Goal: Task Accomplishment & Management: Use online tool/utility

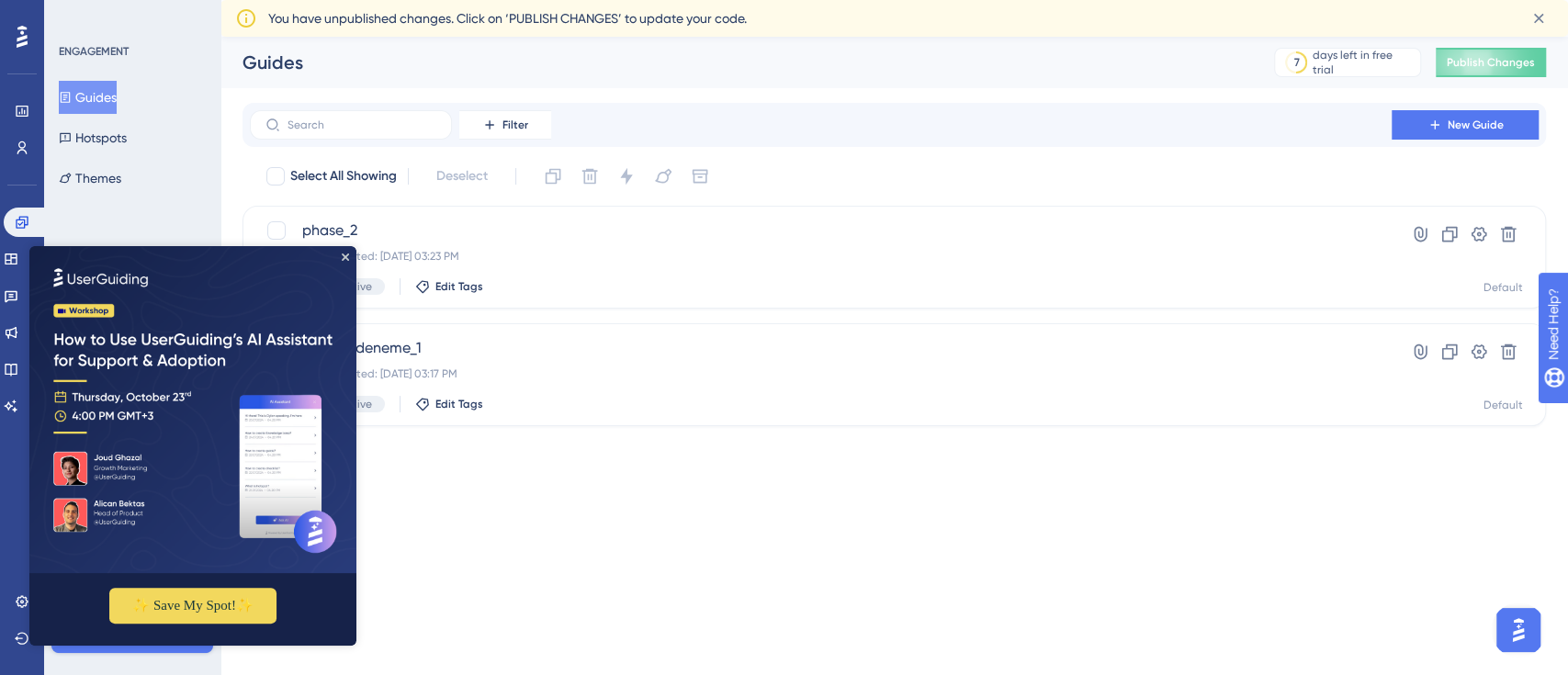
click at [349, 260] on img at bounding box center [193, 410] width 327 height 327
click at [347, 256] on icon "Close Preview" at bounding box center [346, 257] width 7 height 7
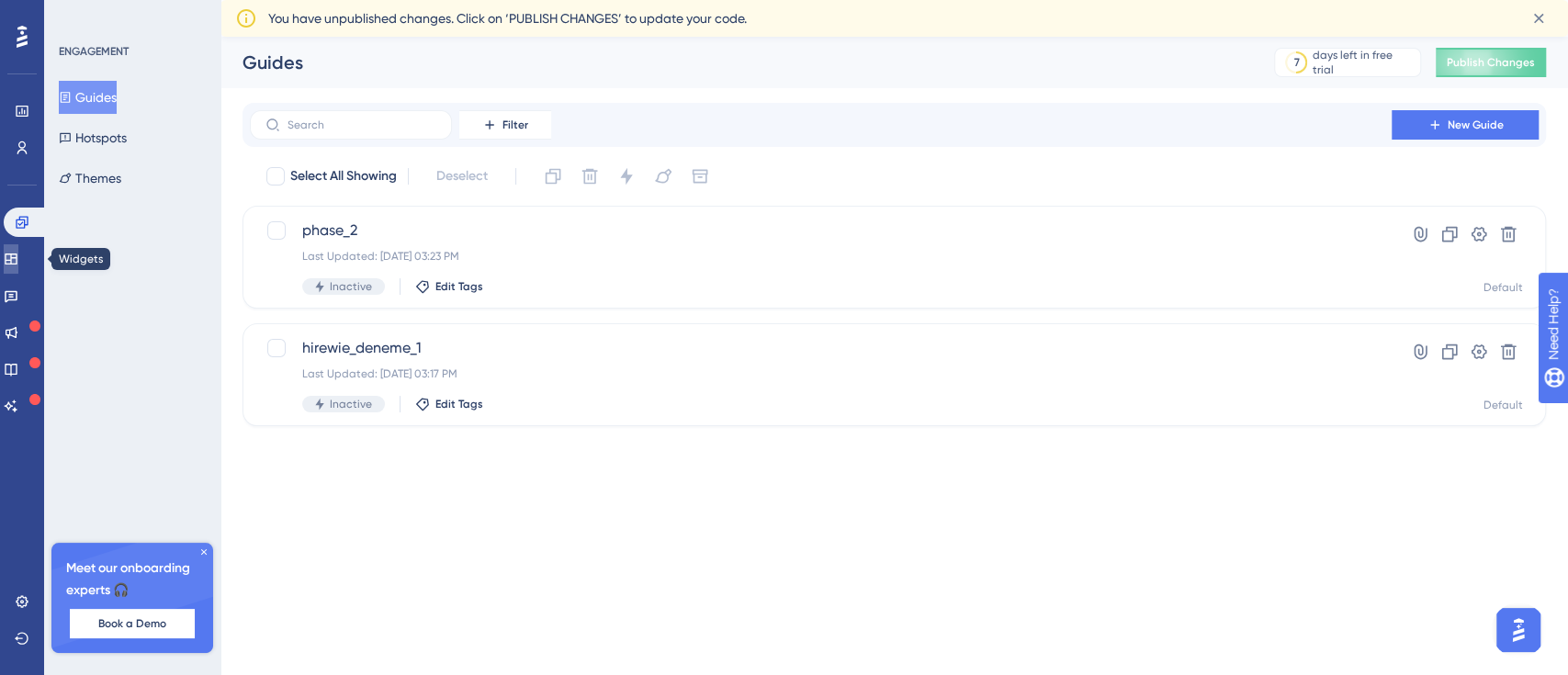
click at [14, 265] on link at bounding box center [11, 259] width 15 height 30
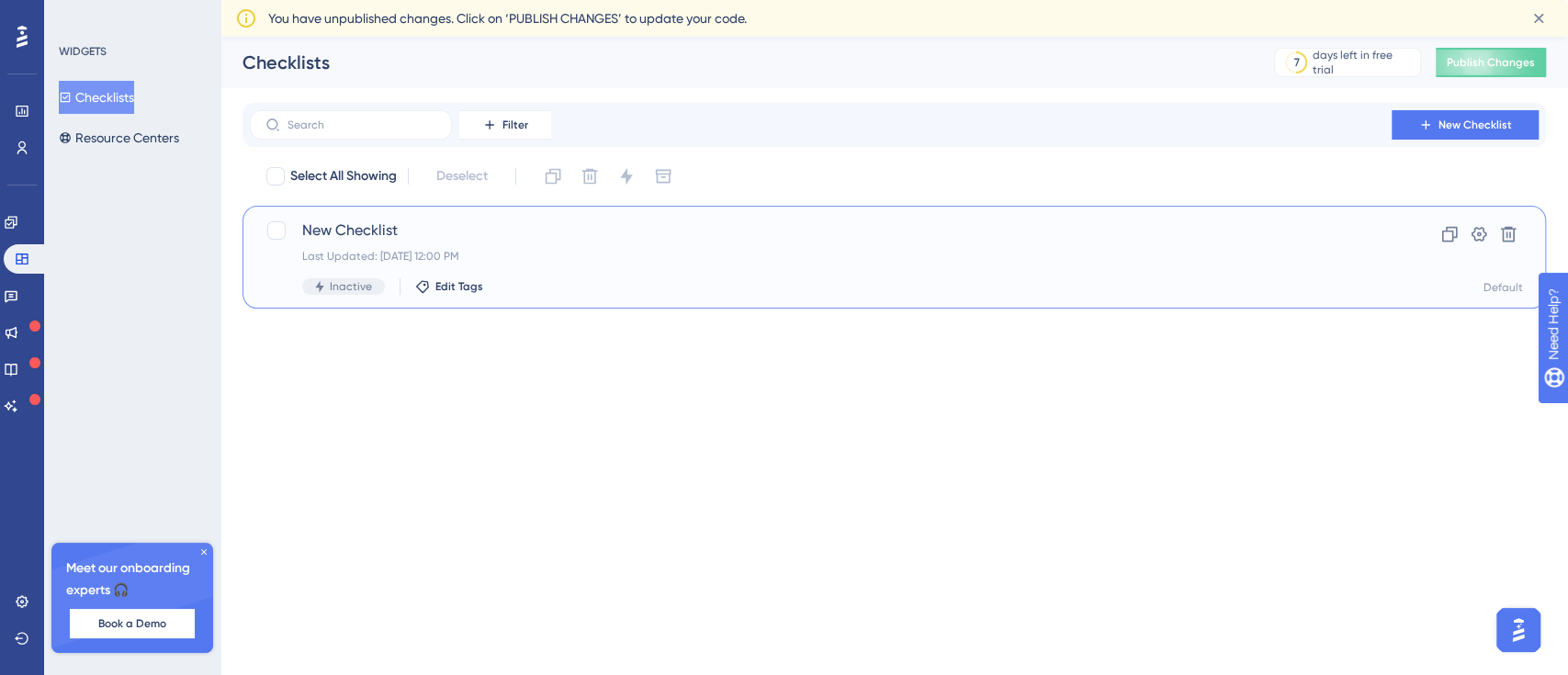
click at [494, 264] on div "New Checklist Last Updated: [DATE] 12:00 PM Inactive Edit Tags" at bounding box center [821, 256] width 1037 height 75
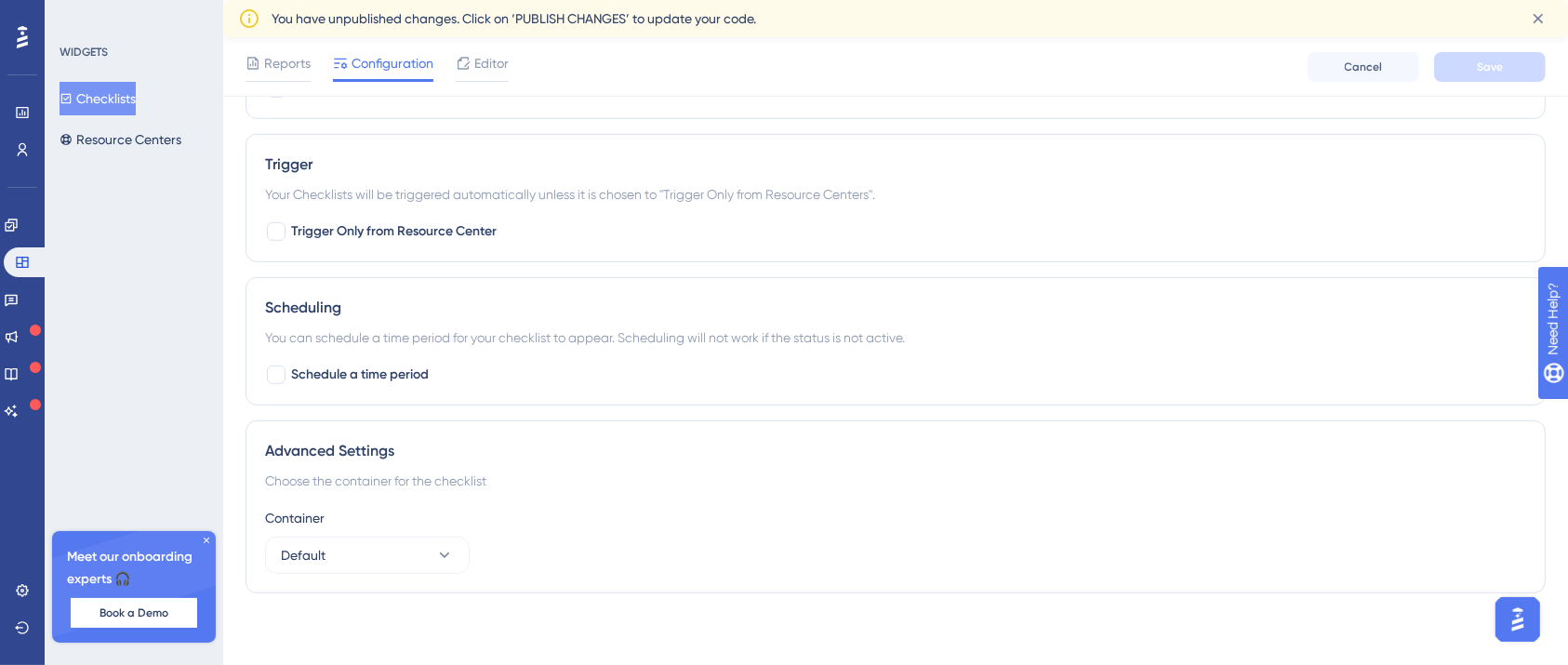
scroll to position [0, 19]
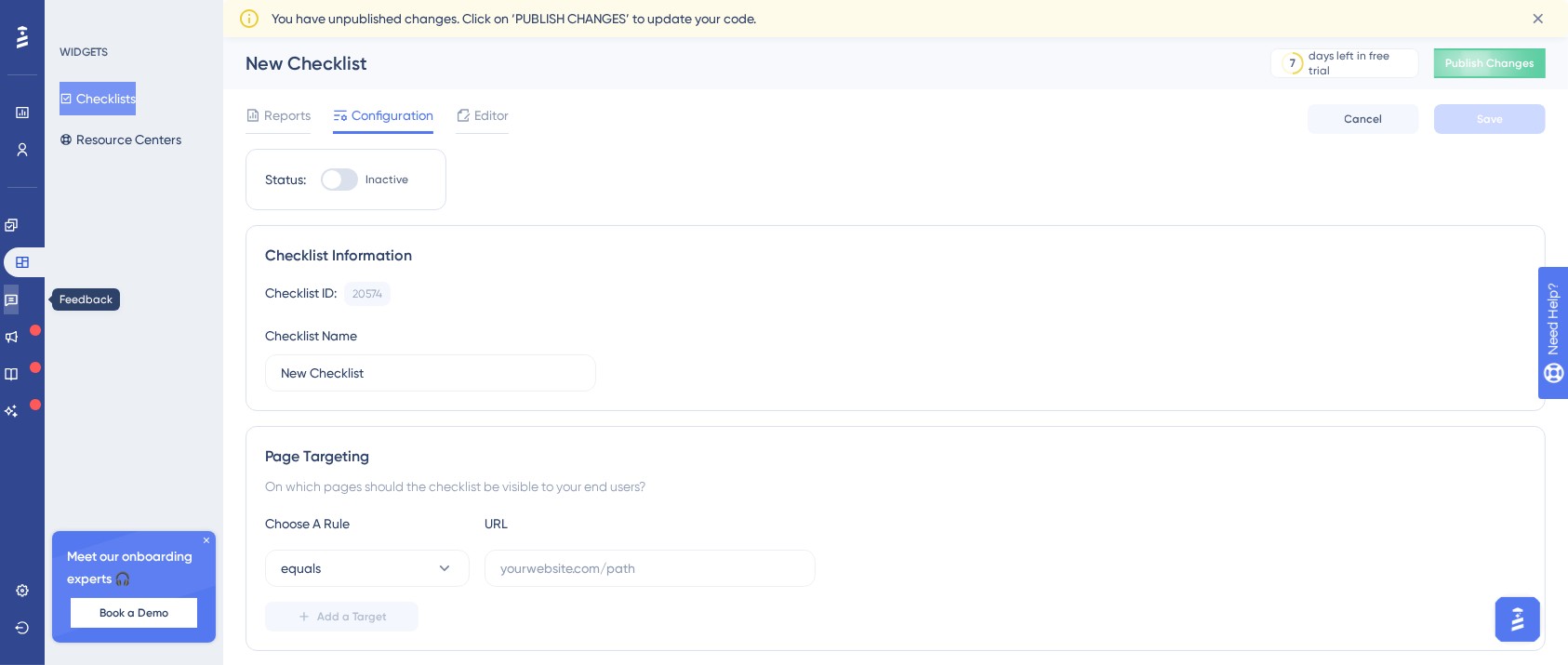
click at [15, 293] on icon at bounding box center [11, 300] width 15 height 15
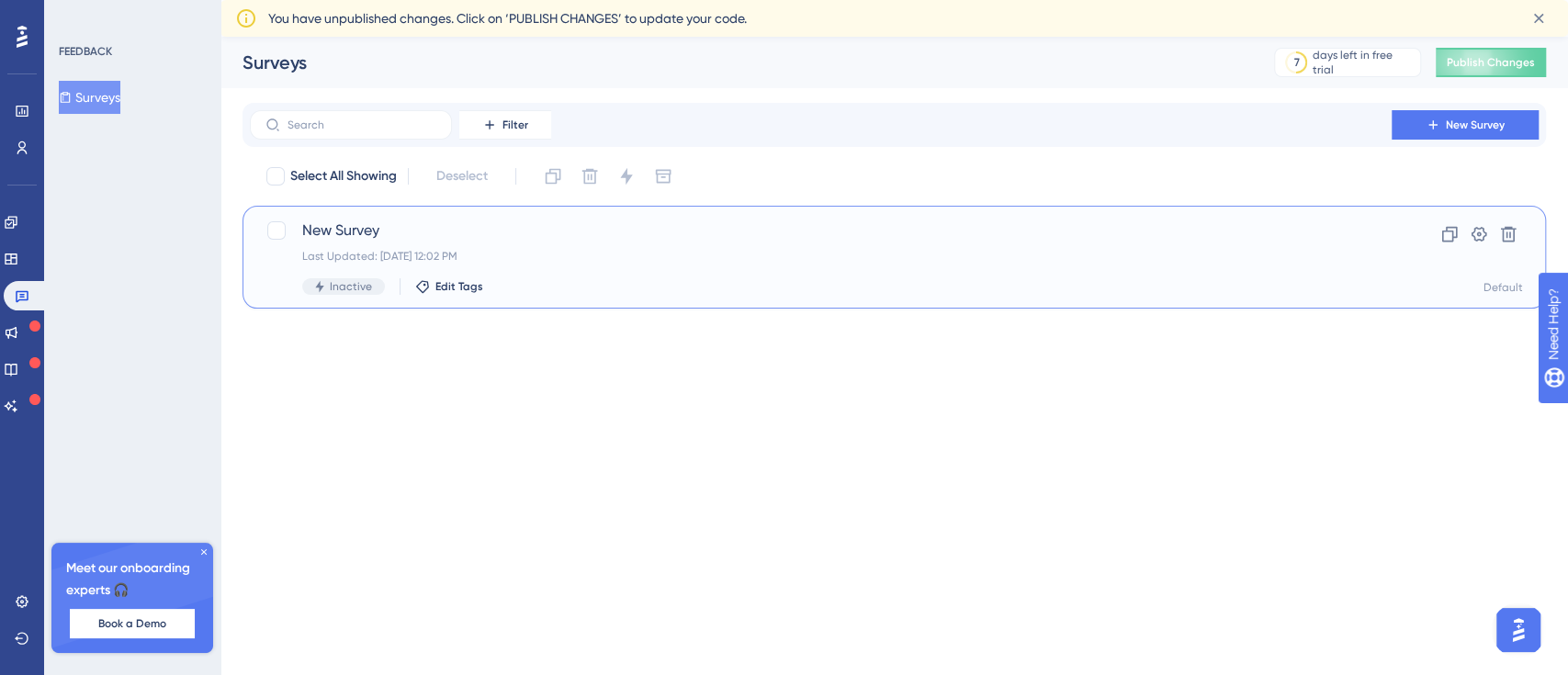
click at [398, 222] on span "New Survey" at bounding box center [821, 230] width 1037 height 22
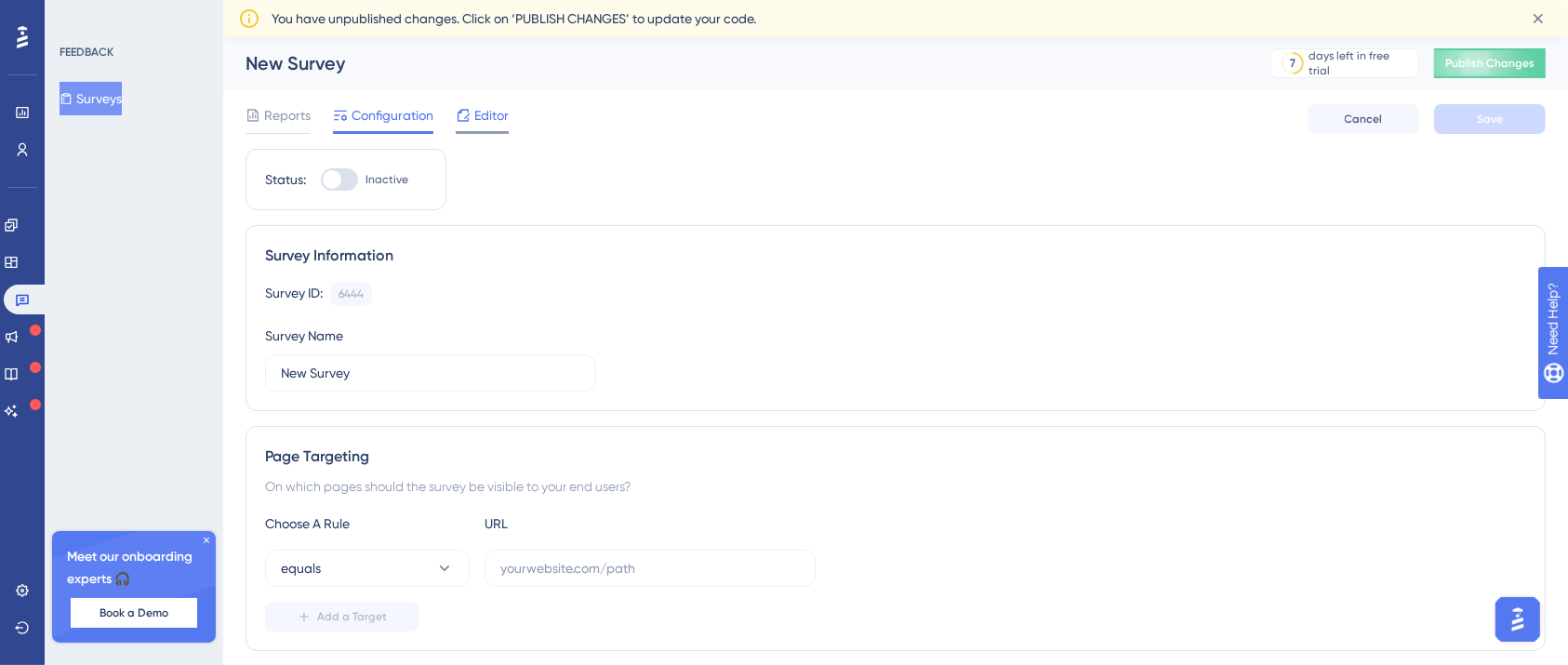
click at [478, 117] on span "Editor" at bounding box center [491, 115] width 35 height 22
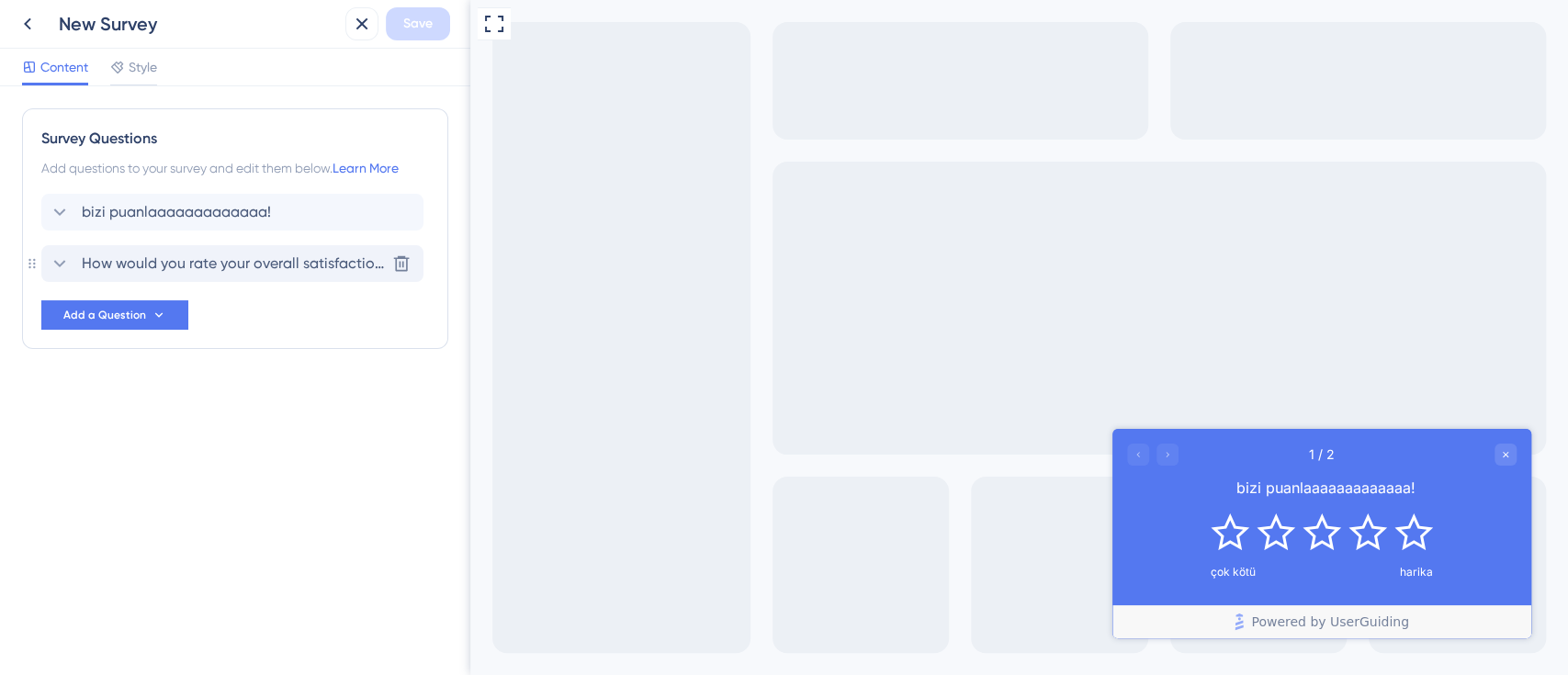
click at [220, 268] on span "How would you rate your overall satisfaction with our onboarding?" at bounding box center [233, 264] width 303 height 22
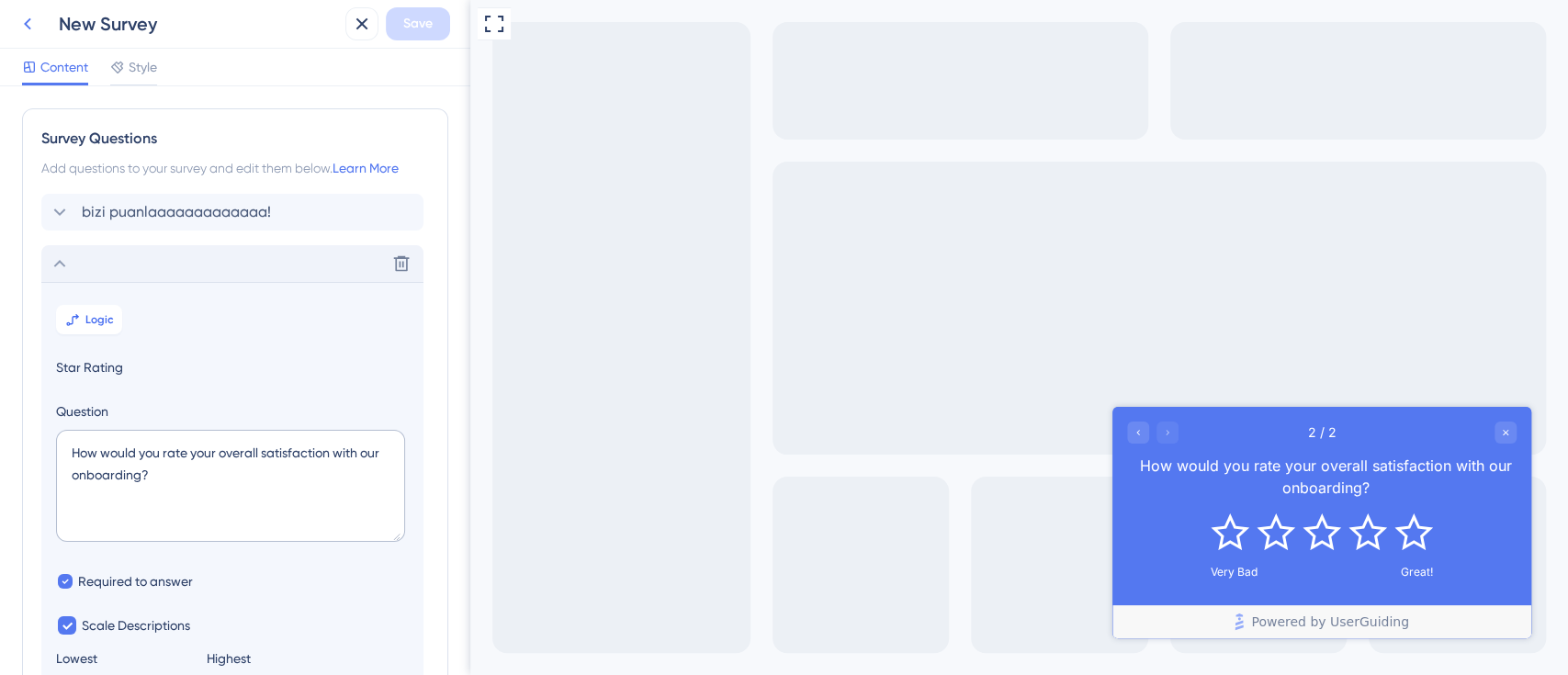
click at [22, 23] on icon at bounding box center [28, 24] width 22 height 22
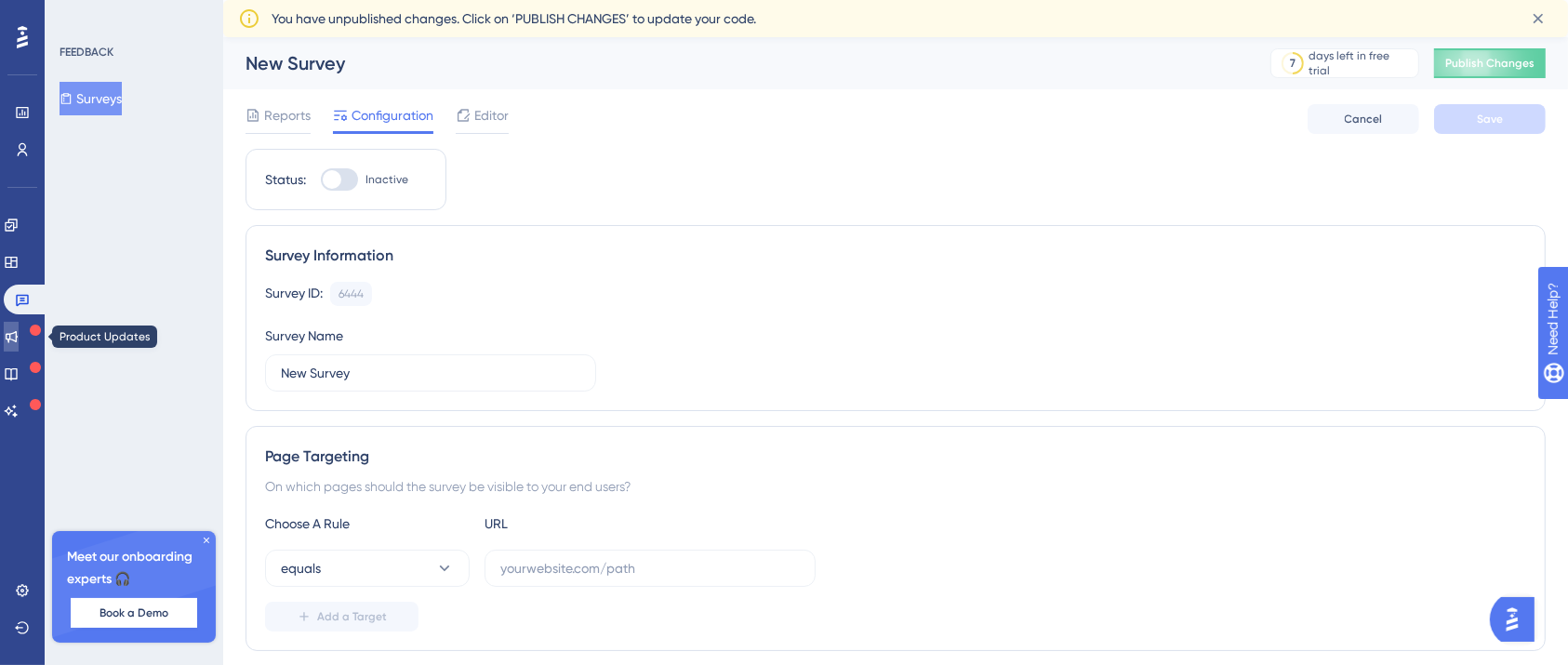
click at [16, 327] on link at bounding box center [11, 337] width 15 height 30
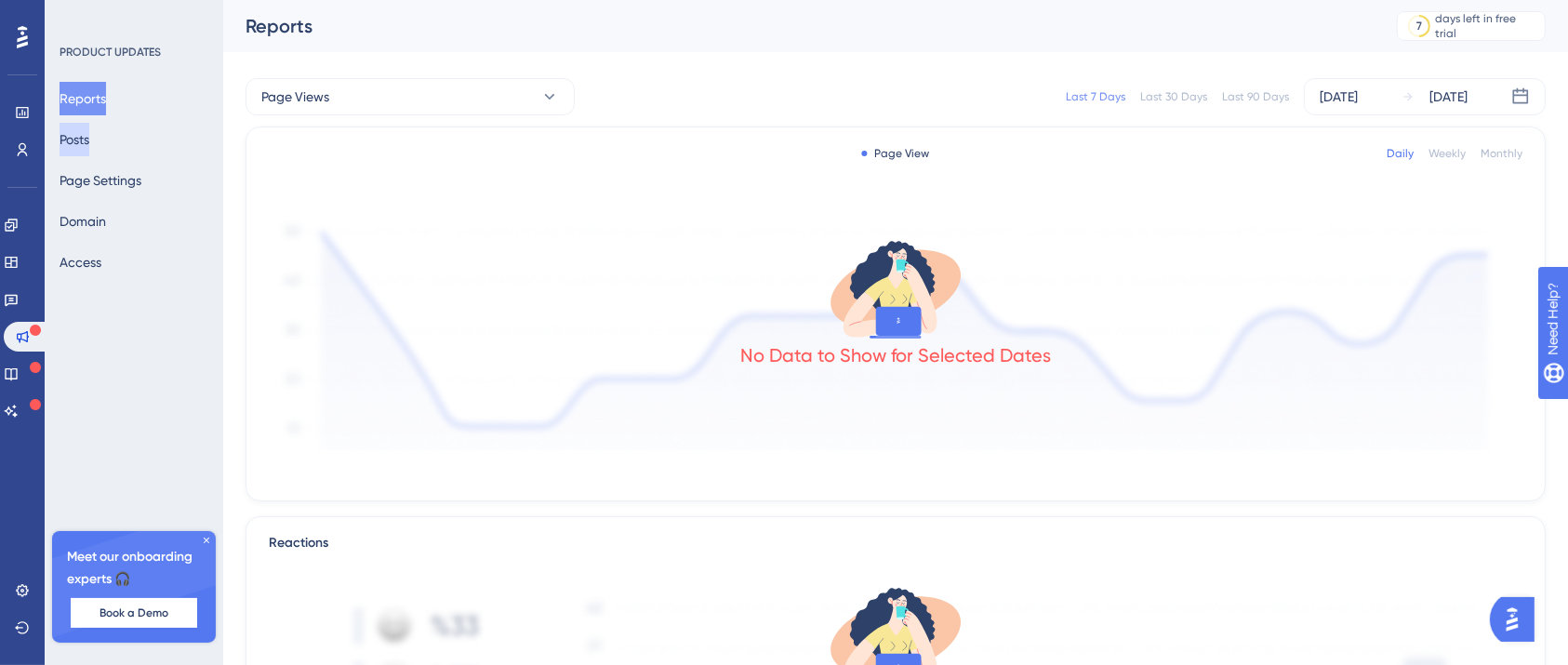
click at [83, 132] on button "Posts" at bounding box center [75, 140] width 30 height 34
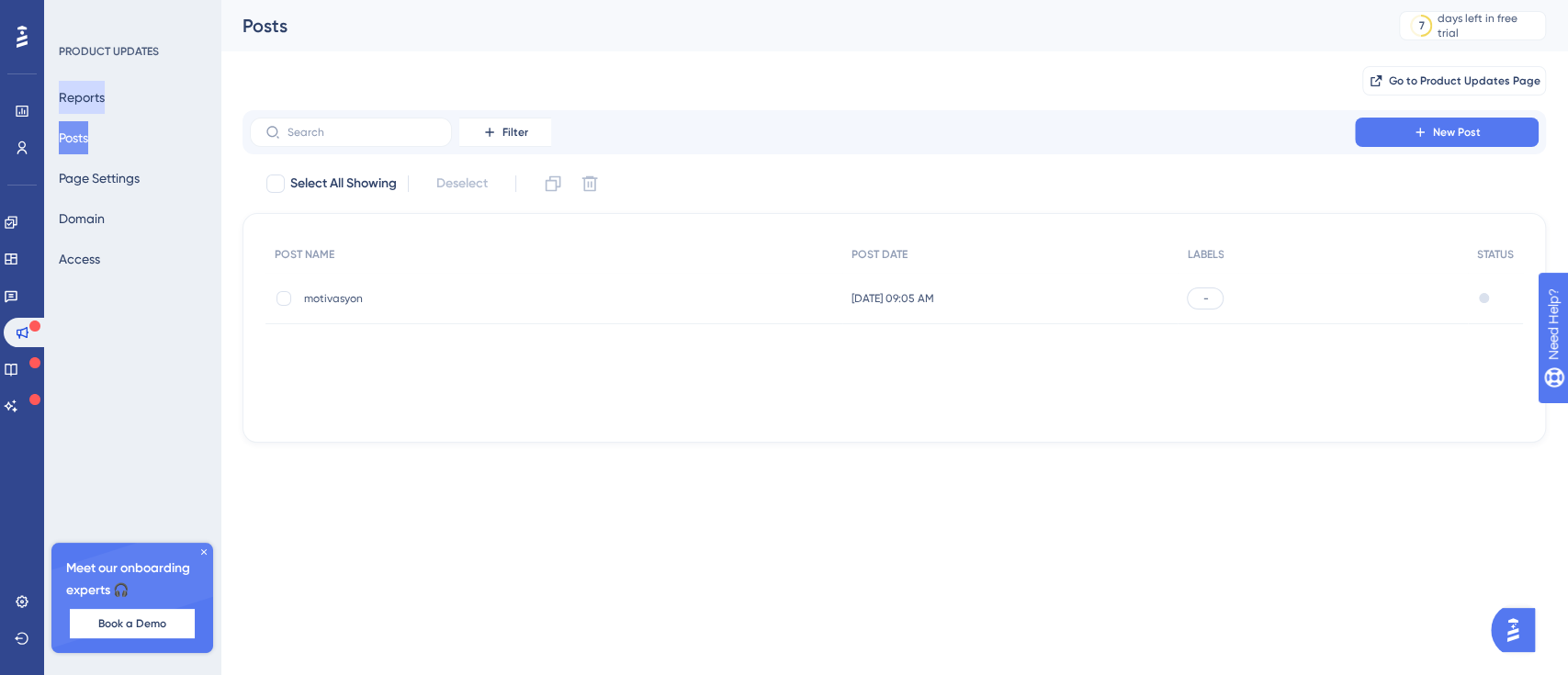
click at [92, 92] on button "Reports" at bounding box center [82, 97] width 46 height 33
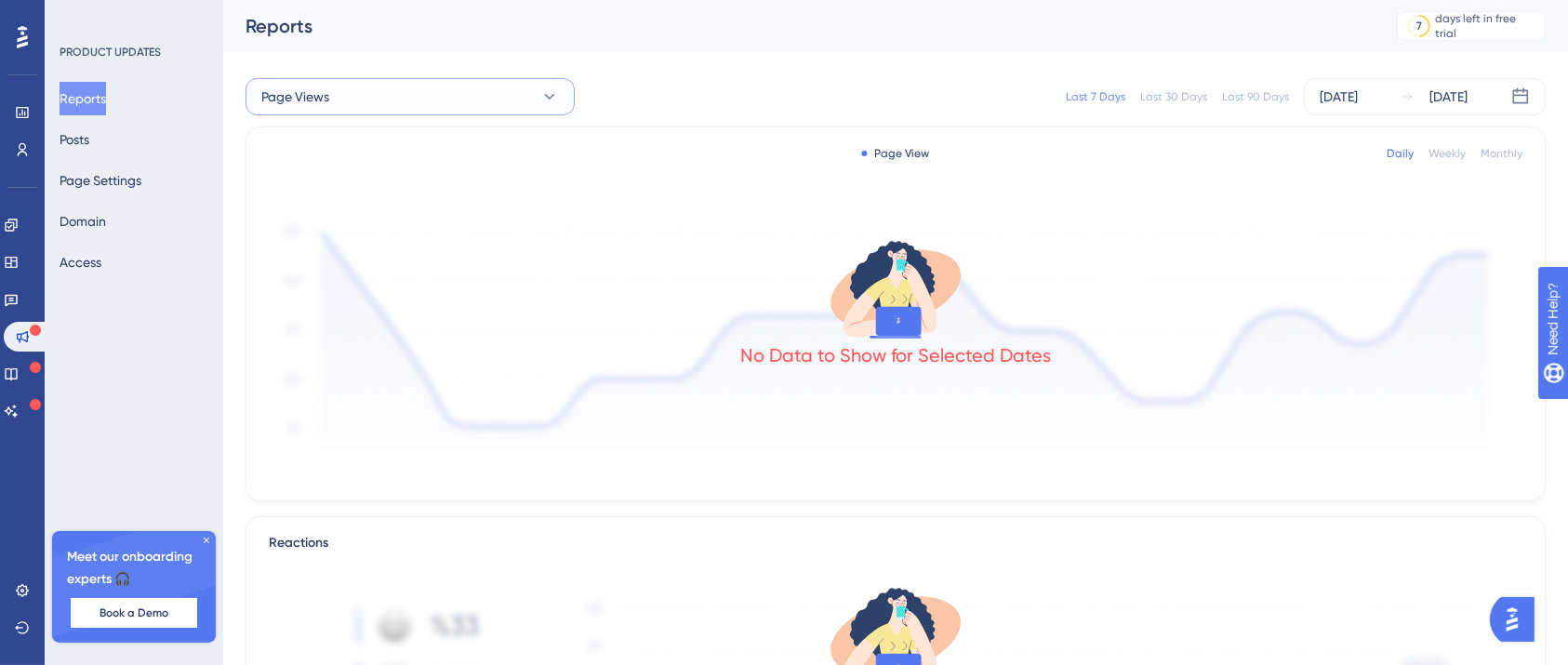
click at [443, 100] on button "Page Views" at bounding box center [410, 96] width 330 height 37
click at [324, 207] on div "motivasyon motivasyon" at bounding box center [410, 191] width 275 height 37
click at [418, 83] on button "motivasyon" at bounding box center [410, 96] width 330 height 37
click at [373, 143] on div "Page Views Page Views" at bounding box center [410, 154] width 275 height 37
click at [89, 139] on button "Posts" at bounding box center [75, 140] width 30 height 34
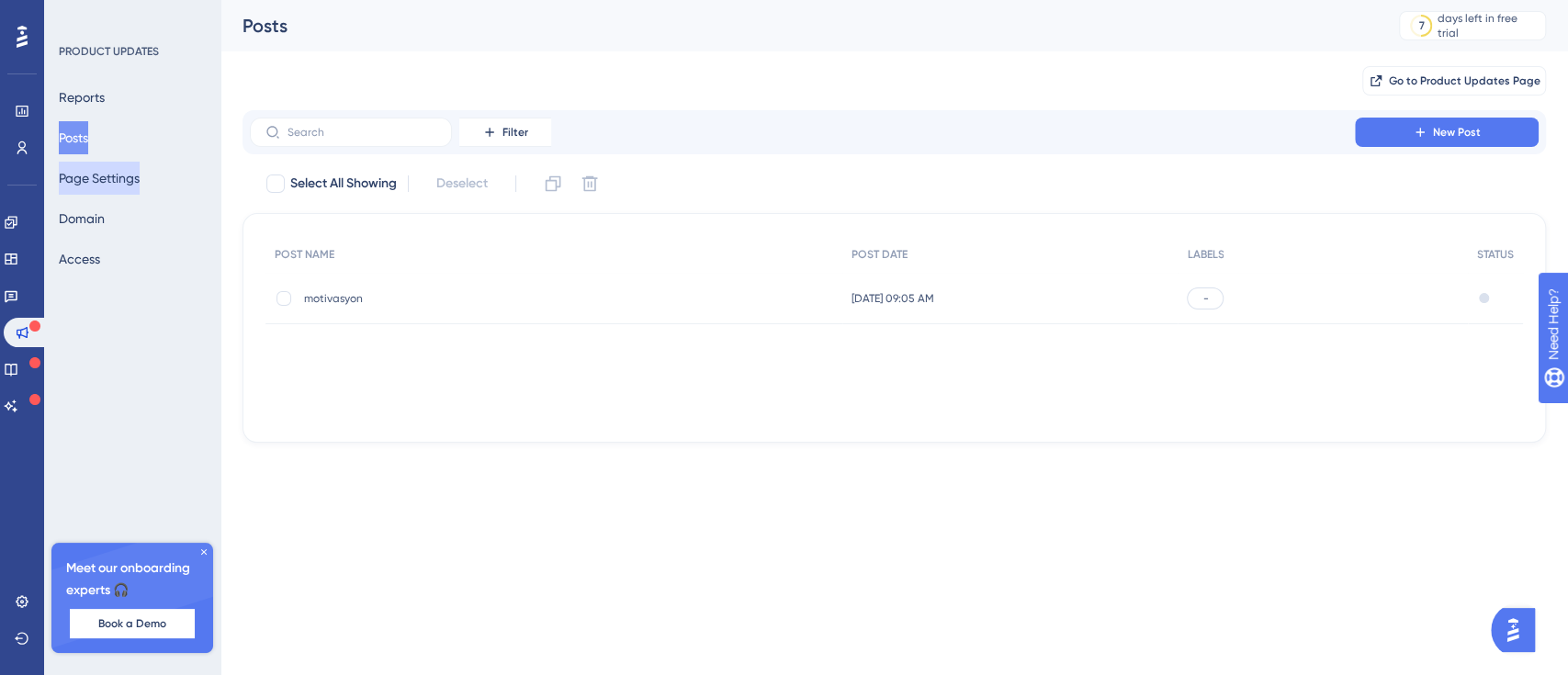
click at [97, 177] on button "Page Settings" at bounding box center [99, 178] width 80 height 33
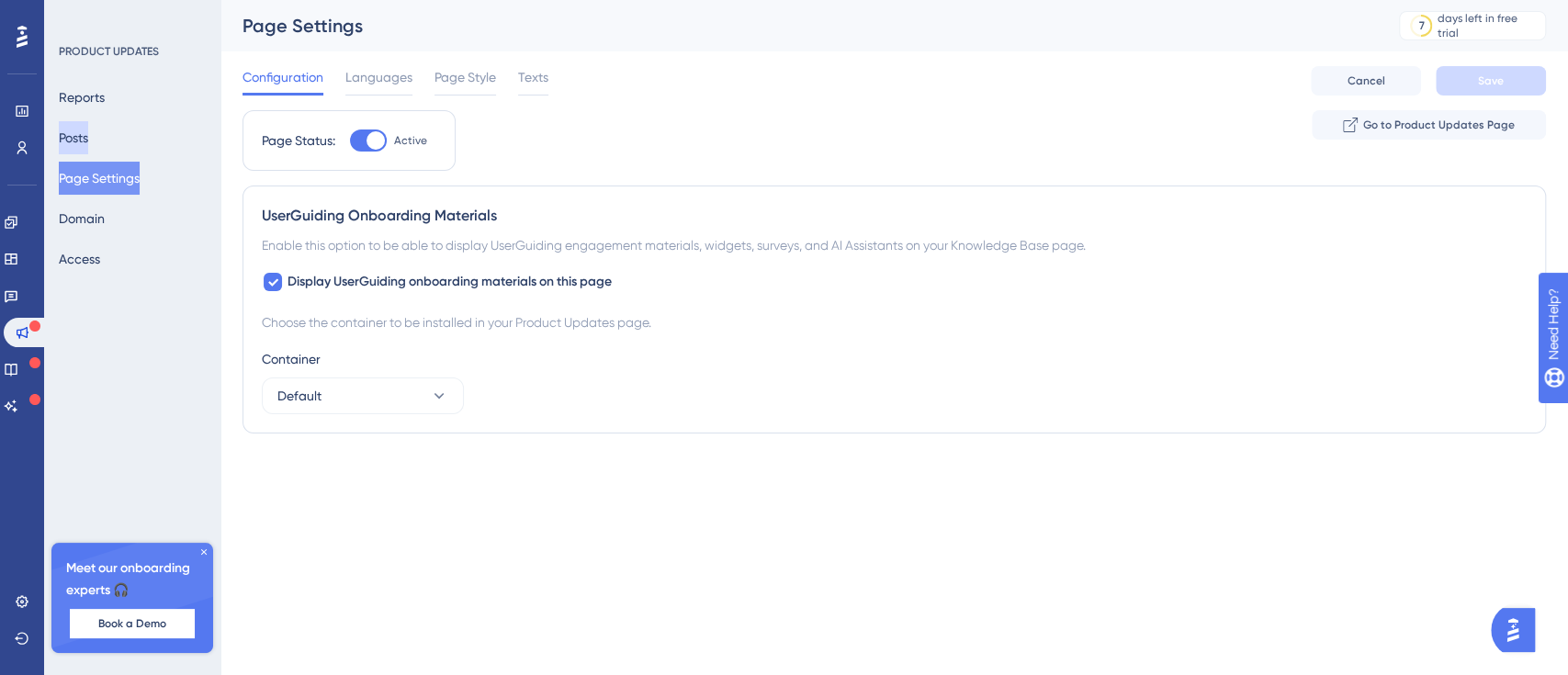
click at [87, 135] on button "Posts" at bounding box center [74, 138] width 30 height 33
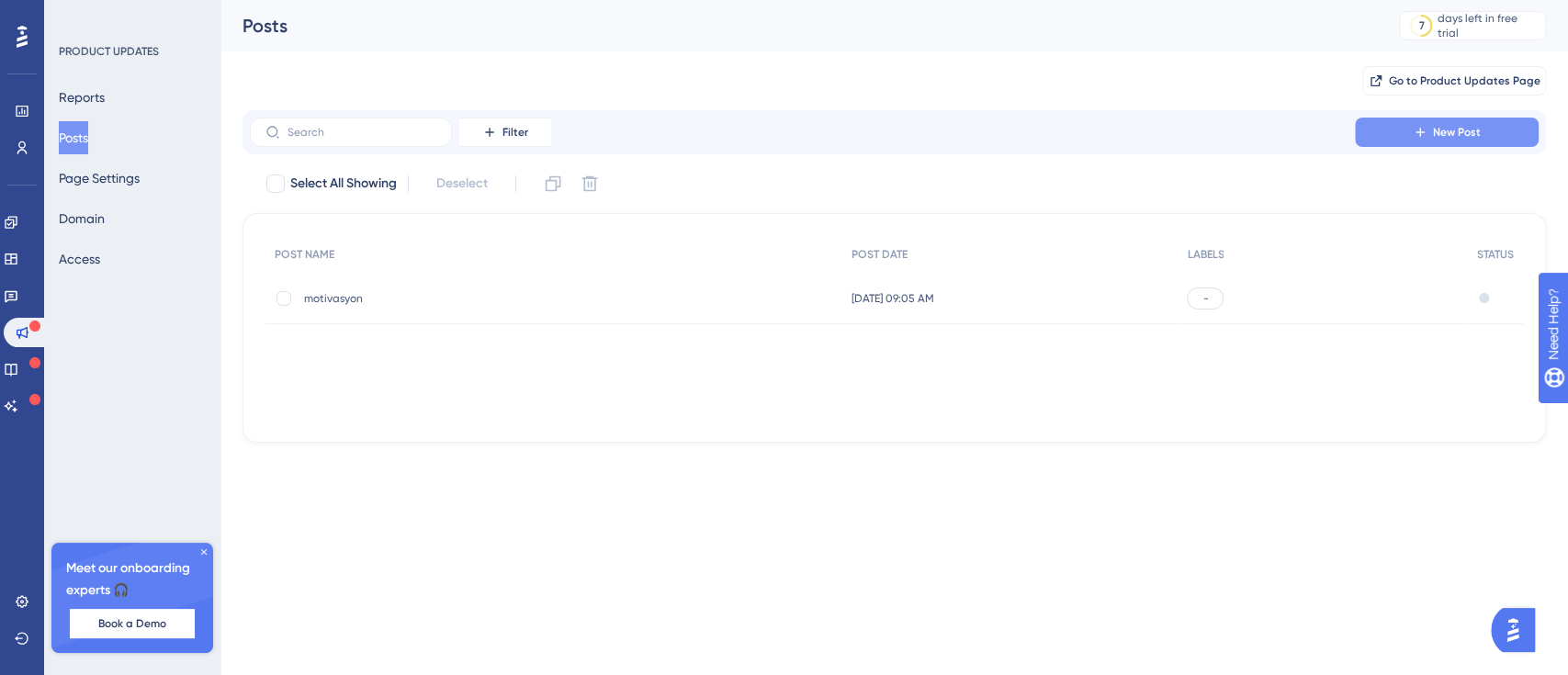
click at [1392, 123] on button "New Post" at bounding box center [1446, 132] width 184 height 30
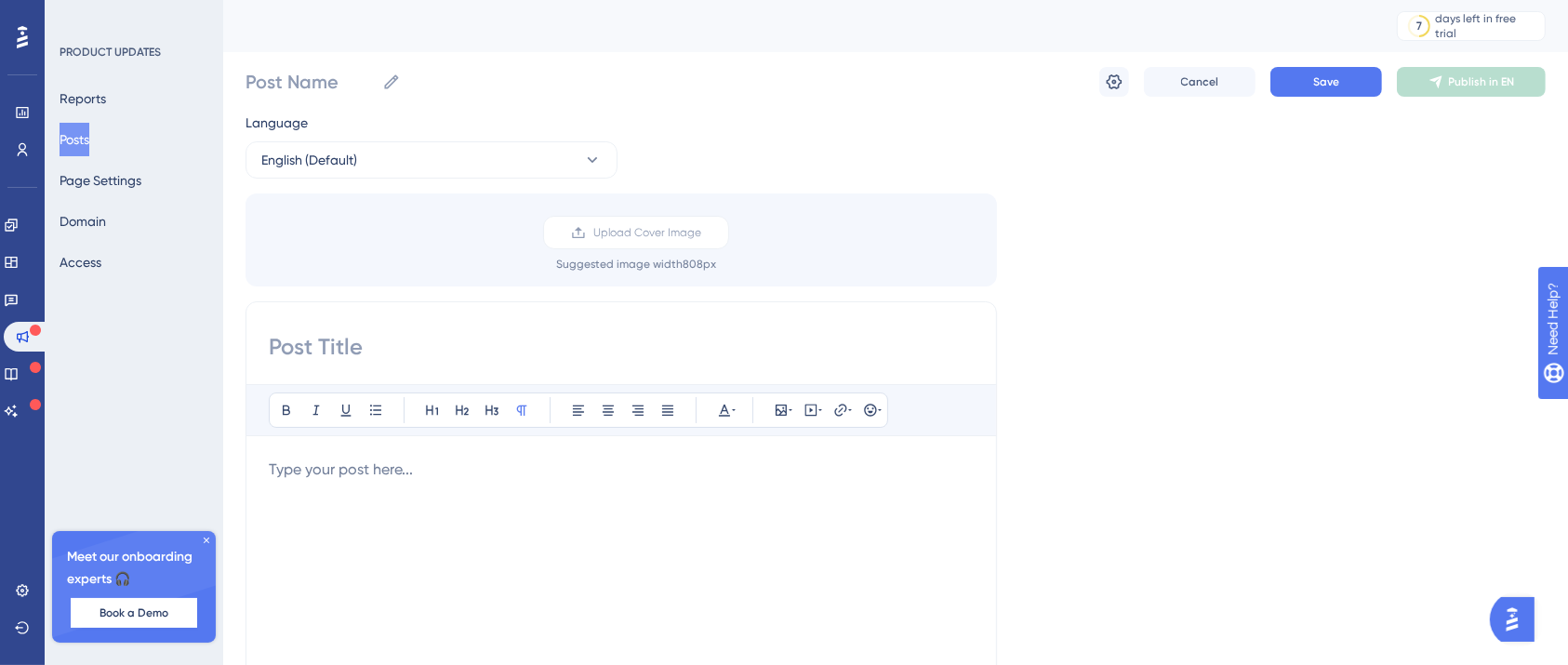
click at [573, 350] on input at bounding box center [621, 347] width 705 height 30
type input "yeni güncellemelerimiz"
click at [459, 489] on div at bounding box center [621, 663] width 705 height 409
click at [500, 154] on button "English (Default)" at bounding box center [431, 160] width 372 height 37
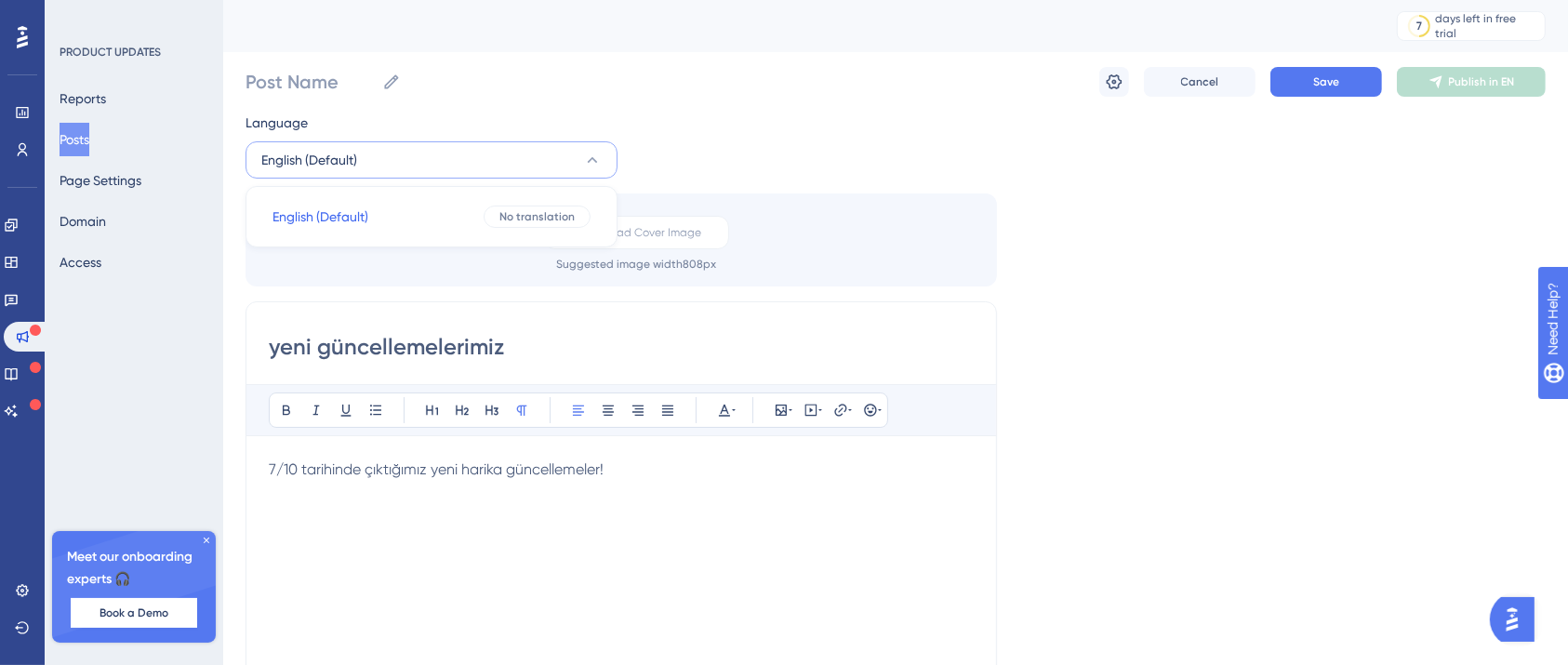
click at [500, 154] on button "English (Default)" at bounding box center [431, 160] width 372 height 37
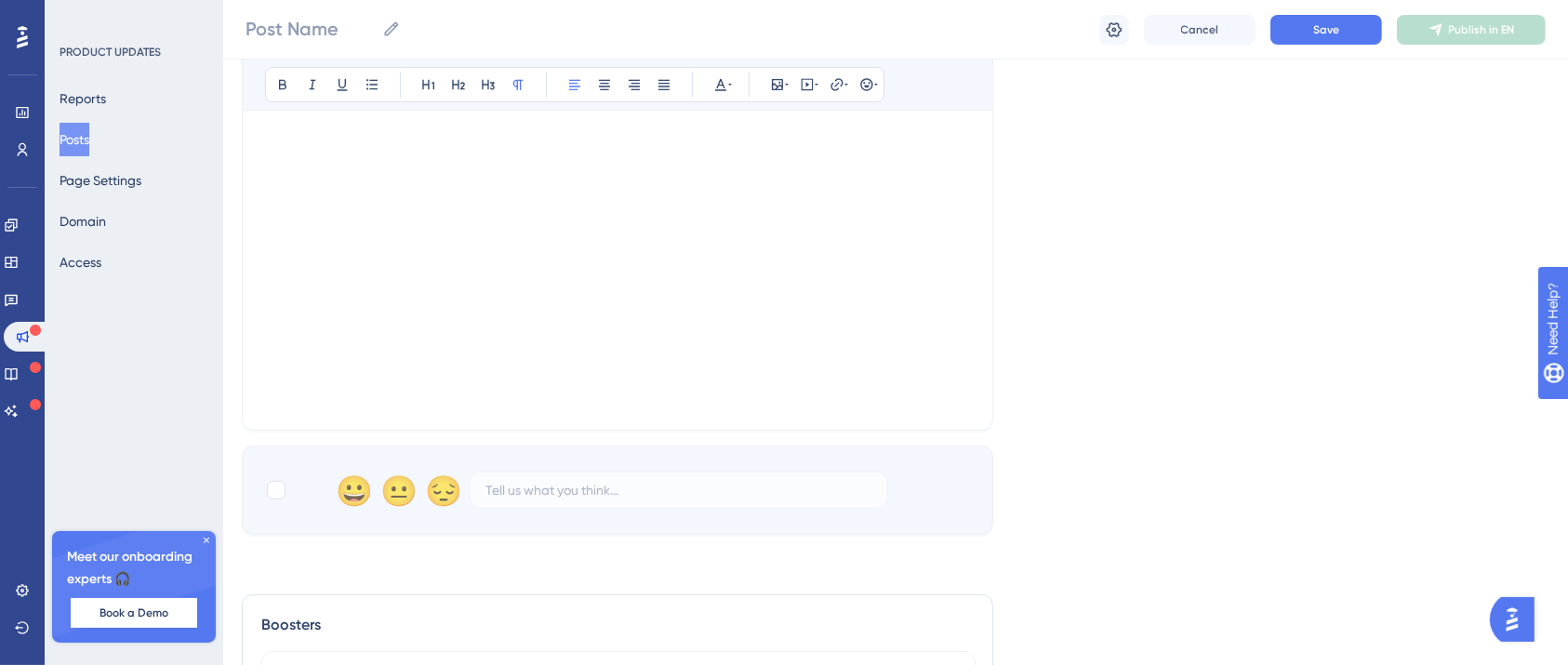
scroll to position [728, 0]
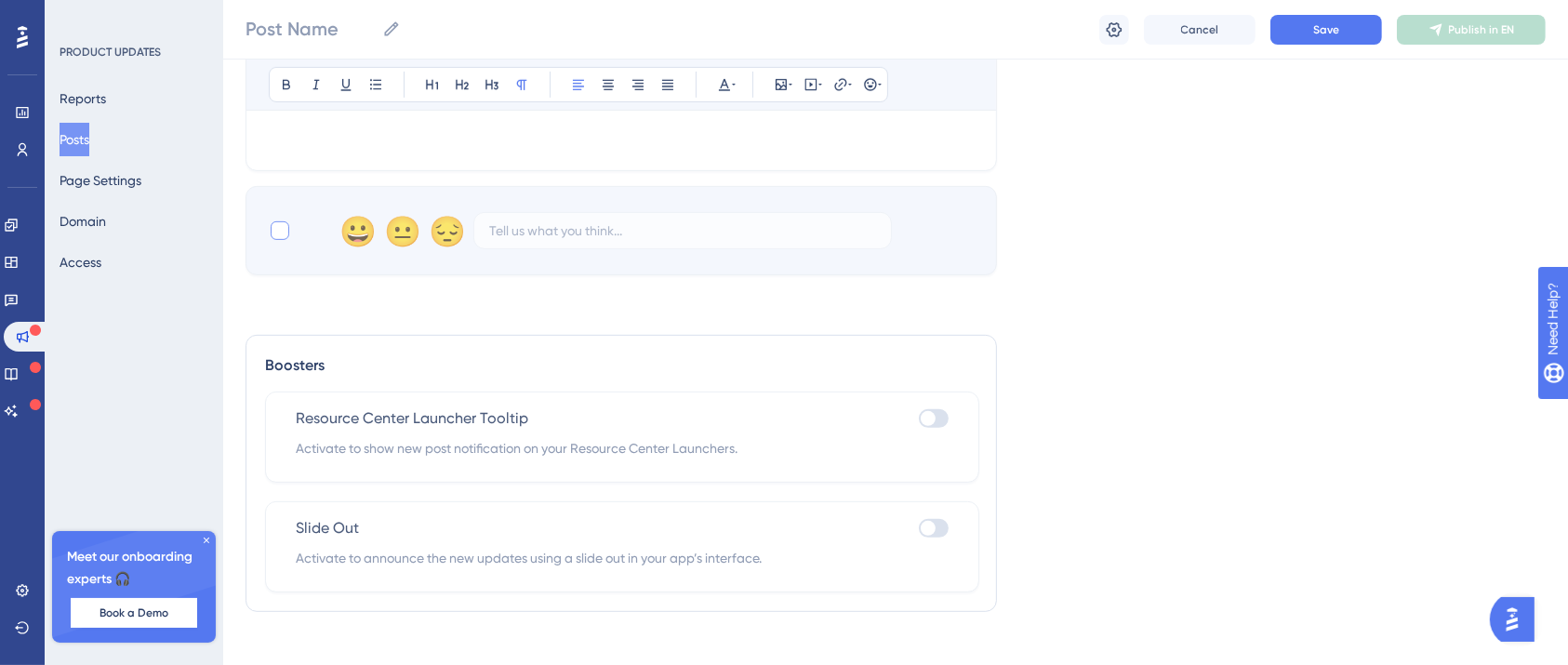
click at [274, 228] on div at bounding box center [280, 230] width 19 height 19
checkbox input "true"
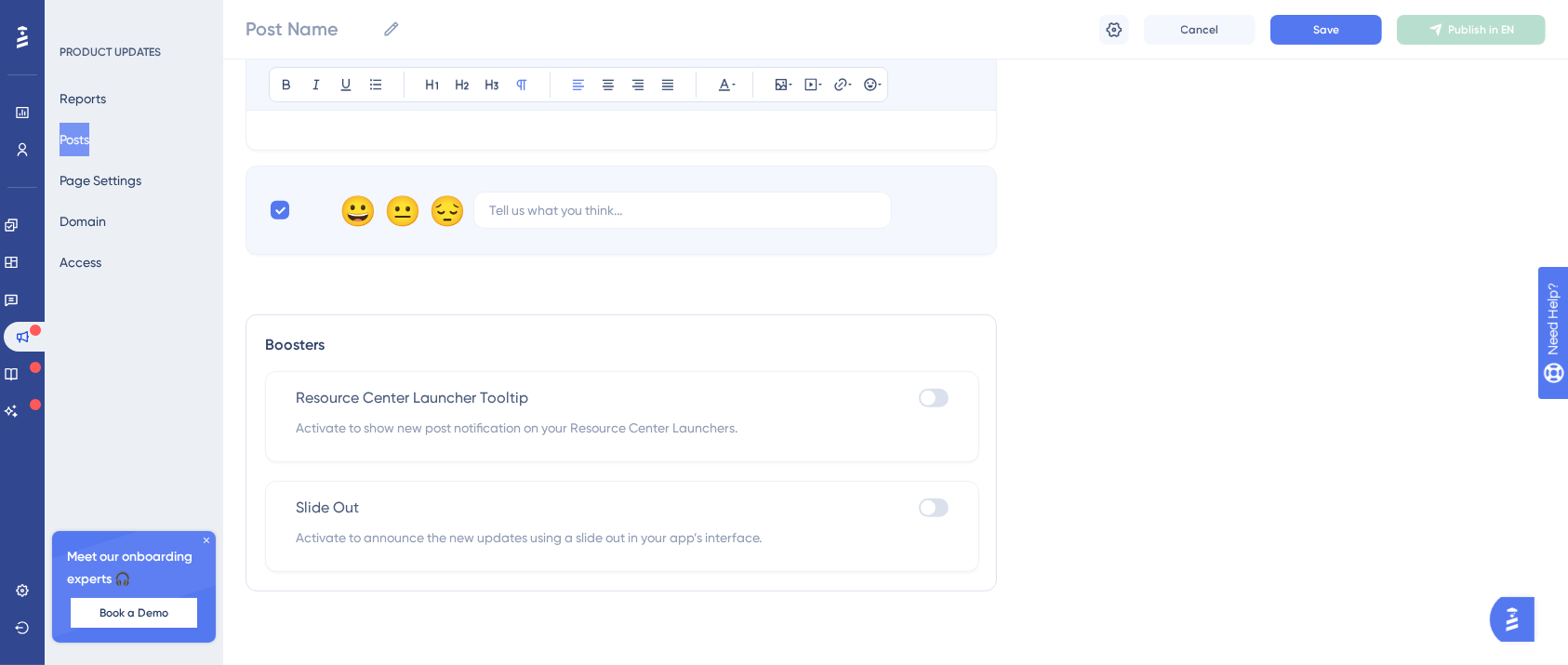
scroll to position [0, 0]
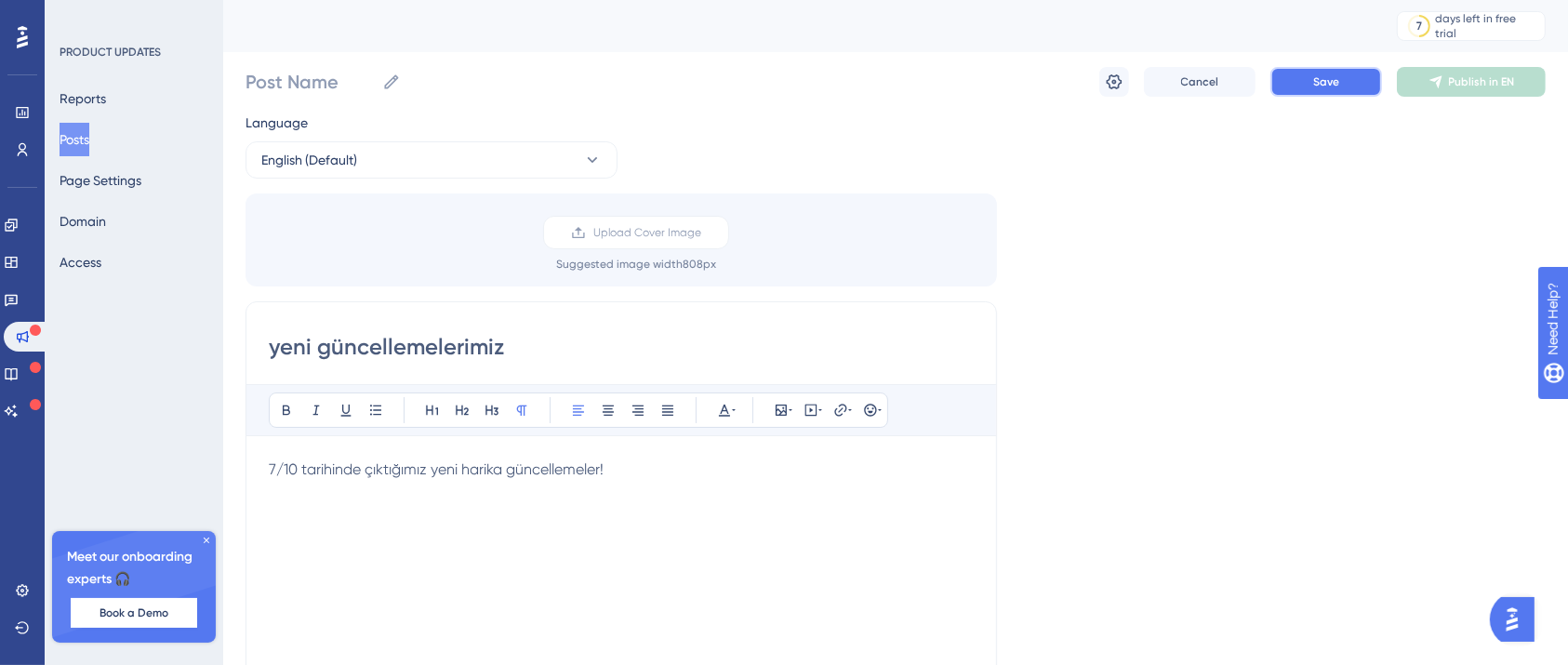
click at [1323, 78] on span "Save" at bounding box center [1326, 81] width 26 height 15
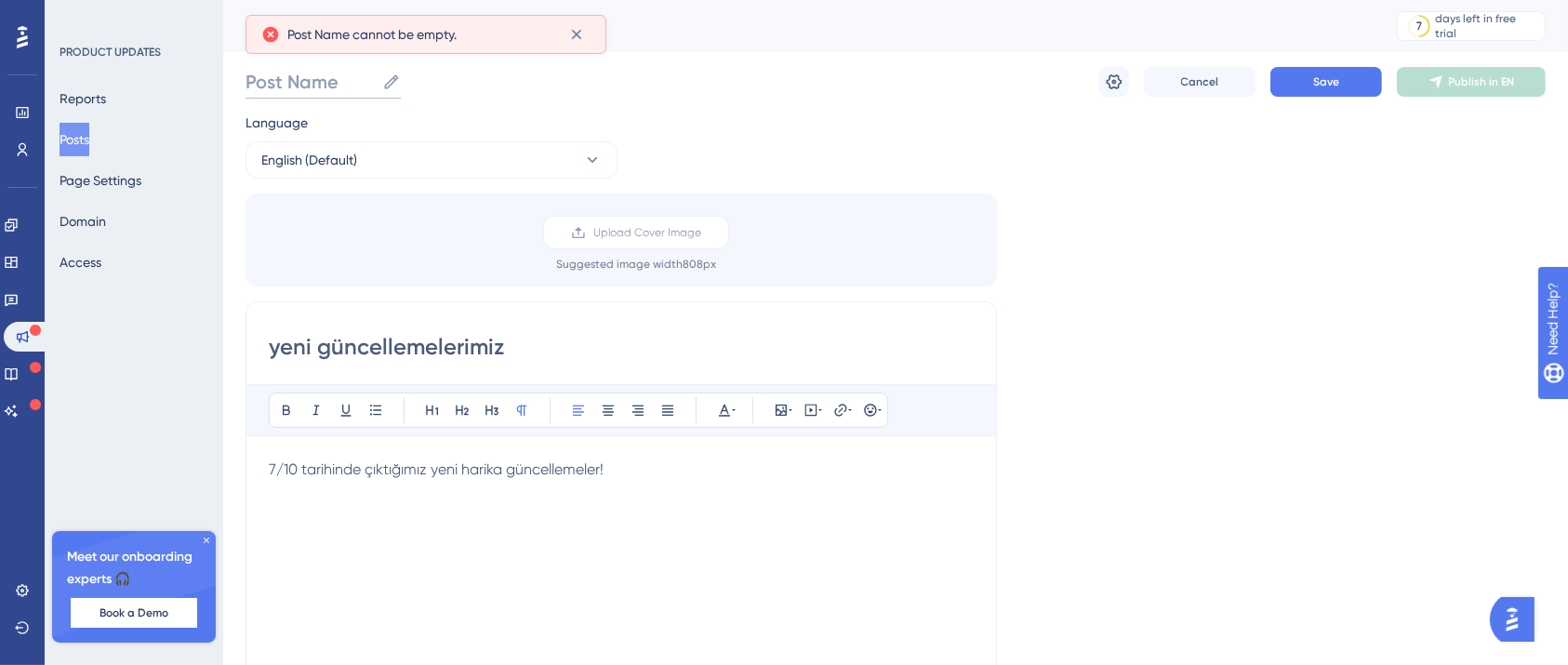
click at [305, 81] on input "Post Name" at bounding box center [310, 82] width 129 height 26
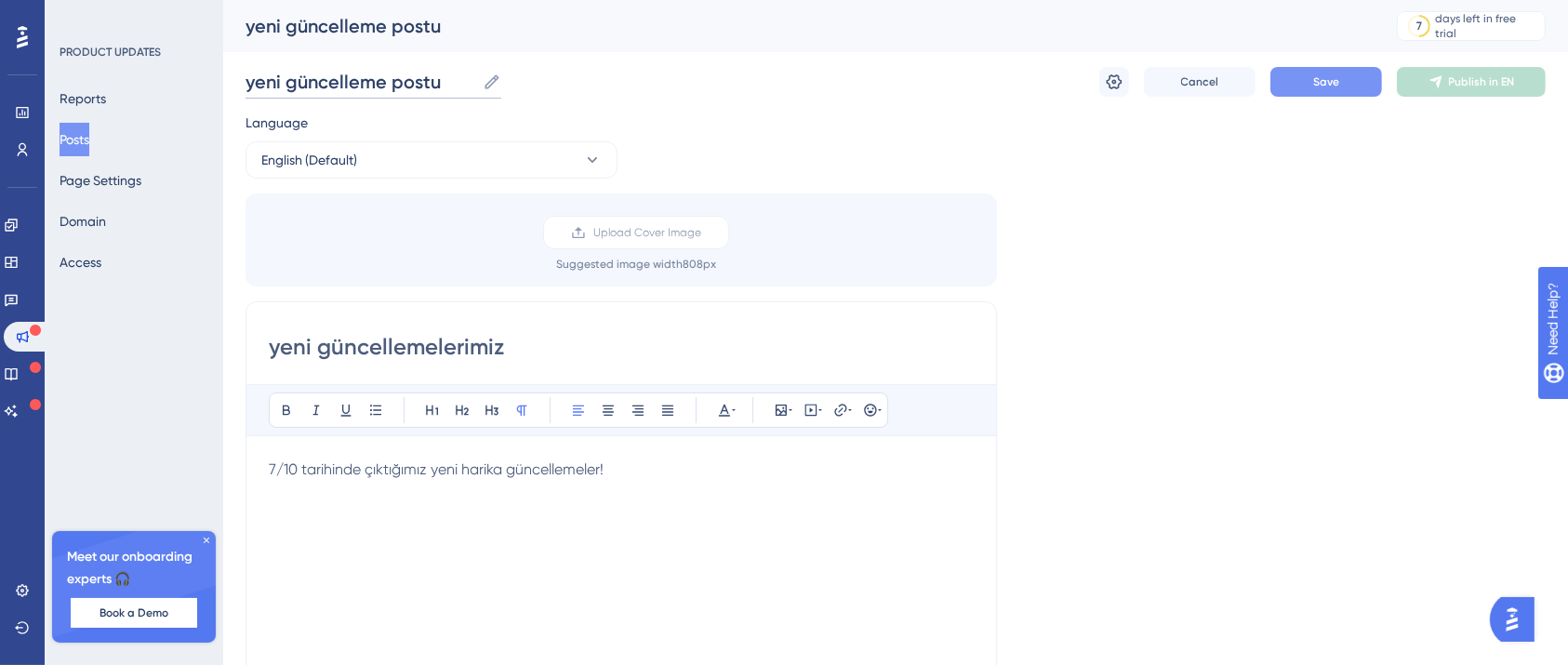
type input "yeni güncelleme postu"
click at [1341, 81] on button "Save" at bounding box center [1326, 82] width 111 height 30
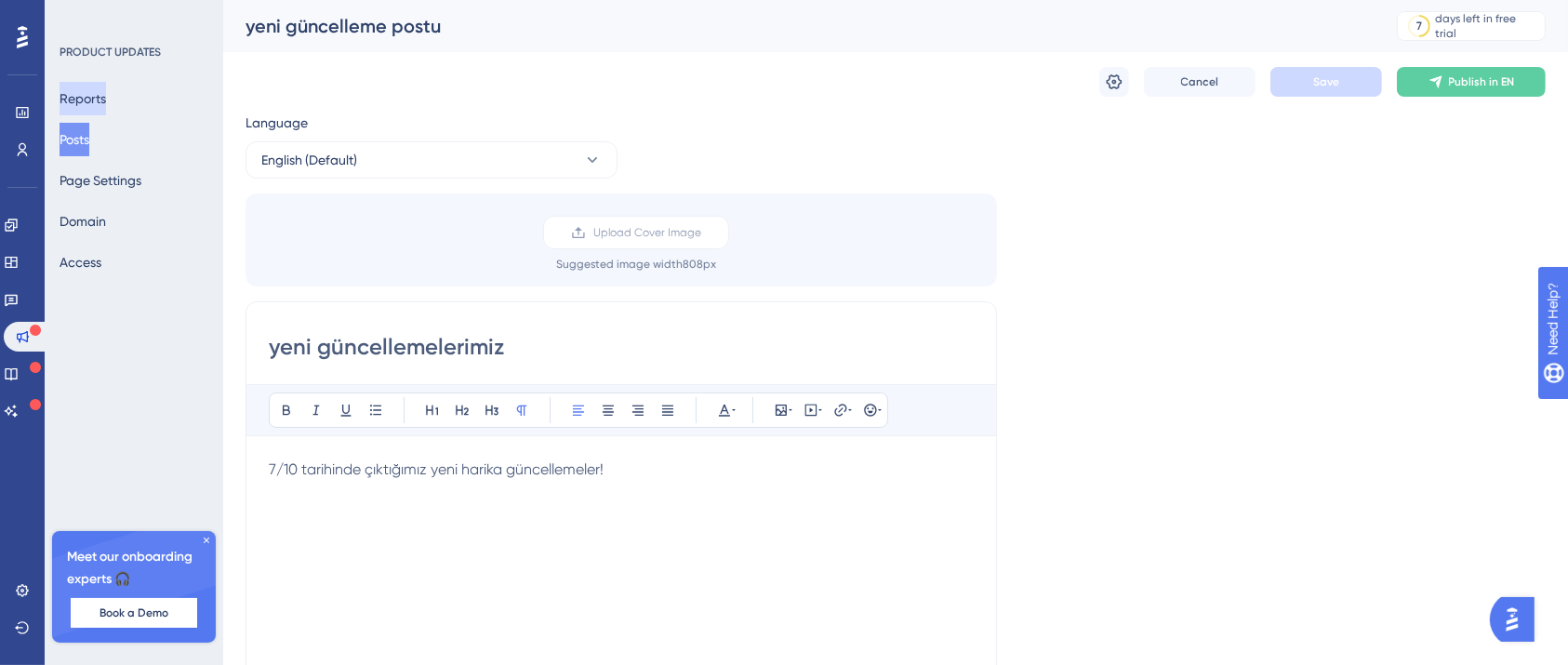
click at [99, 99] on button "Reports" at bounding box center [83, 98] width 47 height 34
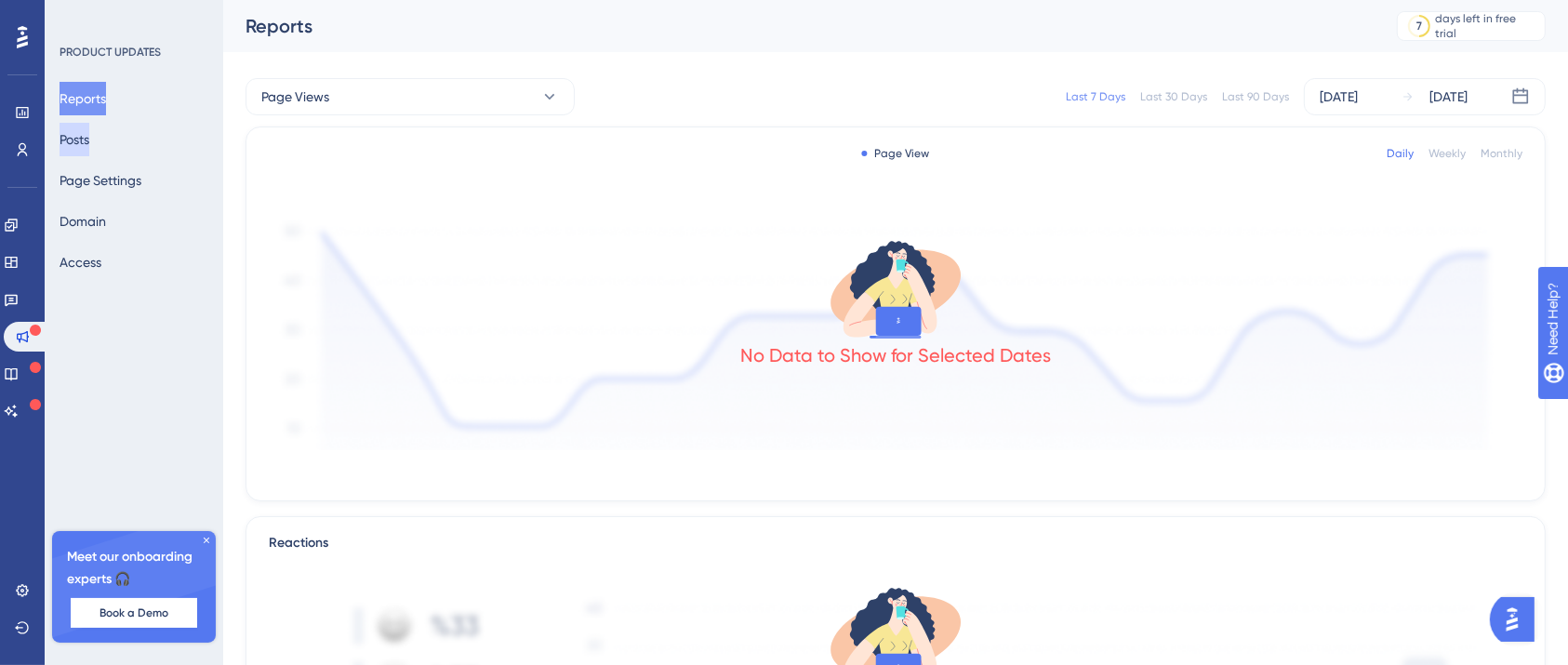
click at [89, 133] on button "Posts" at bounding box center [75, 140] width 30 height 34
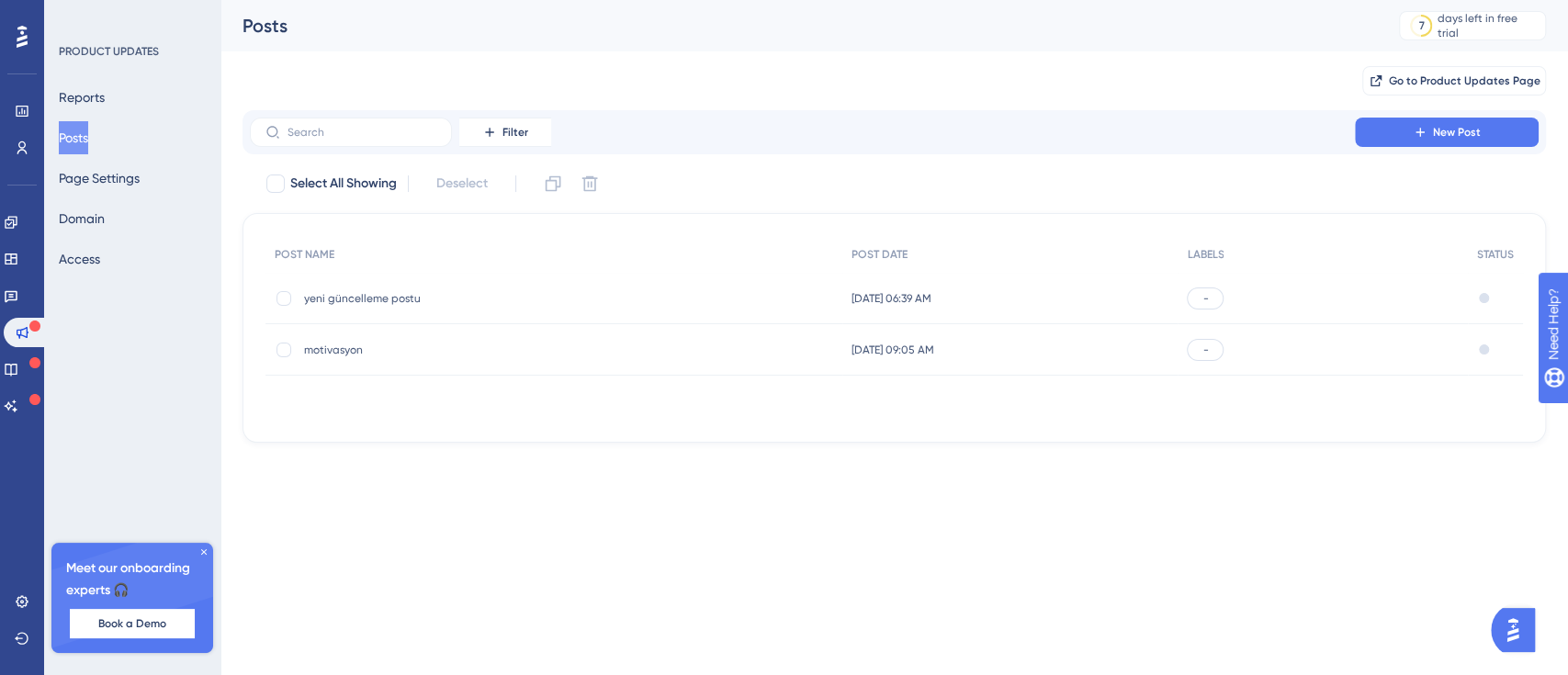
click at [433, 304] on span "yeni güncelleme postu" at bounding box center [451, 299] width 294 height 15
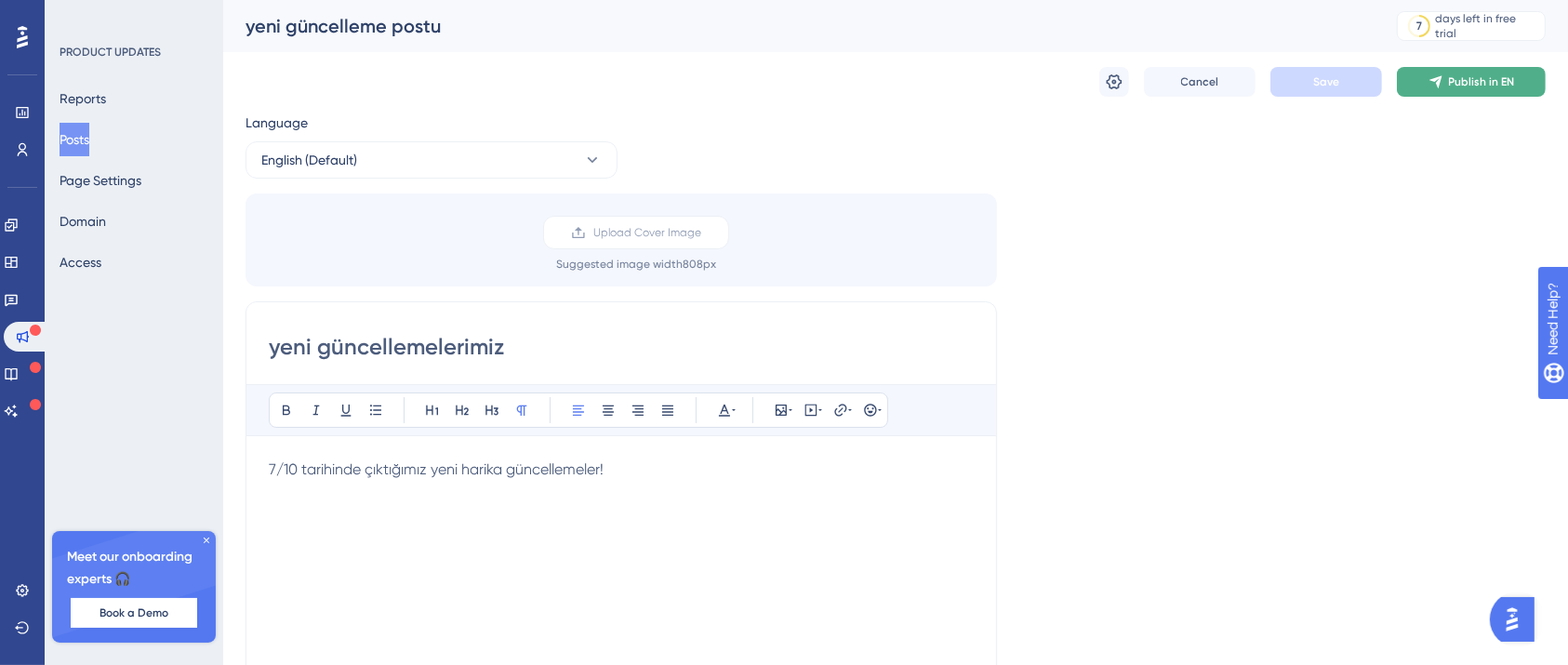
click at [1522, 67] on button "Publish in EN" at bounding box center [1471, 82] width 149 height 30
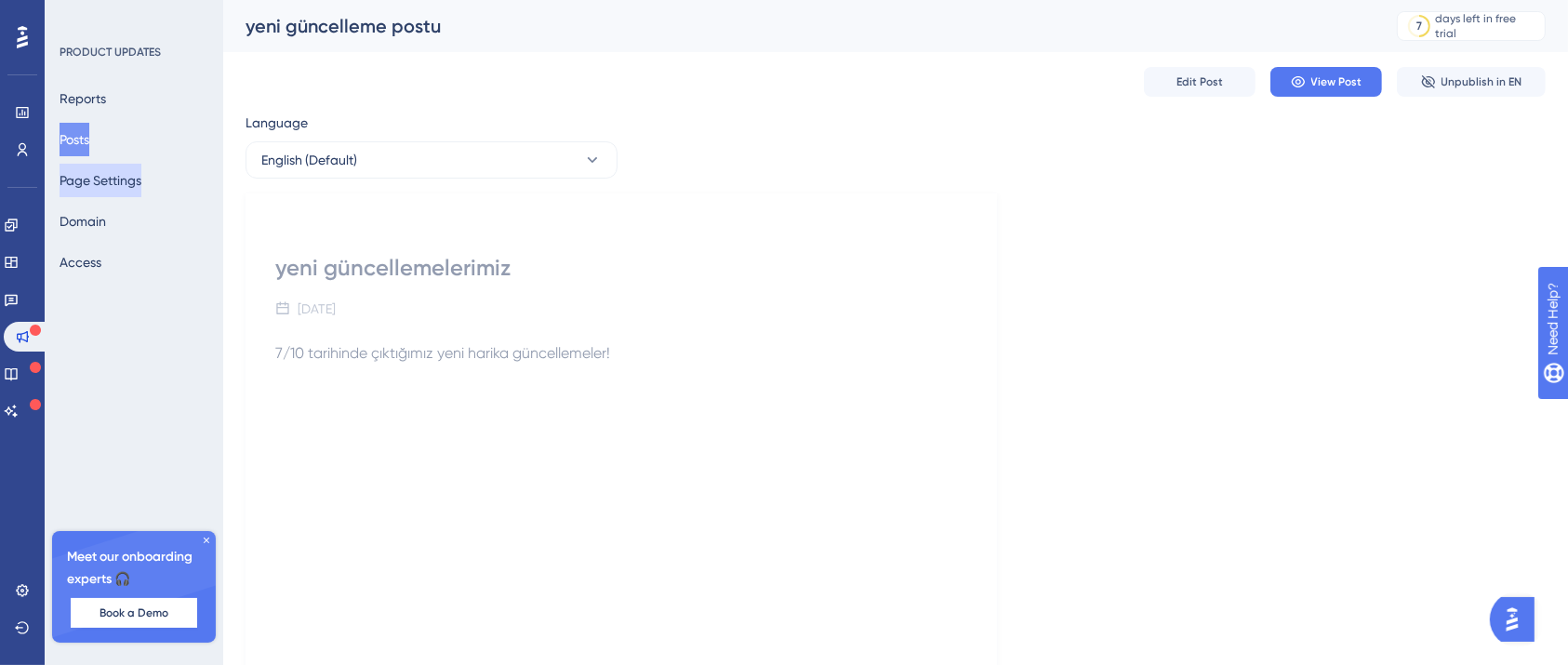
click at [75, 185] on button "Page Settings" at bounding box center [100, 181] width 81 height 34
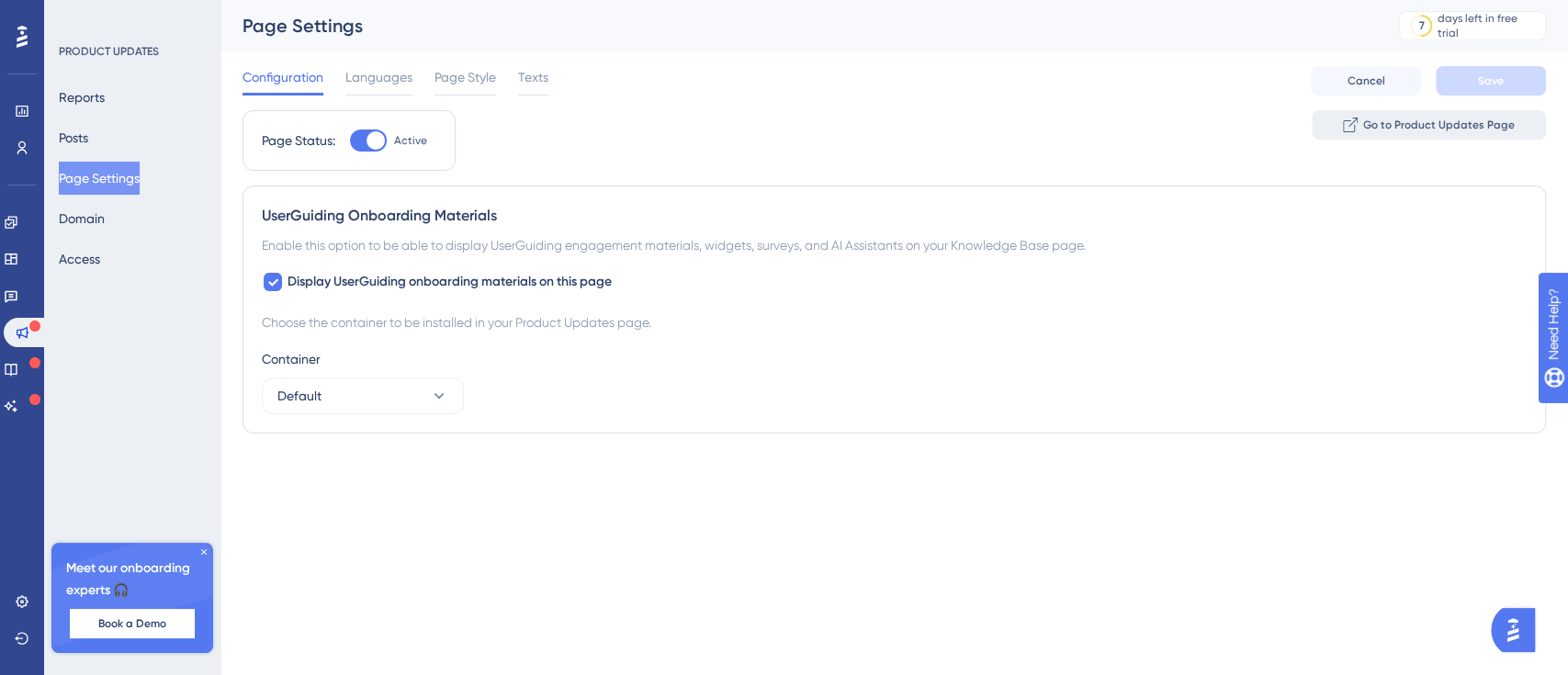
click at [1475, 124] on span "Go to Product Updates Page" at bounding box center [1439, 125] width 152 height 15
click at [93, 224] on button "Domain" at bounding box center [82, 219] width 46 height 33
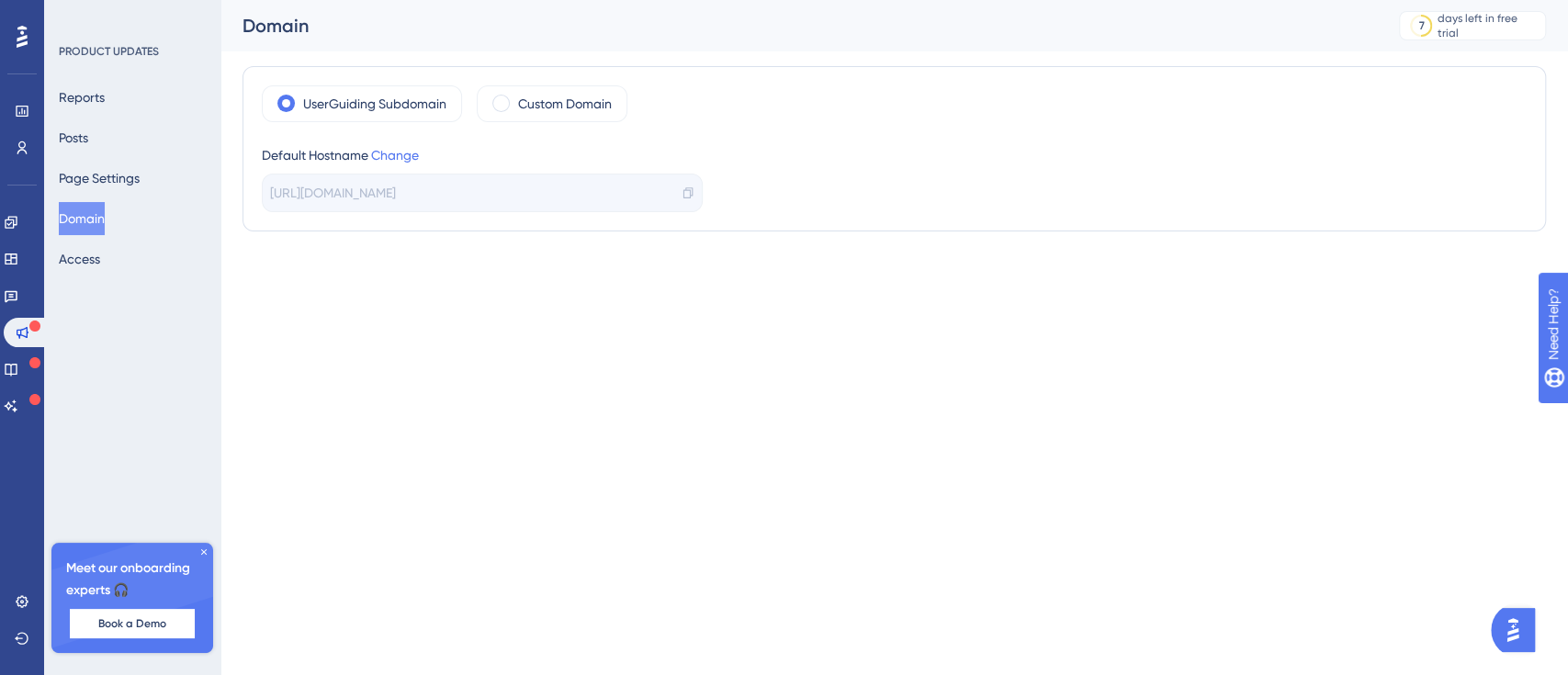
click at [396, 196] on span "[URL][DOMAIN_NAME]" at bounding box center [333, 193] width 126 height 22
click at [91, 265] on button "Access" at bounding box center [80, 259] width 42 height 33
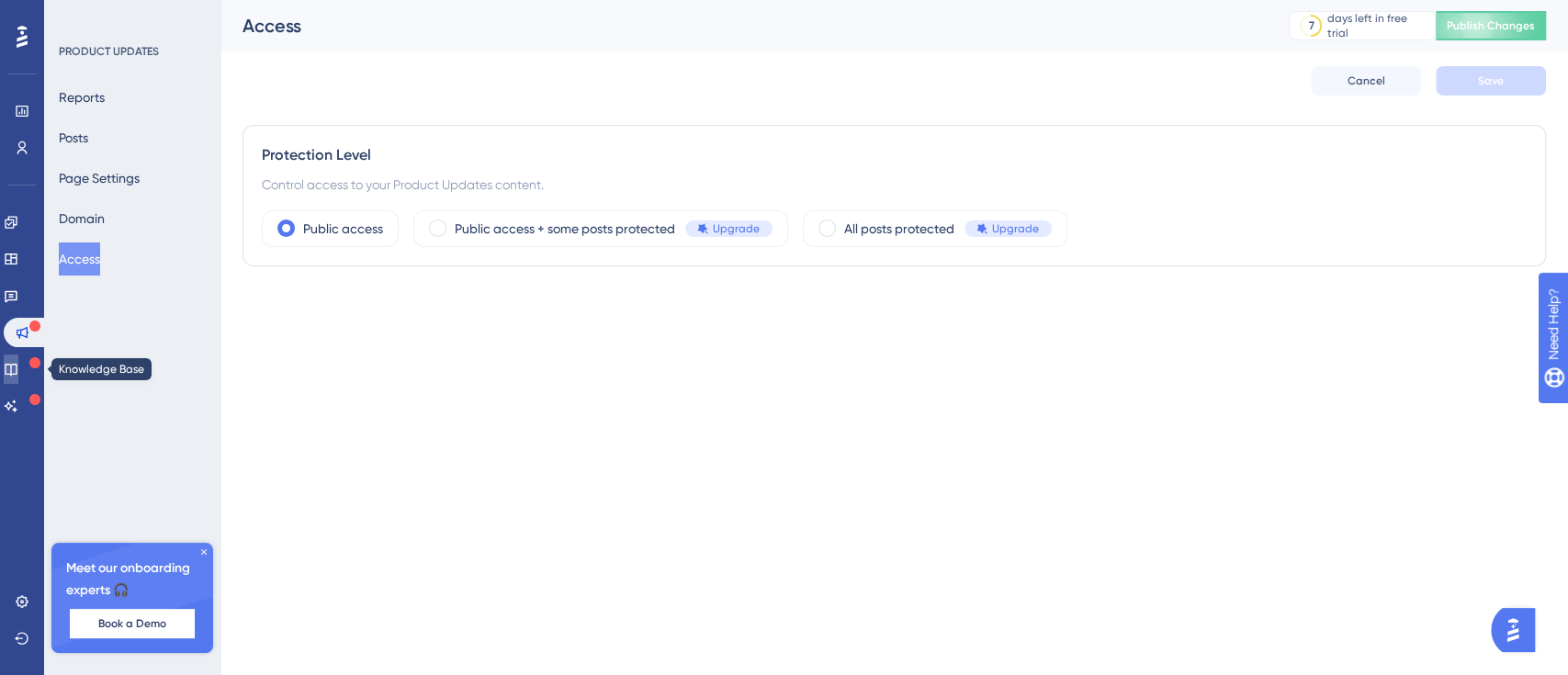
click at [18, 367] on icon at bounding box center [11, 369] width 15 height 15
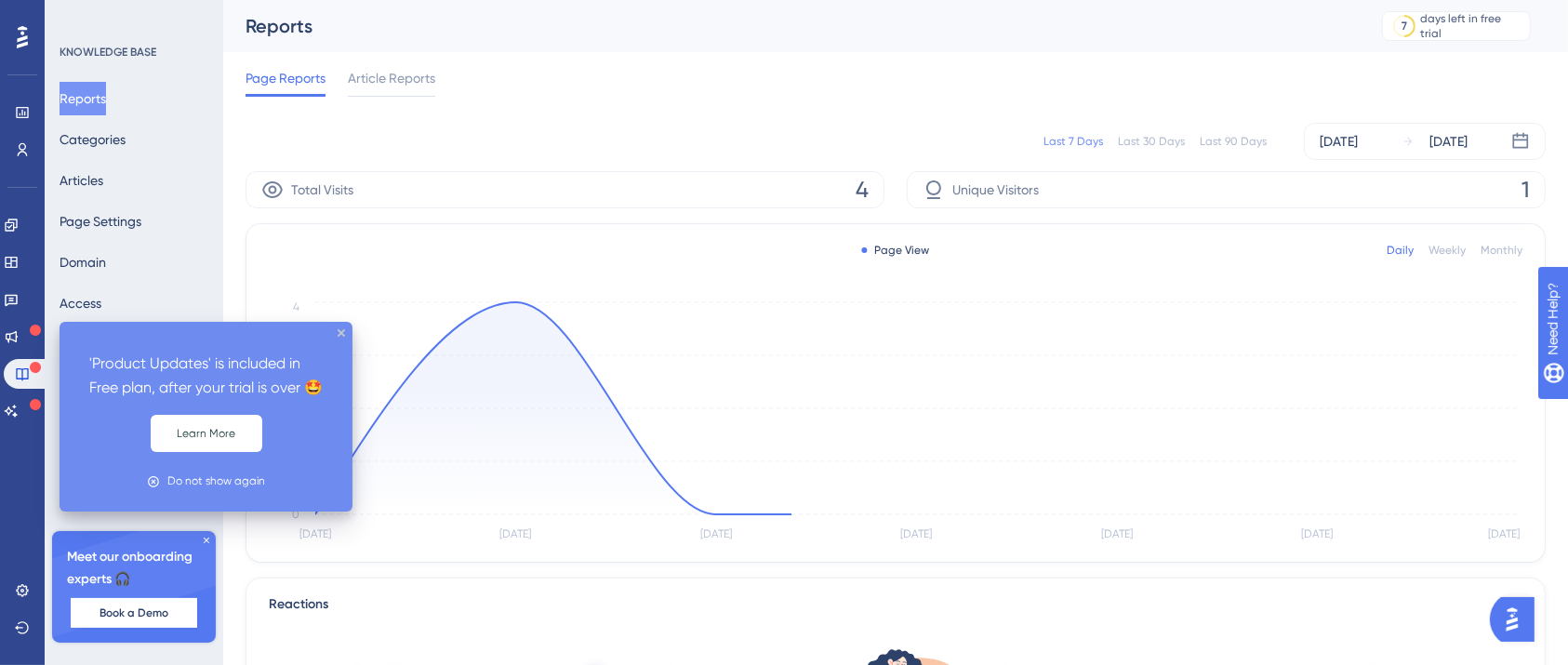
click at [32, 328] on icon at bounding box center [36, 331] width 11 height 11
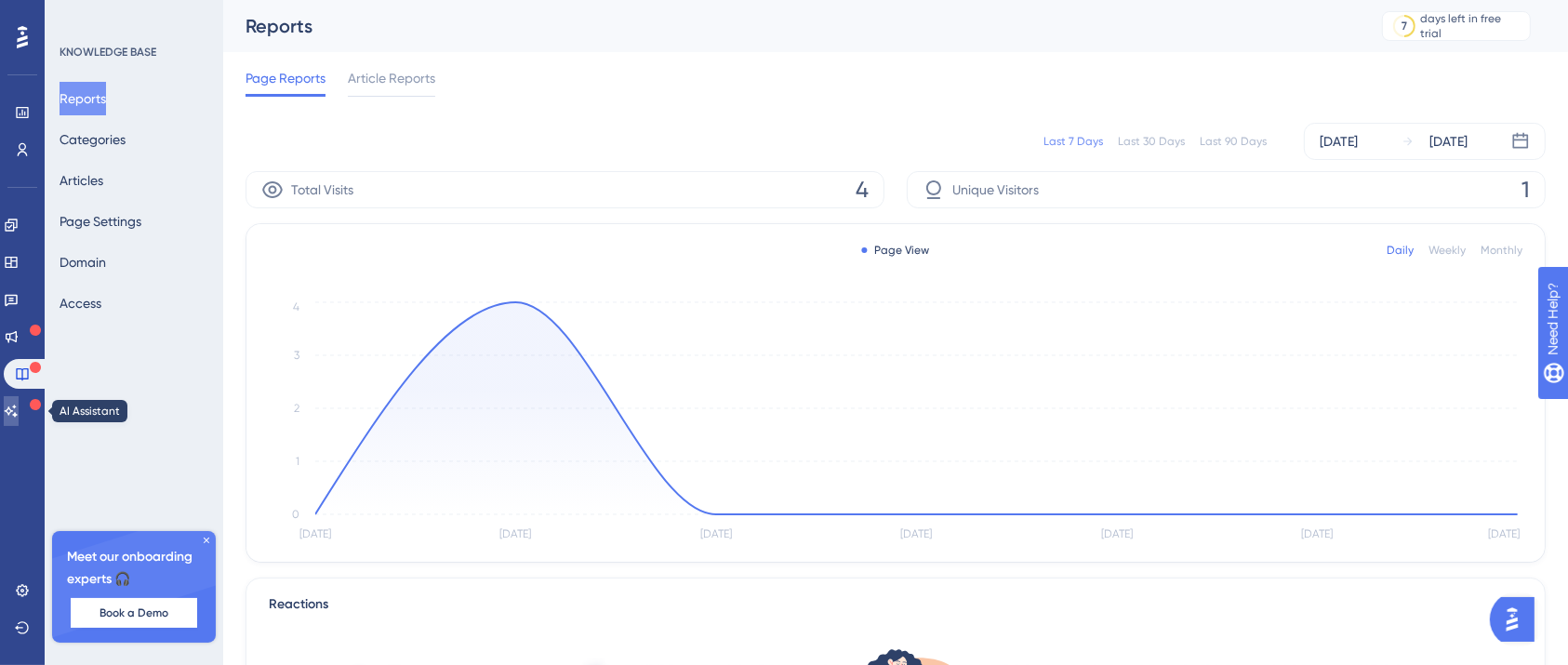
click at [19, 402] on link at bounding box center [11, 411] width 15 height 30
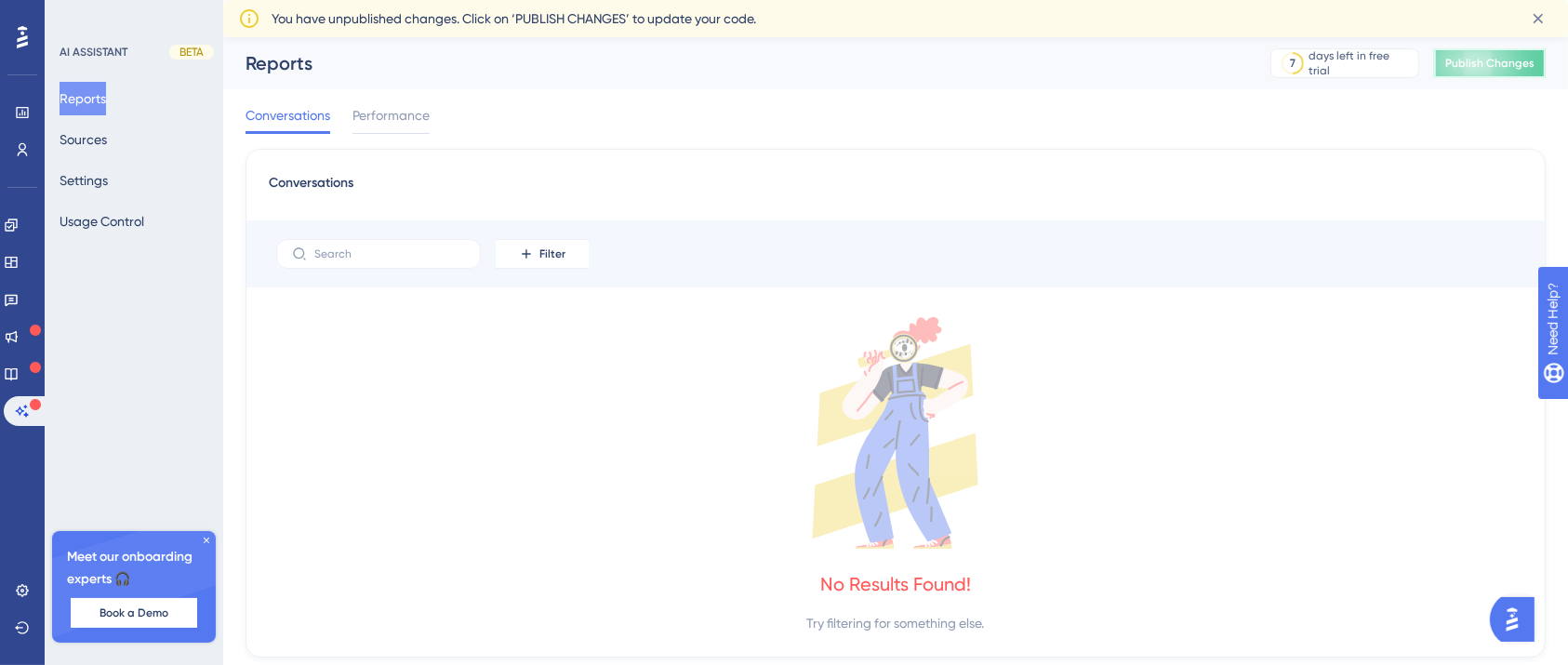
click at [1492, 66] on span "Publish Changes" at bounding box center [1489, 64] width 89 height 15
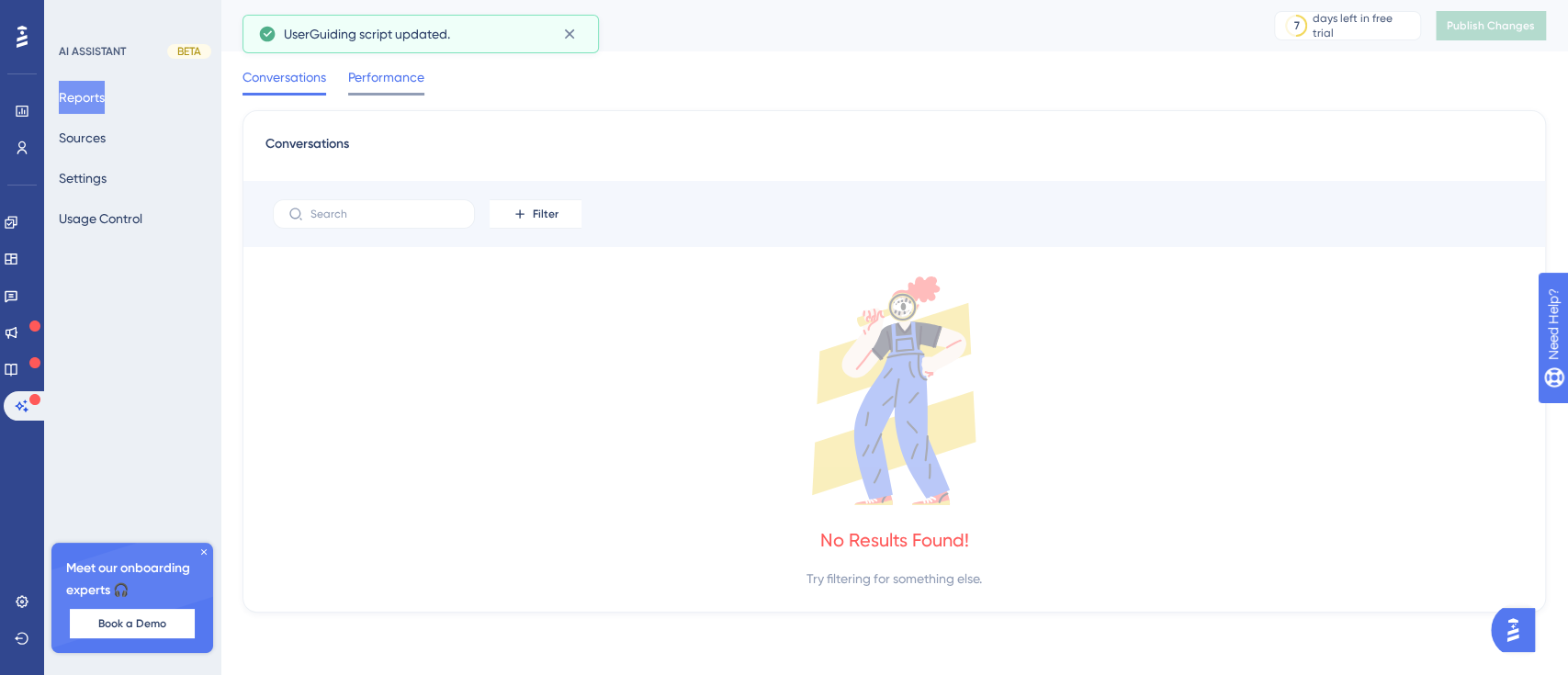
click at [377, 84] on span "Performance" at bounding box center [386, 78] width 76 height 22
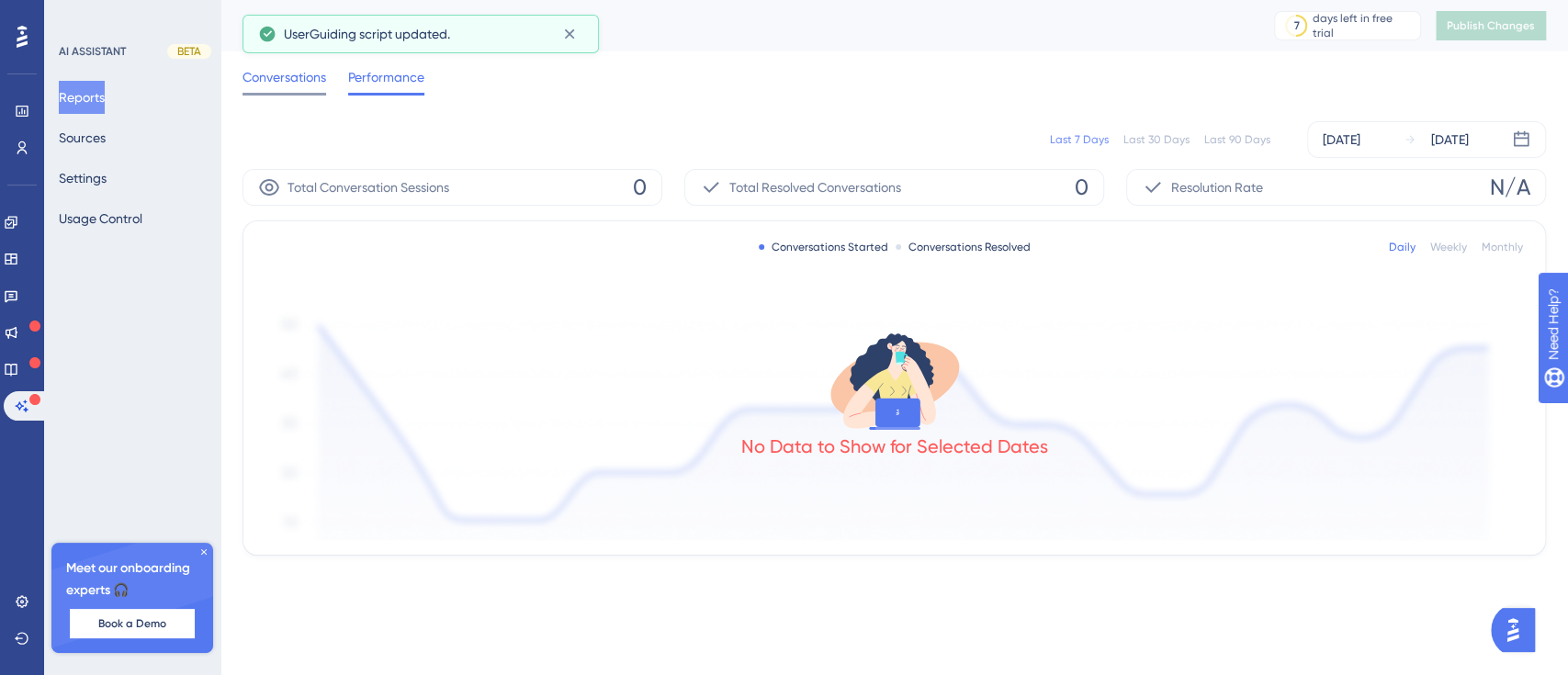
click at [273, 81] on span "Conversations" at bounding box center [284, 78] width 83 height 22
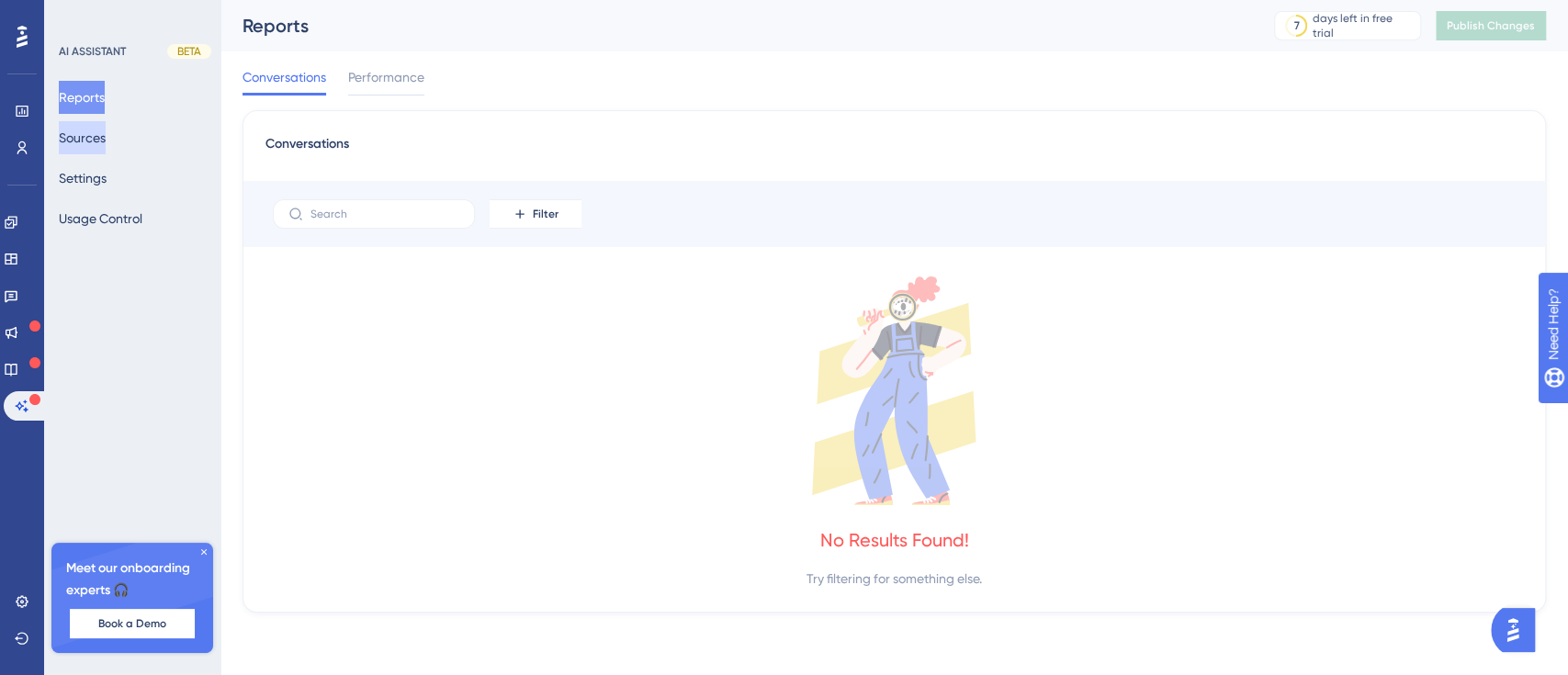
click at [87, 125] on button "Sources" at bounding box center [82, 138] width 47 height 33
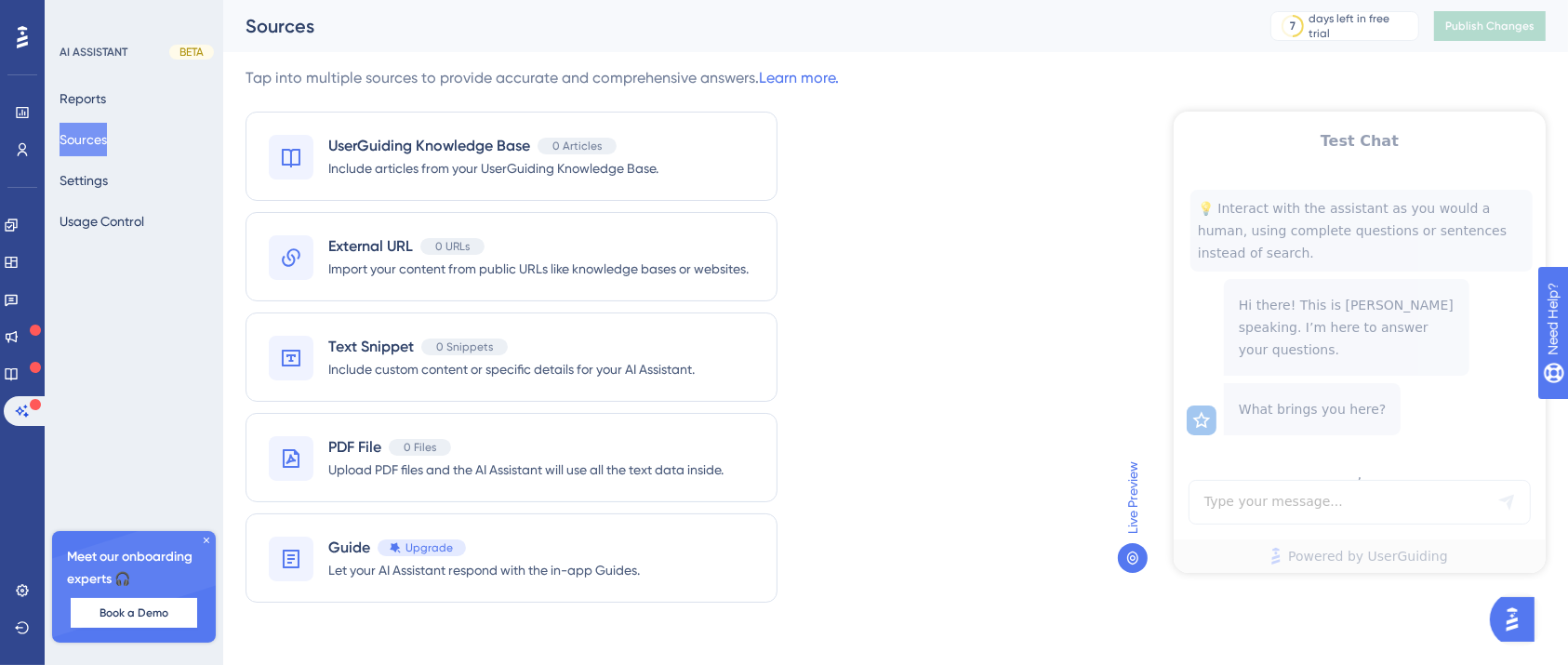
click at [1277, 320] on div "Test Chat 💡 Interact with the assistant as you would a human, using complete qu…" at bounding box center [1358, 341] width 372 height 462
click at [1282, 495] on div "Test Chat 💡 Interact with the assistant as you would a human, using complete qu…" at bounding box center [1358, 341] width 372 height 462
click at [108, 181] on button "Settings" at bounding box center [84, 181] width 49 height 34
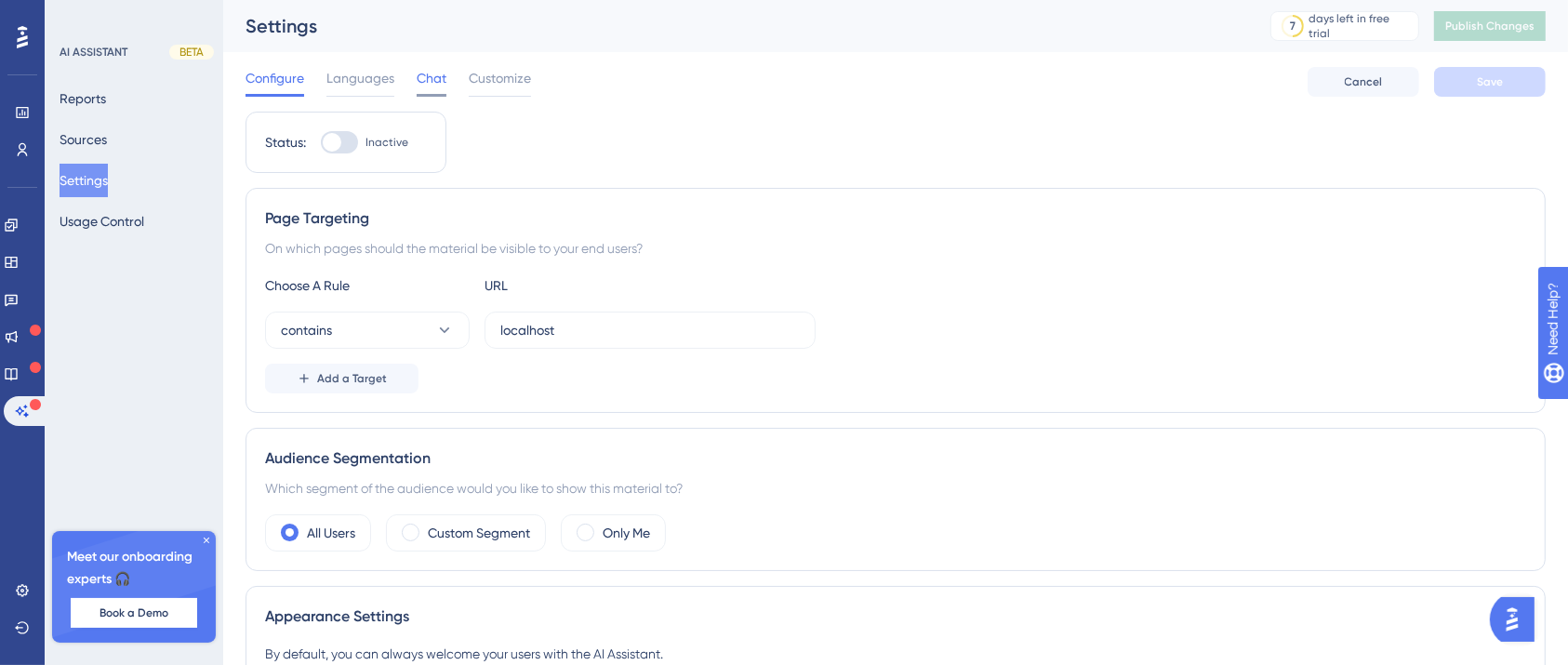
click at [418, 77] on span "Chat" at bounding box center [432, 79] width 30 height 22
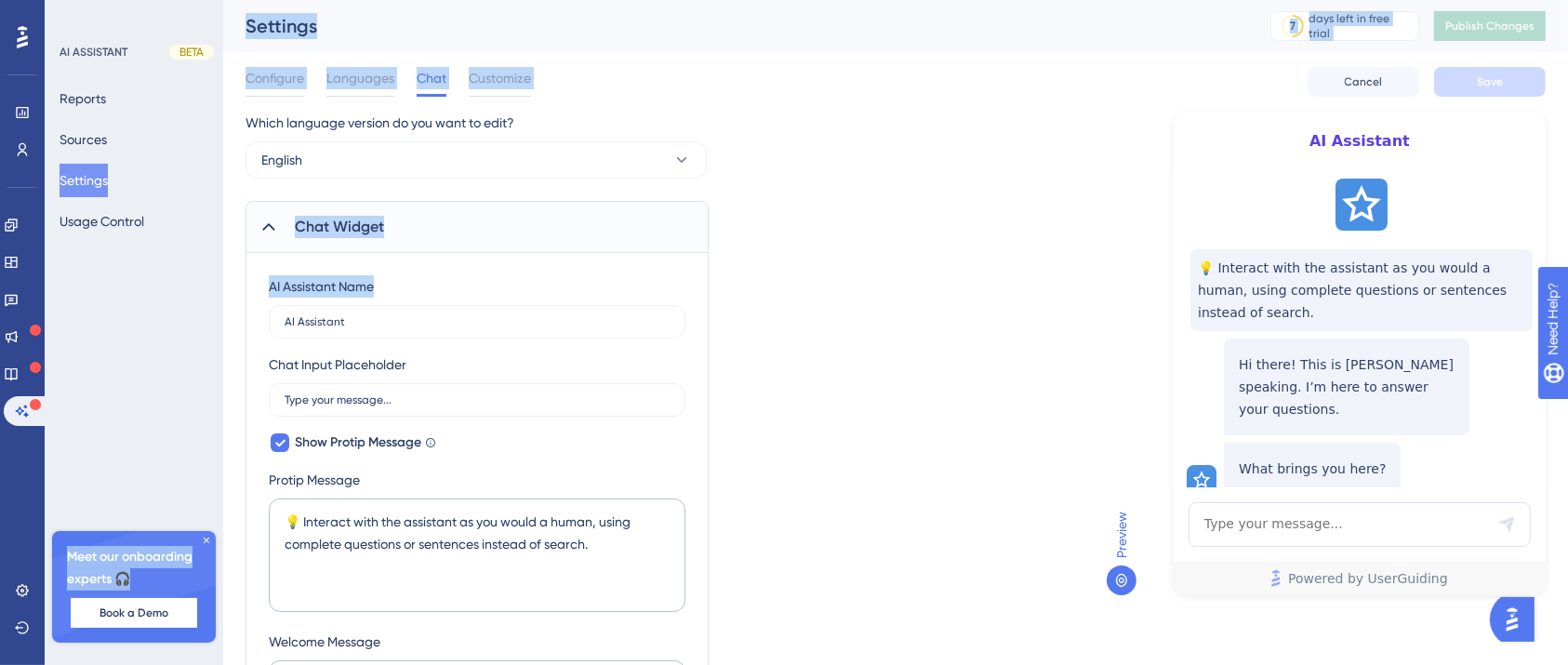
drag, startPoint x: 473, startPoint y: 309, endPoint x: 214, endPoint y: 291, distance: 259.6
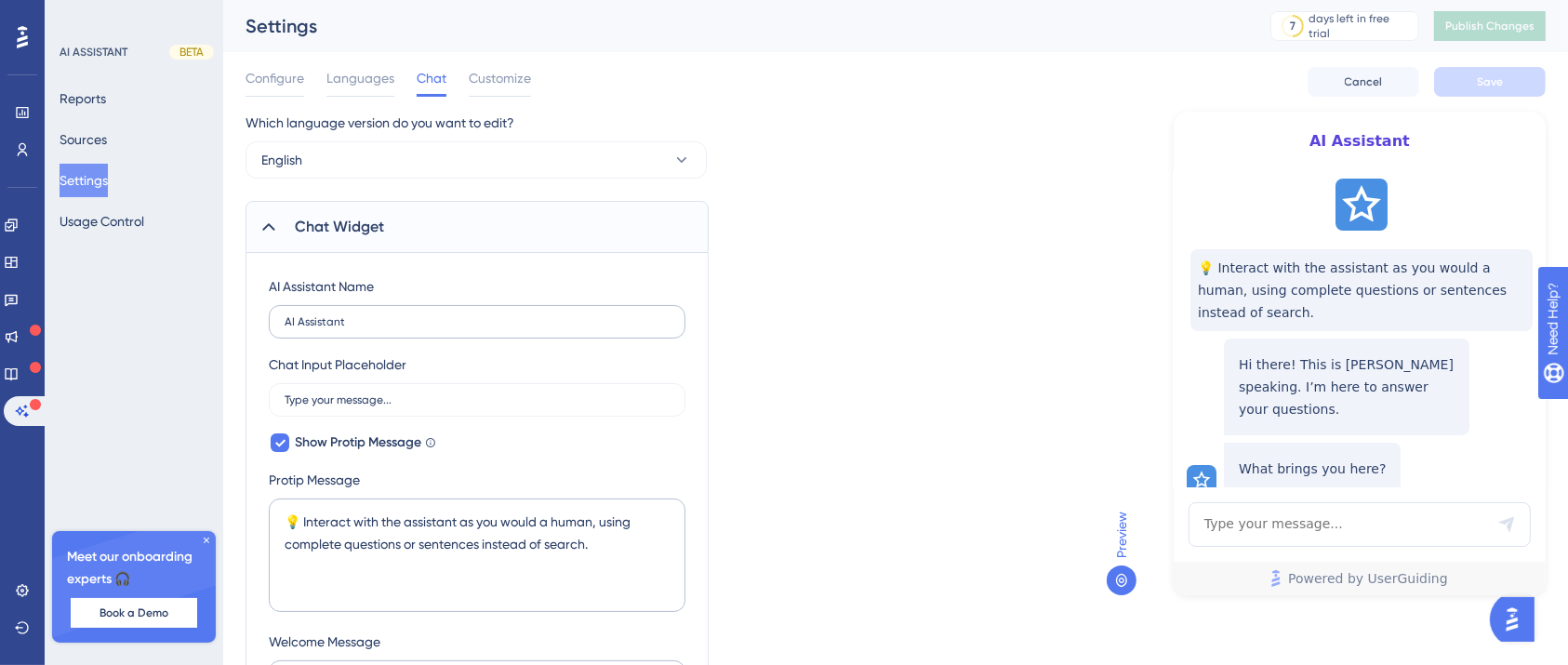
click at [364, 314] on label "AI Assistant" at bounding box center [476, 322] width 417 height 34
click at [364, 316] on input "AI Assistant" at bounding box center [476, 322] width 385 height 13
type input "SabancıDx Assistant"
click at [420, 398] on input "Type your message..." at bounding box center [476, 400] width 385 height 13
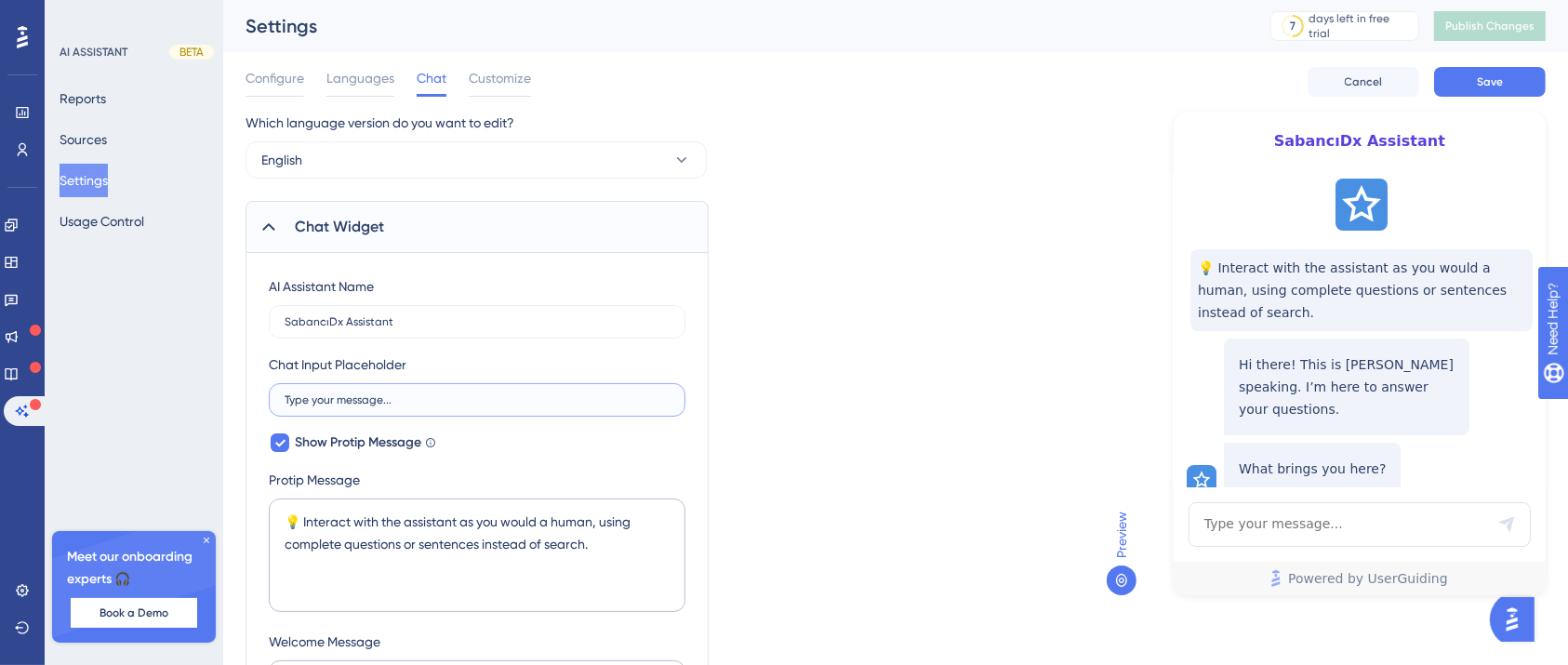
click at [420, 398] on input "Type your message..." at bounding box center [476, 400] width 385 height 13
type input "m"
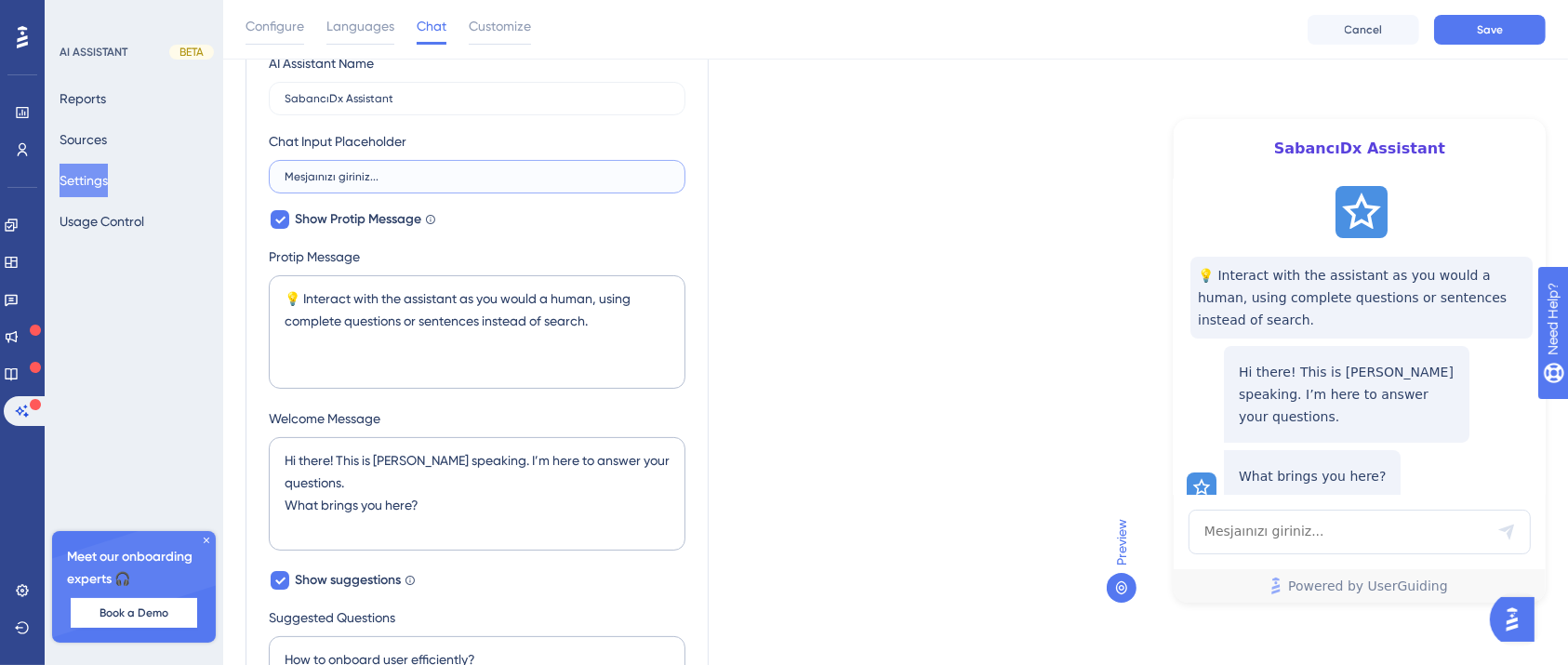
type input "Mesjaınızı giriniz..."
click at [622, 332] on textarea "💡 Interact with the assistant as you would a human, using complete questions or…" at bounding box center [476, 332] width 417 height 113
drag, startPoint x: 622, startPoint y: 332, endPoint x: 232, endPoint y: 311, distance: 390.6
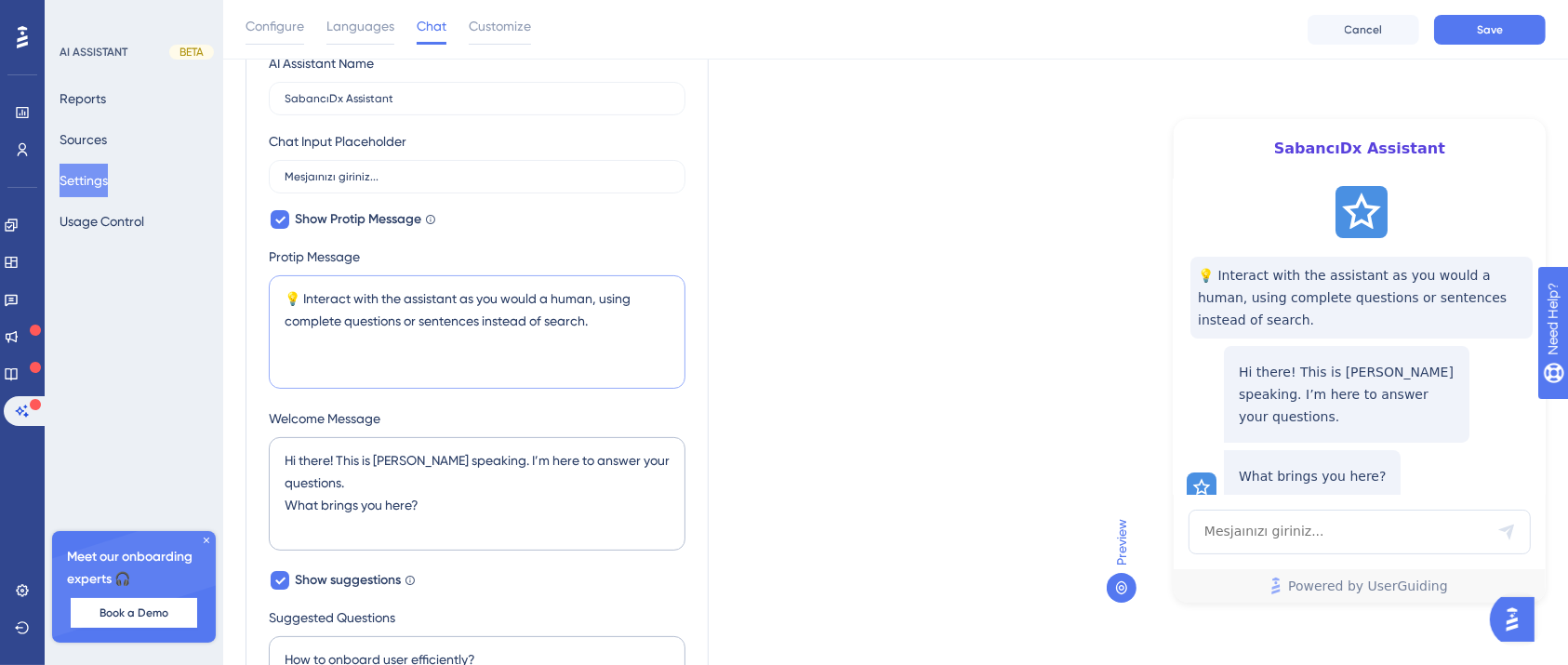
click at [232, 311] on div "Performance Users Engagement Widgets Feedback Product Updates Knowledge Base AI…" at bounding box center [895, 563] width 1345 height 1587
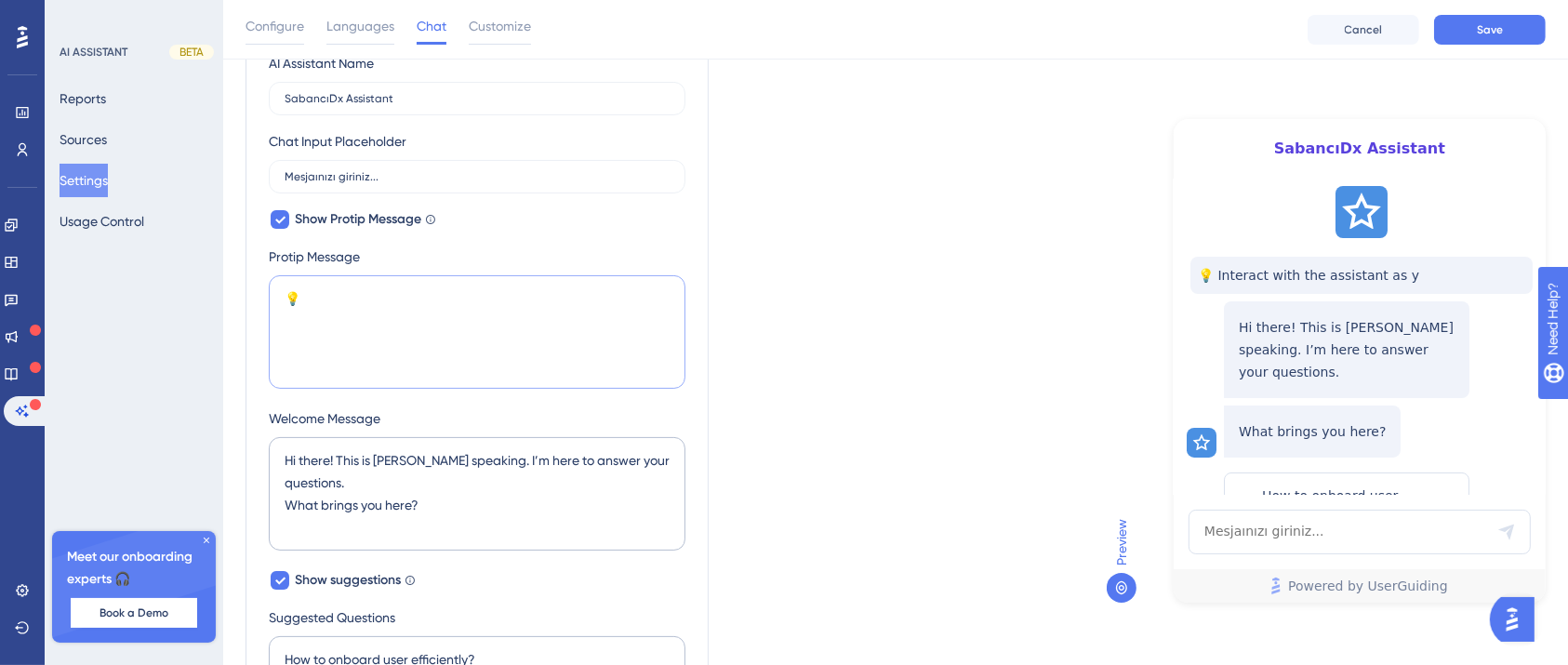
type textarea "💡"
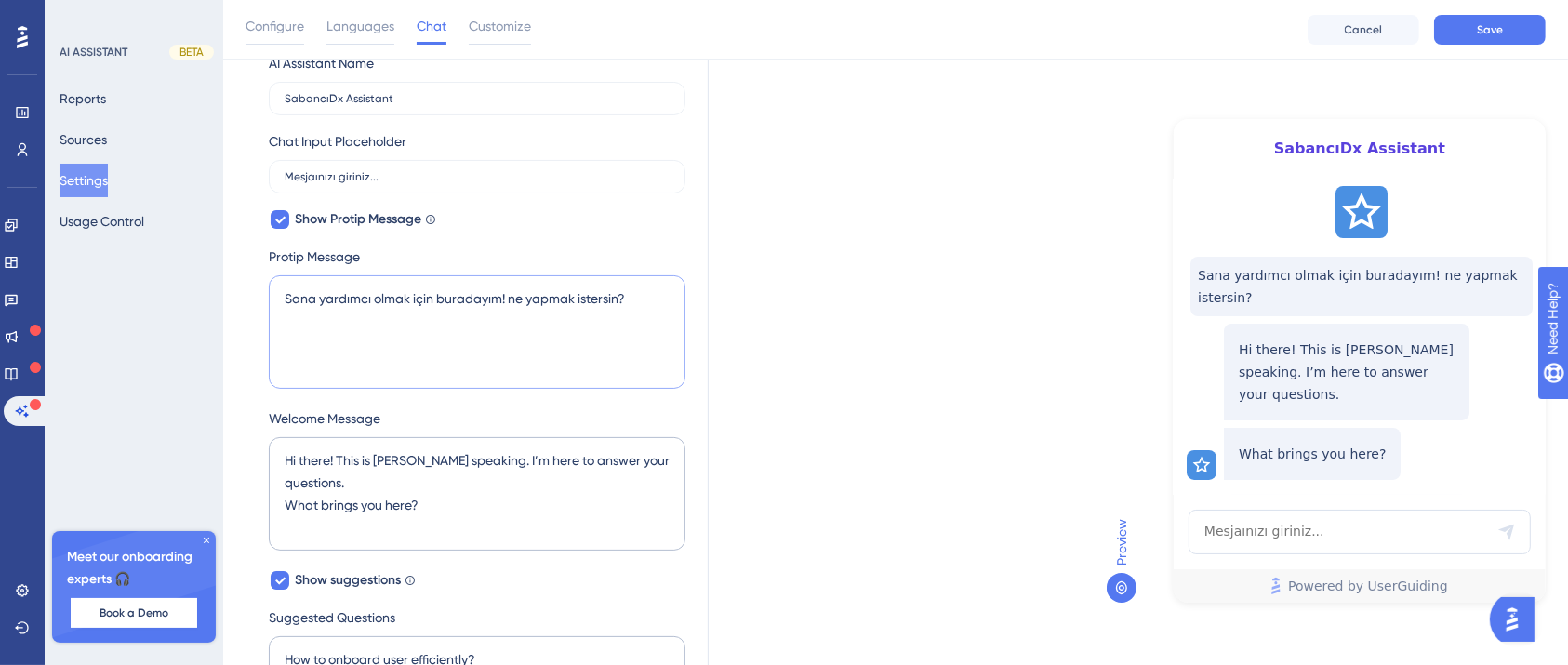
click at [509, 297] on textarea "Sana yardımcı olmak için buradayım! ne yapmak istersin?" at bounding box center [476, 332] width 417 height 113
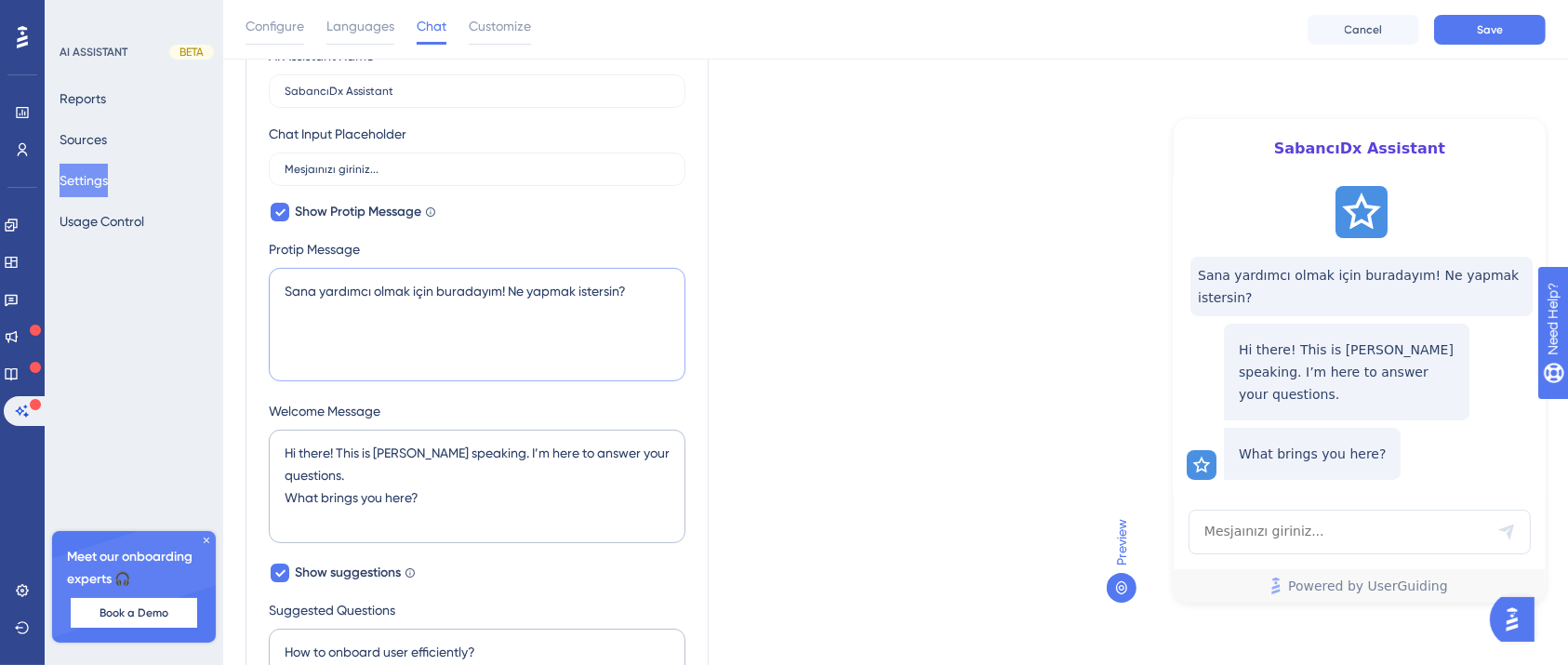
type textarea "Sana yardımcı olmak için buradayım! Ne yapmak istersin?"
drag, startPoint x: 432, startPoint y: 485, endPoint x: 289, endPoint y: 471, distance: 143.7
click at [253, 470] on div "AI Assistant Name SabancıDx Assistant Chat Input Placeholder Mesjaınızı giriniz…" at bounding box center [476, 637] width 463 height 1229
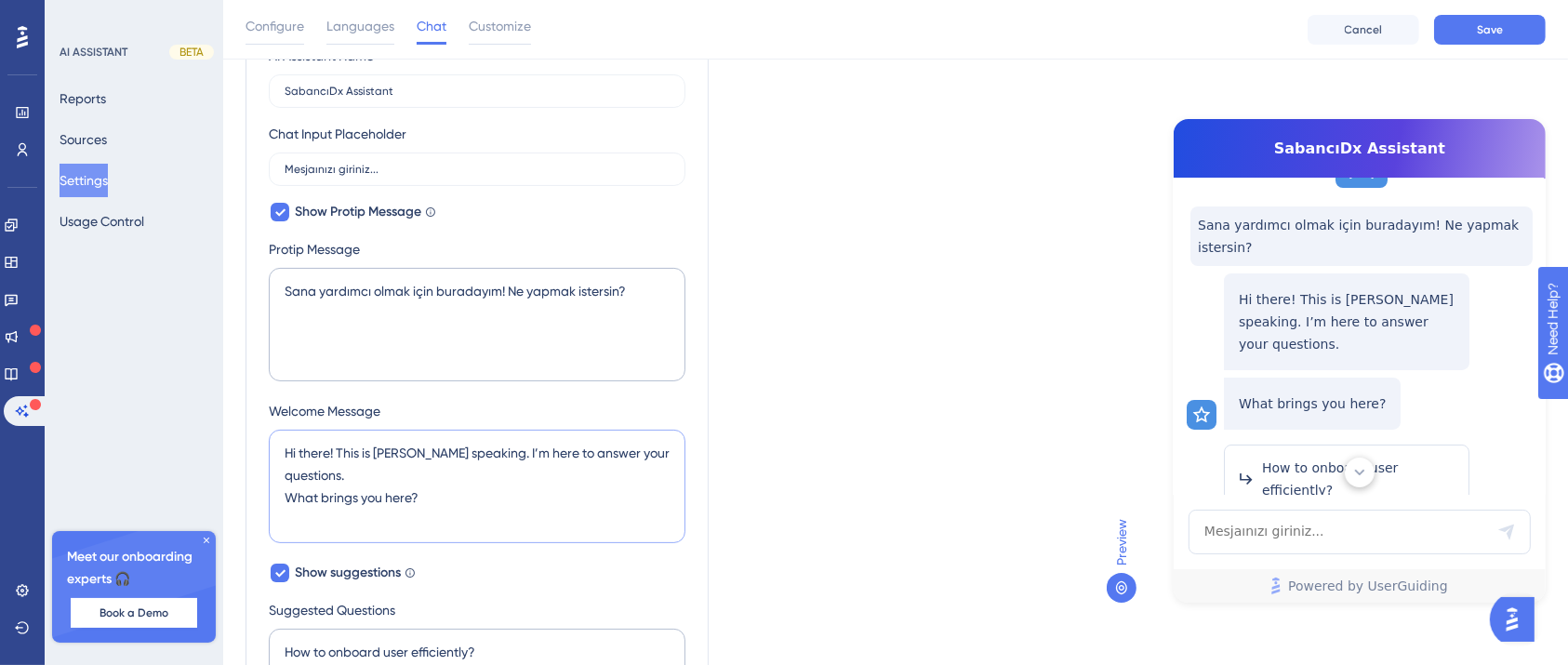
drag, startPoint x: 432, startPoint y: 497, endPoint x: 216, endPoint y: 436, distance: 224.4
click at [223, 436] on div "Performance Users Engagement Widgets Feedback Product Updates Knowledge Base AI…" at bounding box center [895, 555] width 1345 height 1587
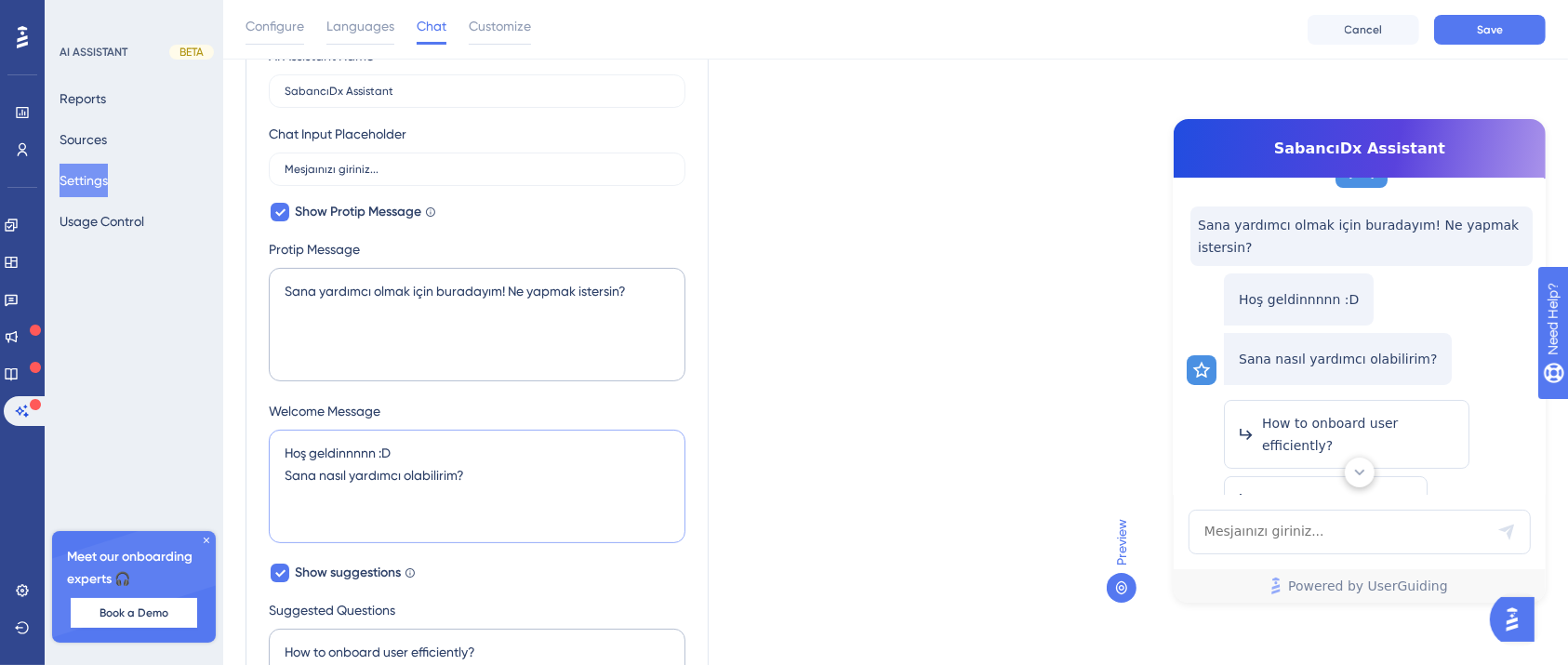
type textarea "Hoş geldinnnnn :D Sana nasıl yardımcı olabilirim?"
drag, startPoint x: 660, startPoint y: 288, endPoint x: 507, endPoint y: 295, distance: 153.2
click at [507, 295] on textarea "Sana yardımcı olmak için buradayım! Ne yapmak istersin?" at bounding box center [476, 324] width 417 height 113
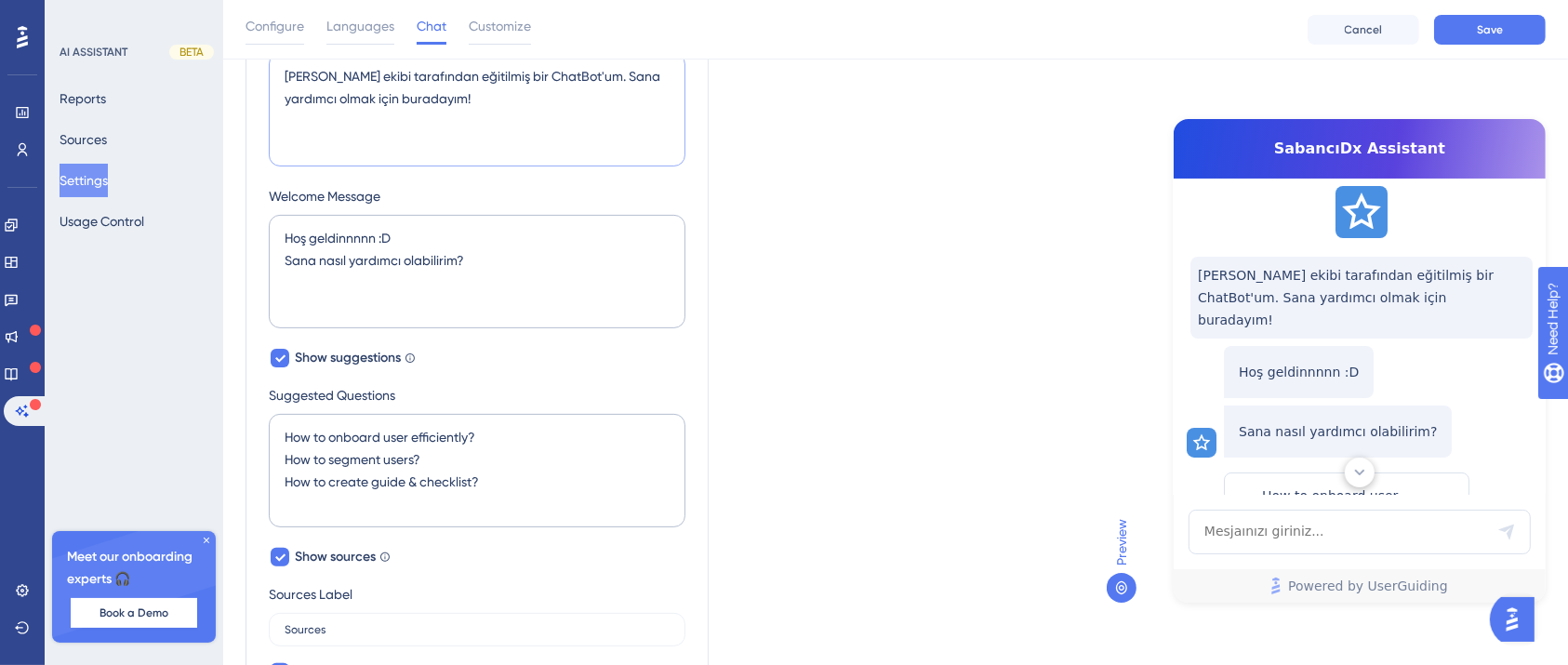
scroll to position [232, 0]
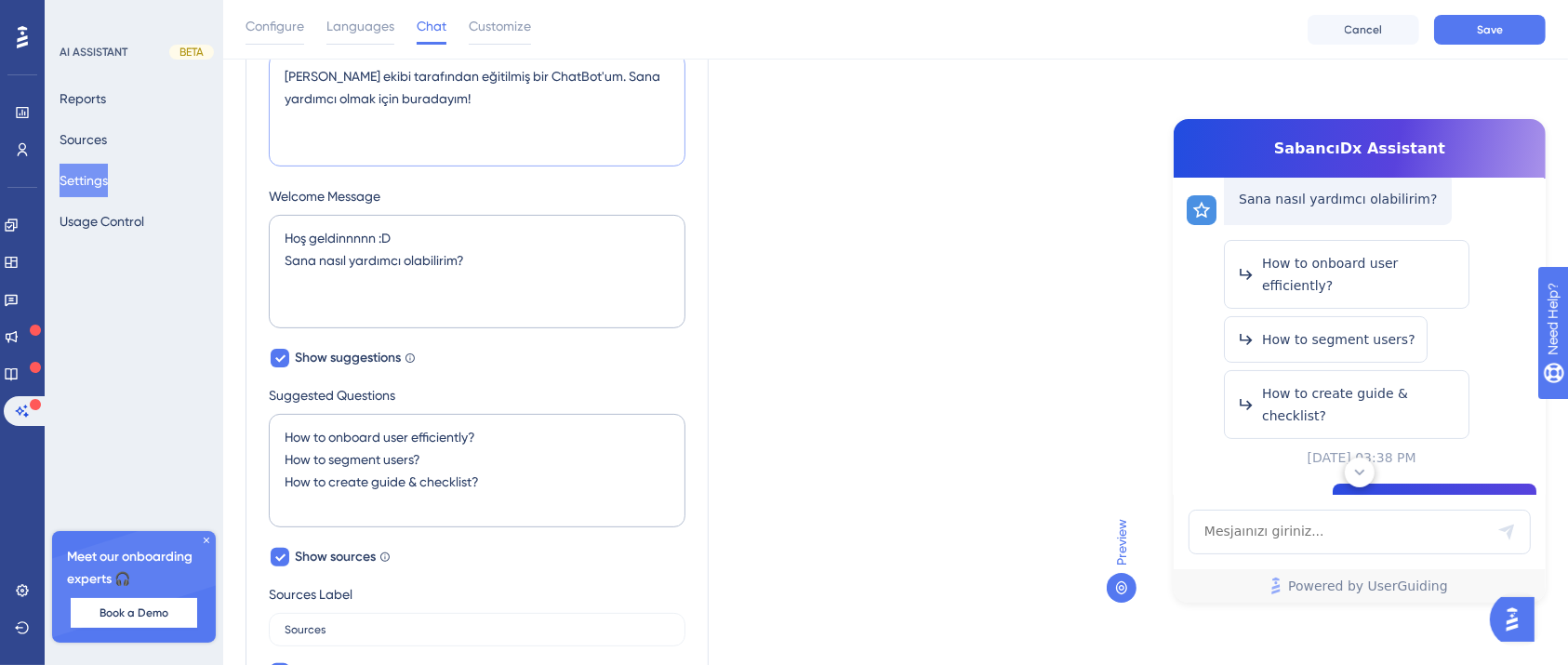
type textarea "[PERSON_NAME] ekibi tarafından eğitilmiş bir ChatBot'um. Sana yardımcı olmak iç…"
drag, startPoint x: 491, startPoint y: 473, endPoint x: 252, endPoint y: 425, distance: 243.8
click at [252, 425] on div "AI Assistant Name SabancıDx Assistant Chat Input Placeholder Mesjaınızı giriniz…" at bounding box center [476, 421] width 463 height 1229
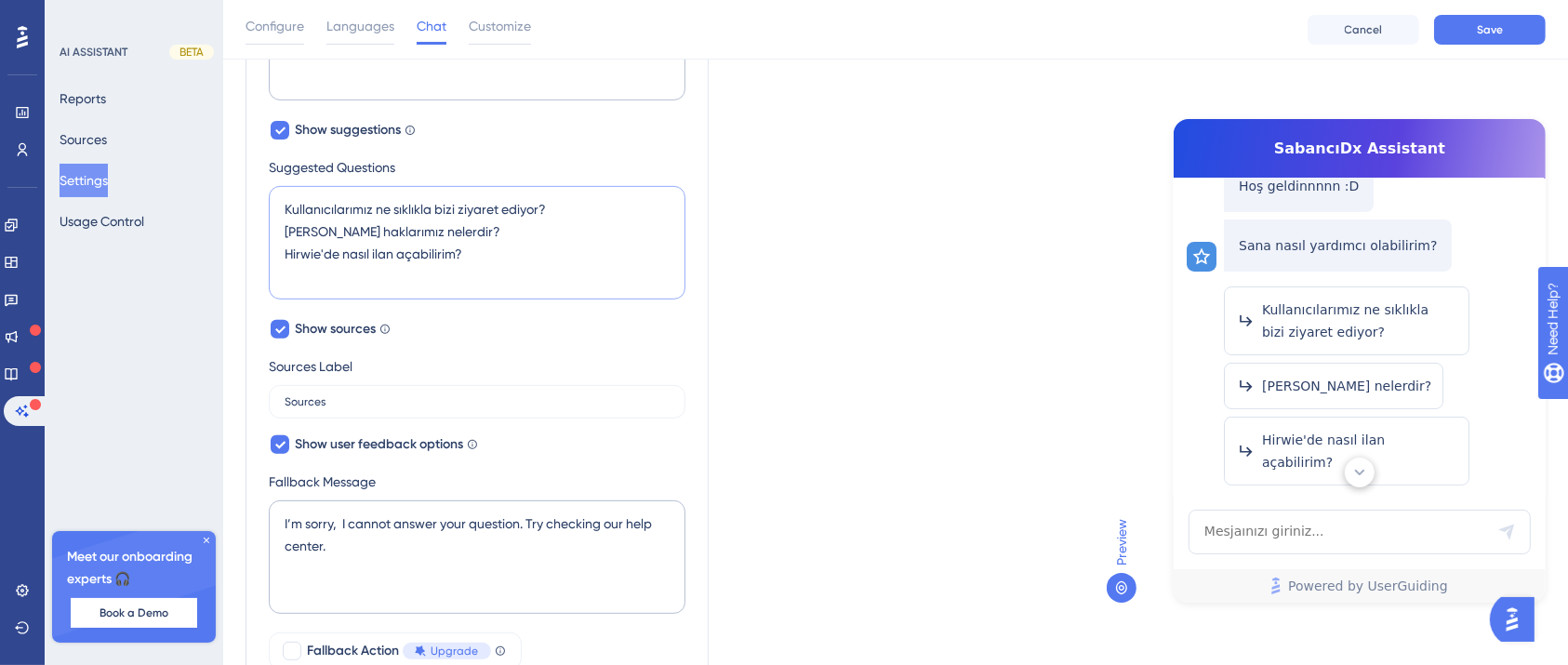
scroll to position [845, 0]
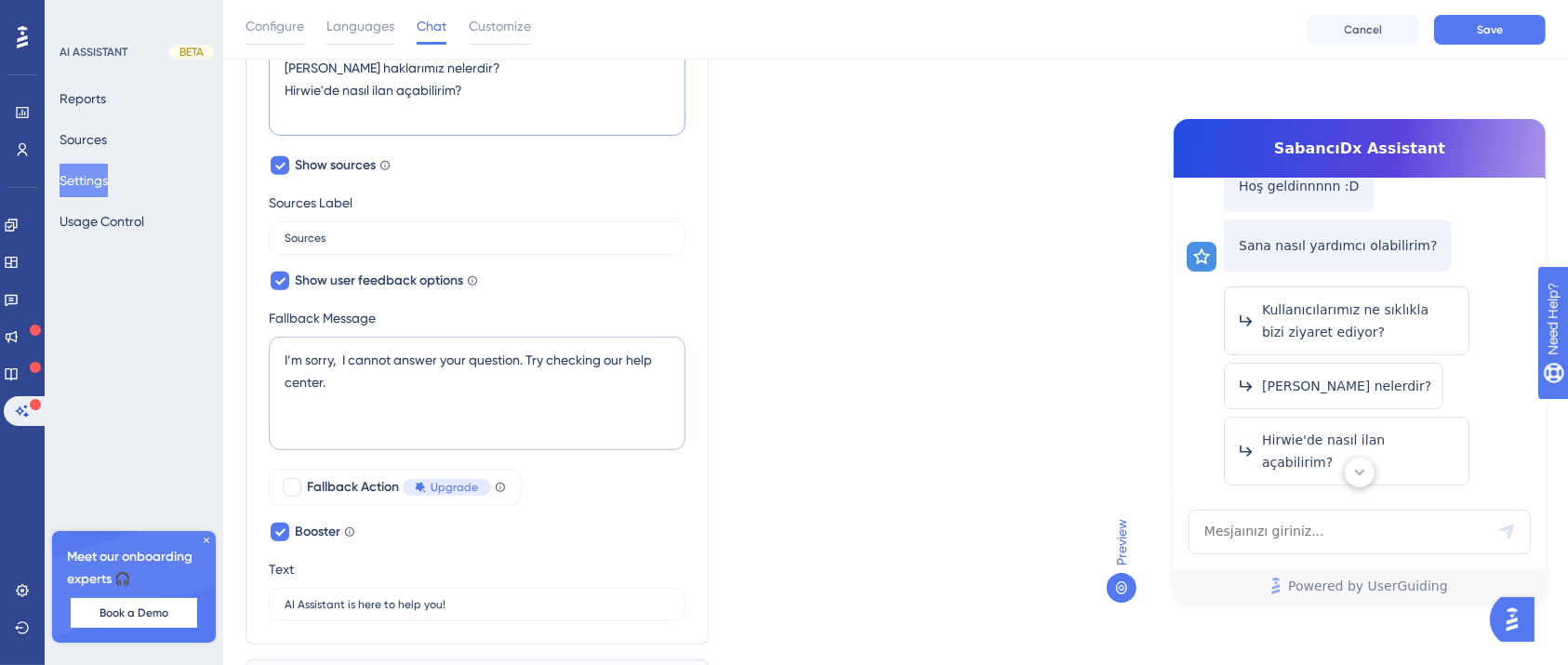
type textarea "Kullanıcılarımız ne sıklıkla bizi ziyaret ediyor? [PERSON_NAME] haklarımız nele…"
drag, startPoint x: 467, startPoint y: 378, endPoint x: 268, endPoint y: 339, distance: 202.8
click at [269, 339] on div "I’m sorry, I cannot answer your question. Try checking our help center." at bounding box center [476, 395] width 417 height 117
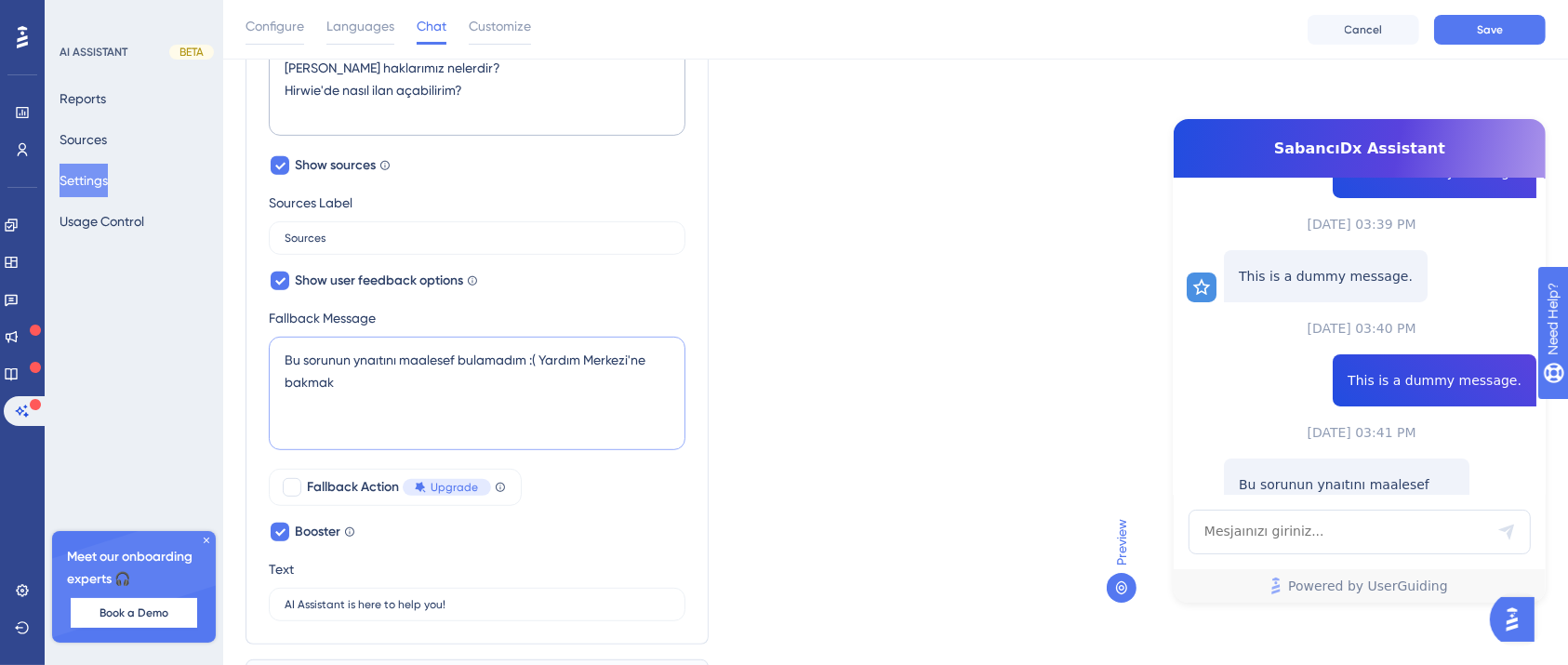
scroll to position [593, 0]
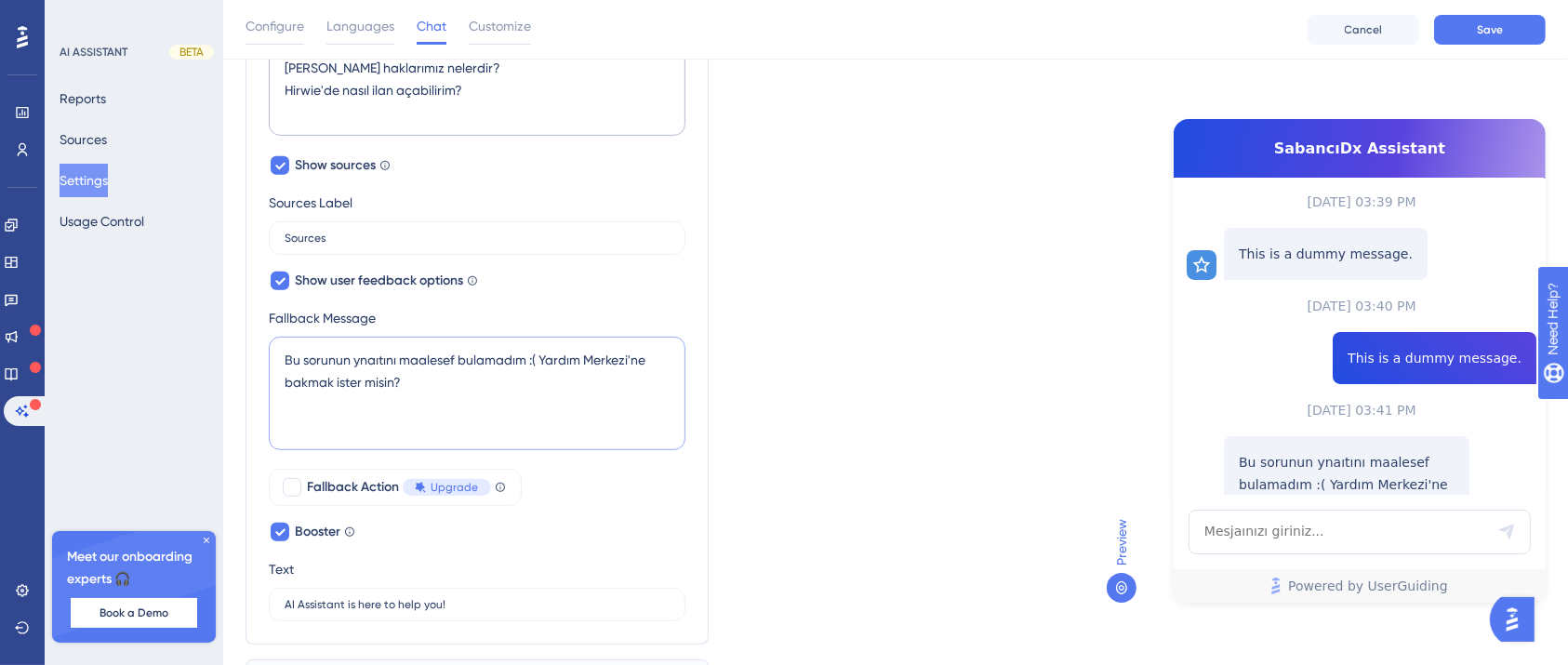
click at [538, 356] on textarea "Bu sorunun ynaıtını maalesef bulamadım :( Yardım Merkezi'ne bakmak ister misin?" at bounding box center [476, 393] width 417 height 113
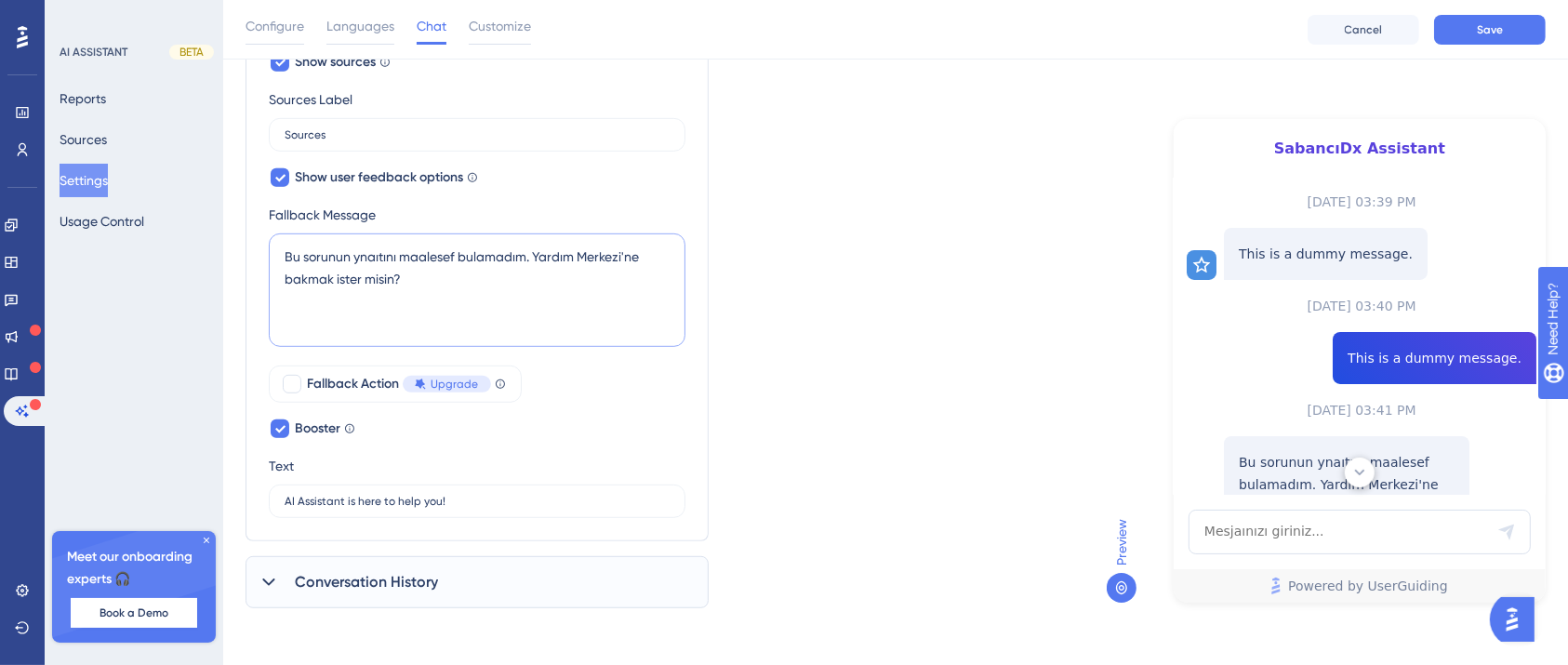
scroll to position [0, 0]
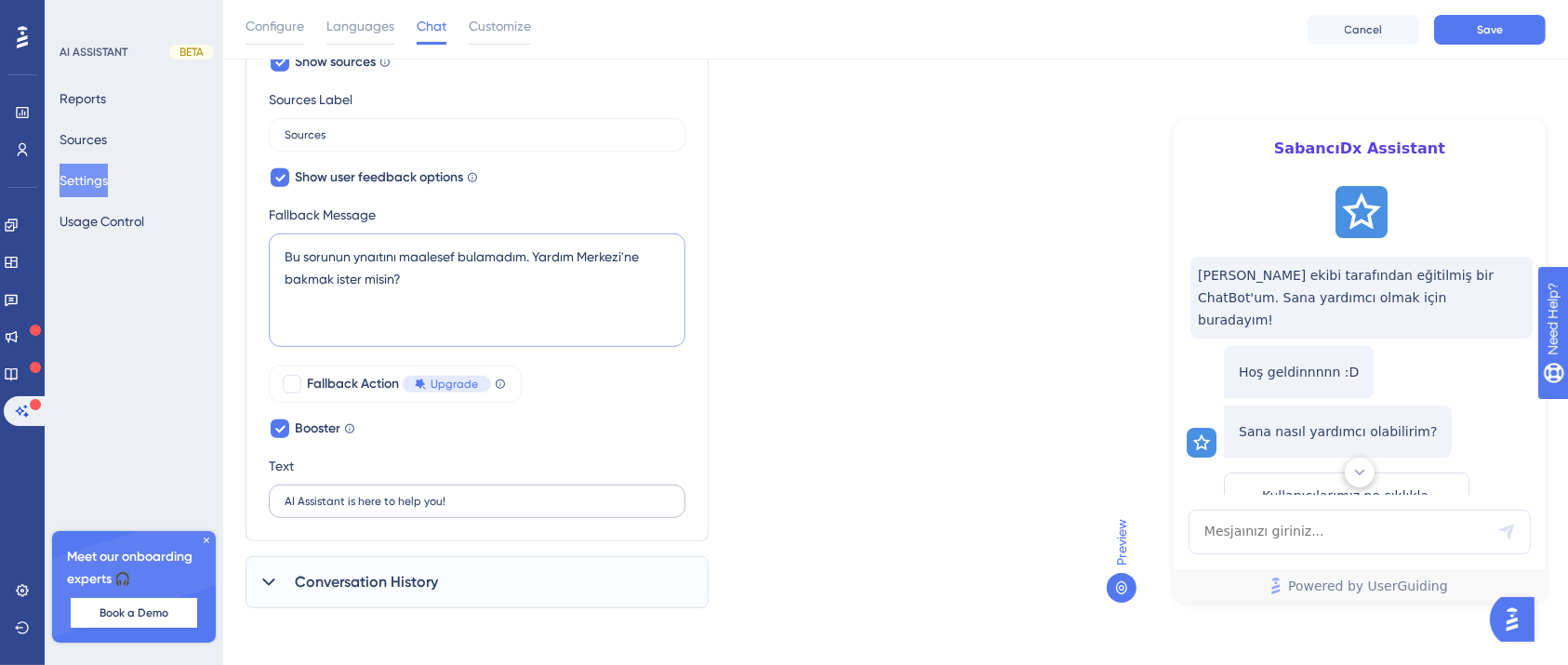
type textarea "Bu sorunun ynaıtını maalesef bulamadım. Yardım Merkezi'ne bakmak ister misin?"
drag, startPoint x: 500, startPoint y: 504, endPoint x: 175, endPoint y: 480, distance: 325.9
click at [525, 460] on div "Text AI Assistant is here to help you!" at bounding box center [476, 487] width 417 height 64
drag, startPoint x: 266, startPoint y: 584, endPoint x: 462, endPoint y: 525, distance: 204.7
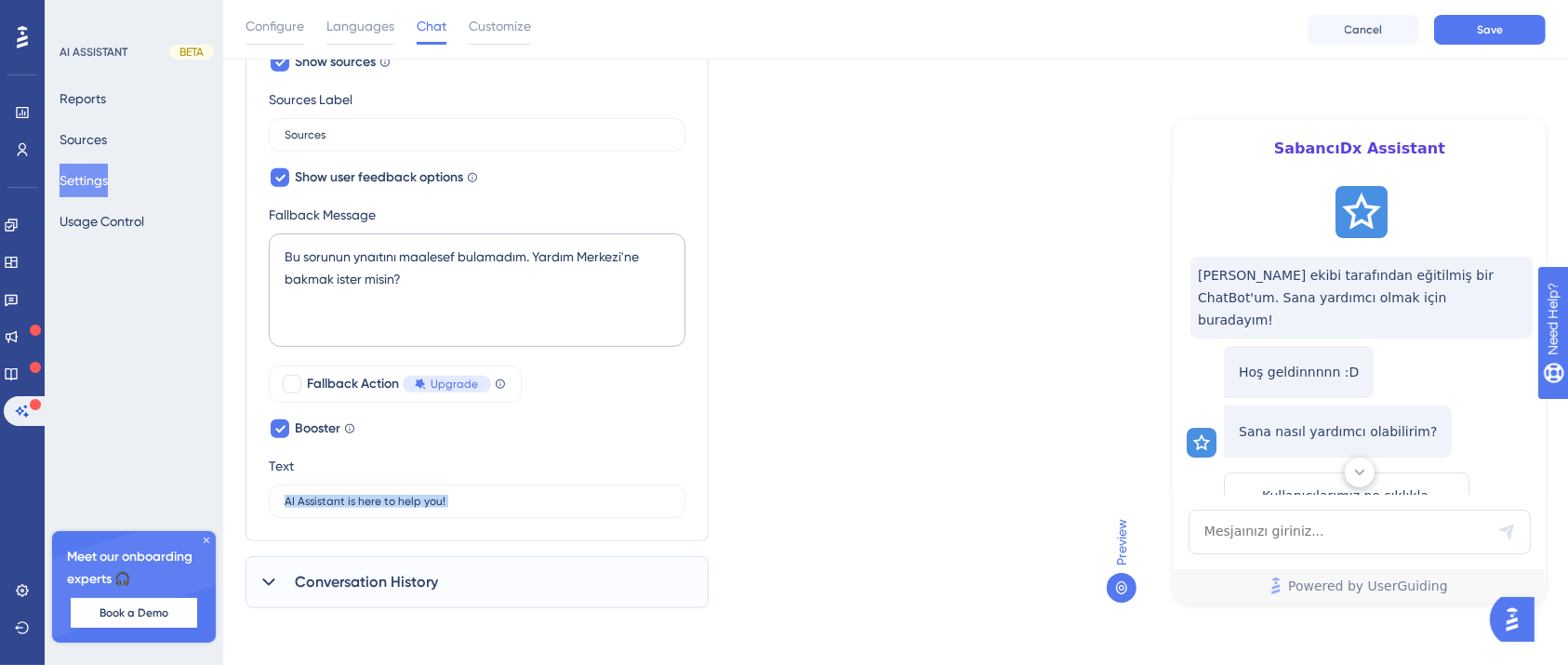
click at [263, 579] on icon at bounding box center [269, 583] width 19 height 19
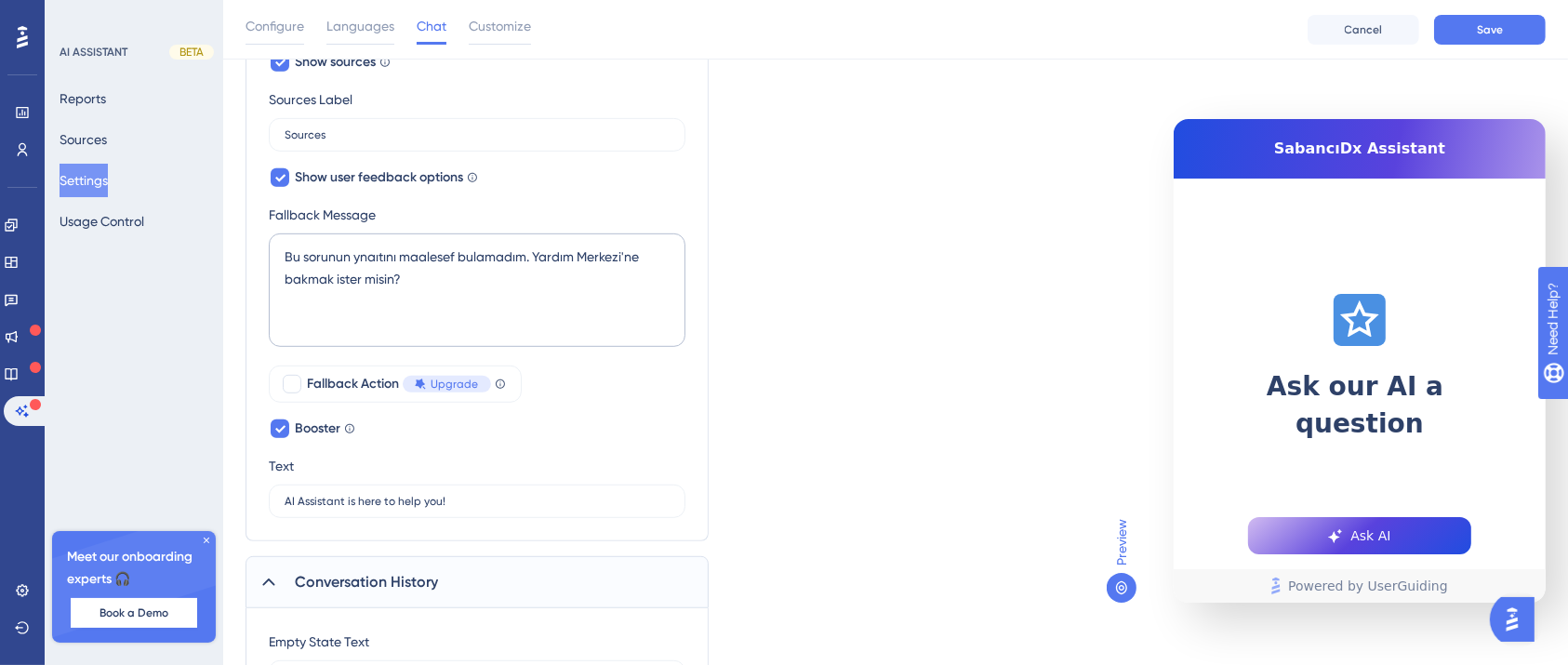
scroll to position [1135, 0]
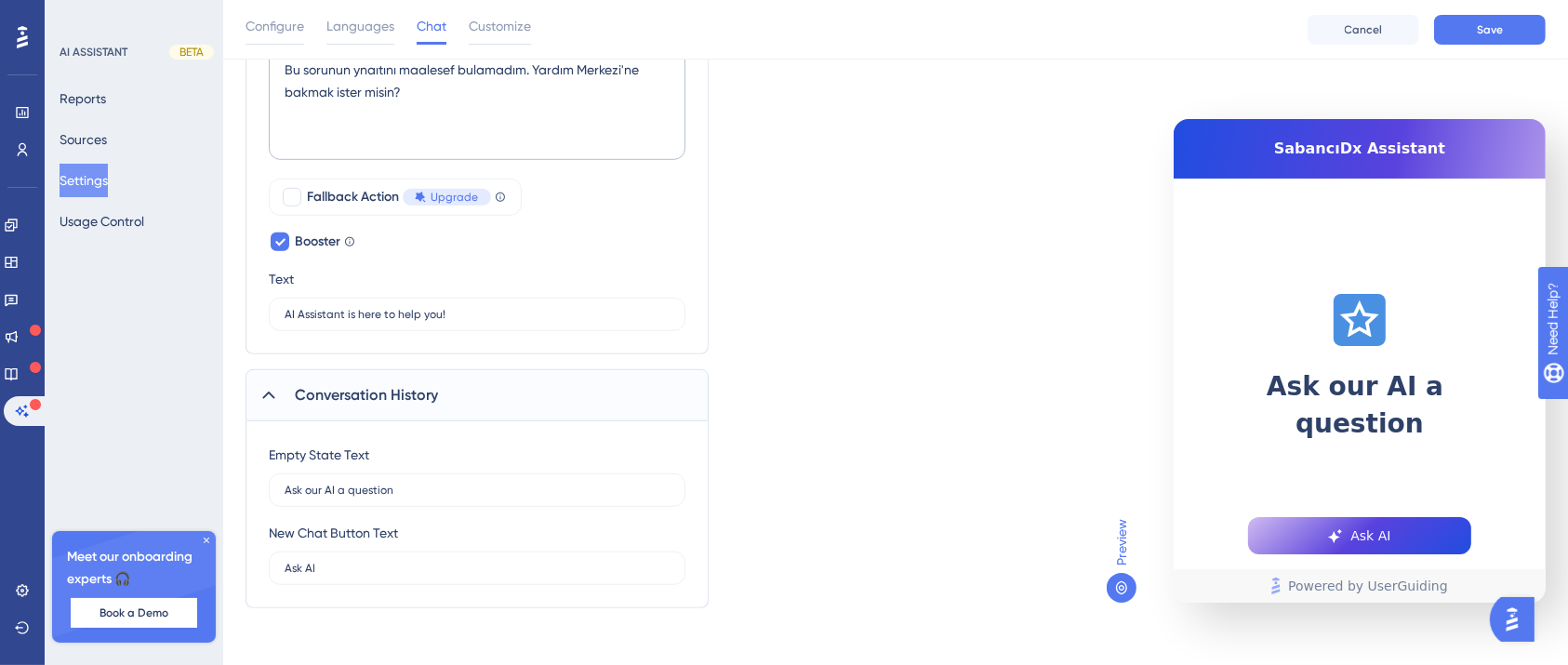
drag, startPoint x: 409, startPoint y: 471, endPoint x: 224, endPoint y: 469, distance: 185.0
click at [411, 497] on label "Ask our AI a question" at bounding box center [476, 491] width 417 height 34
click at [411, 496] on input "Ask our AI a question" at bounding box center [476, 491] width 385 height 13
type input "A"
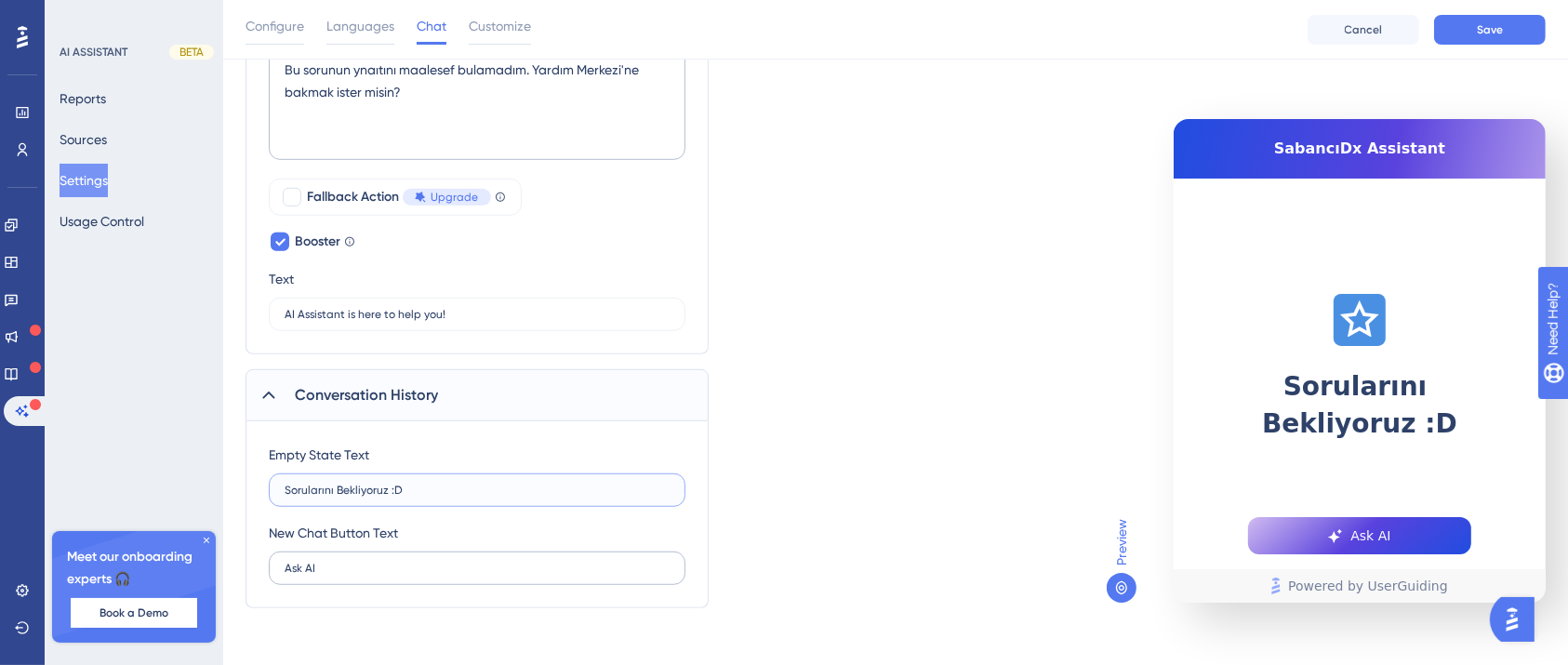
type input "Sorularını Bekliyoruz :D"
click at [376, 562] on input "Ask AI" at bounding box center [476, 569] width 385 height 13
click at [350, 562] on input "Ask AI" at bounding box center [476, 569] width 385 height 13
type input "A"
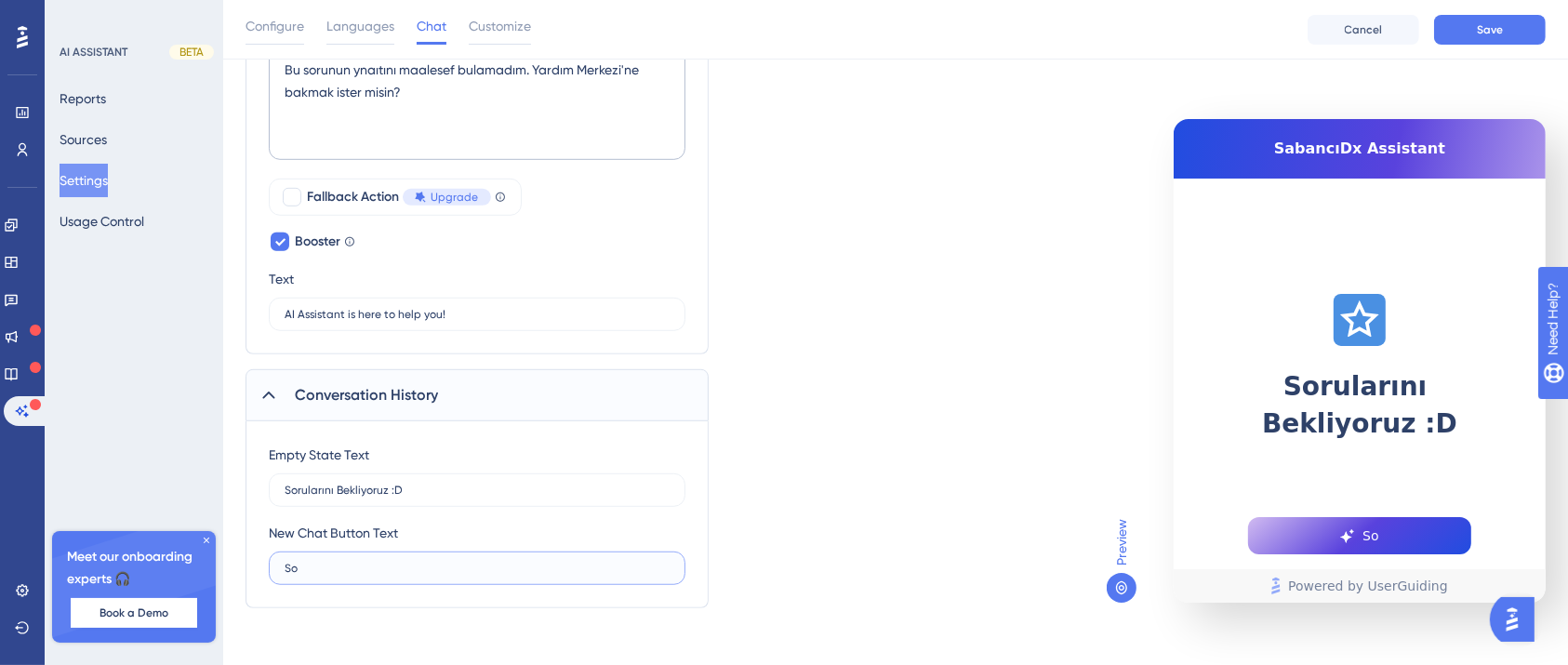
type input "S"
type input "Gel konuşalım"
click at [1387, 535] on span "Gel konuşalım" at bounding box center [1370, 536] width 92 height 22
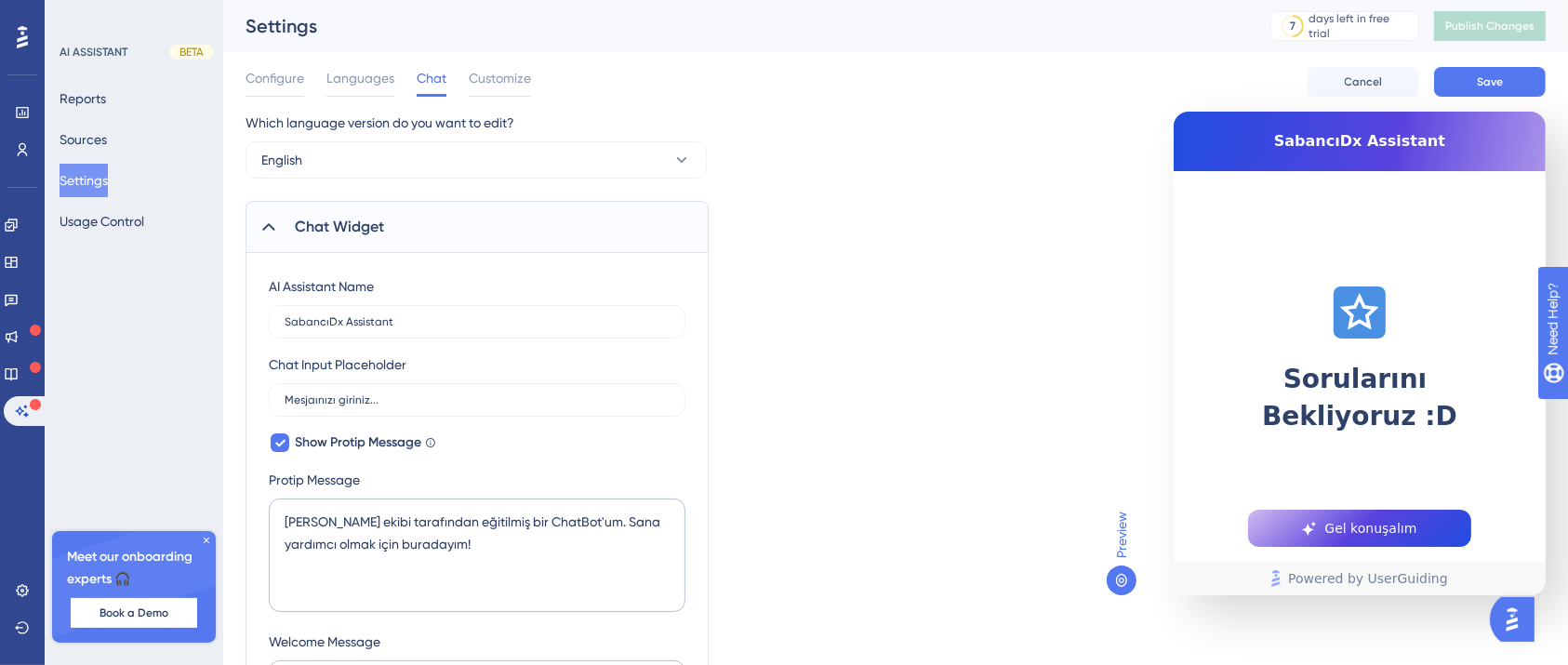
click at [521, 233] on div "Chat Widget" at bounding box center [476, 228] width 463 height 52
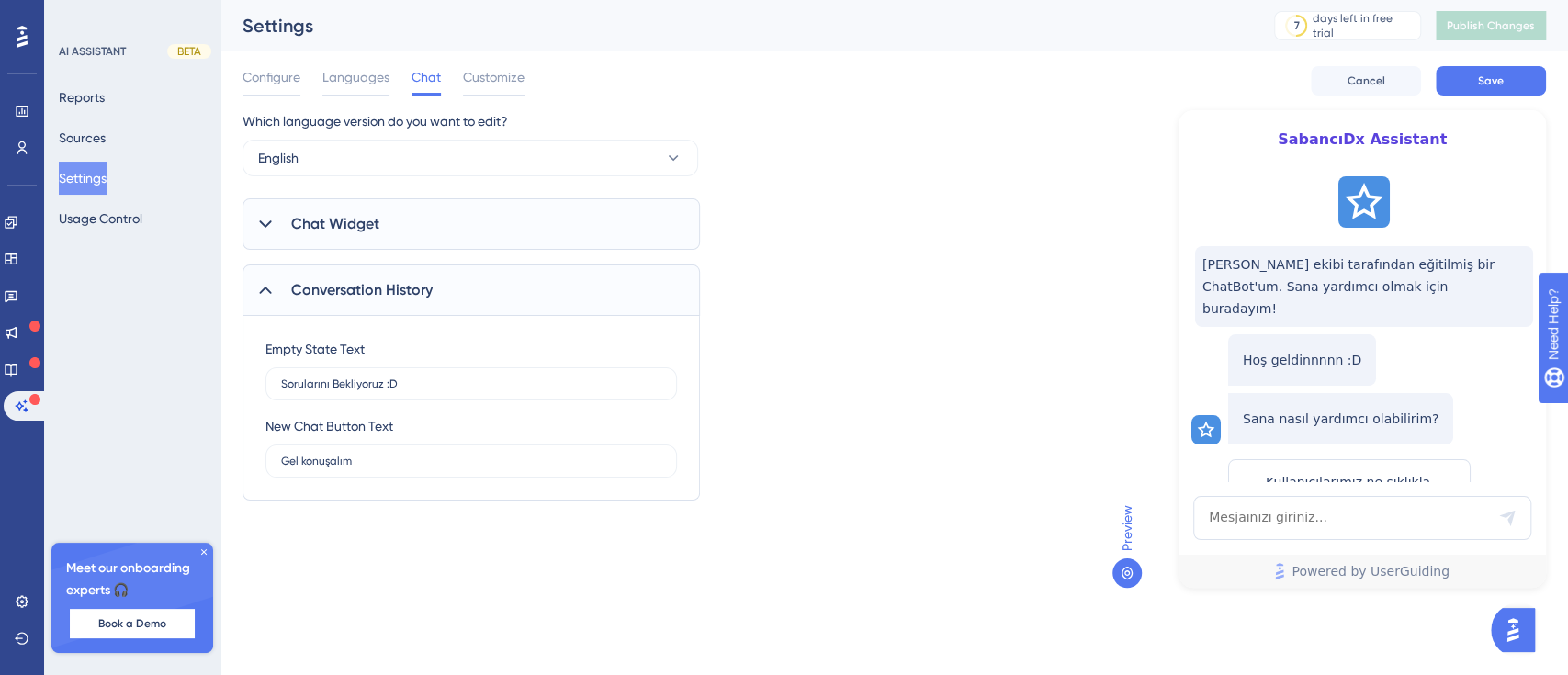
click at [400, 276] on div "Conversation History" at bounding box center [471, 290] width 458 height 52
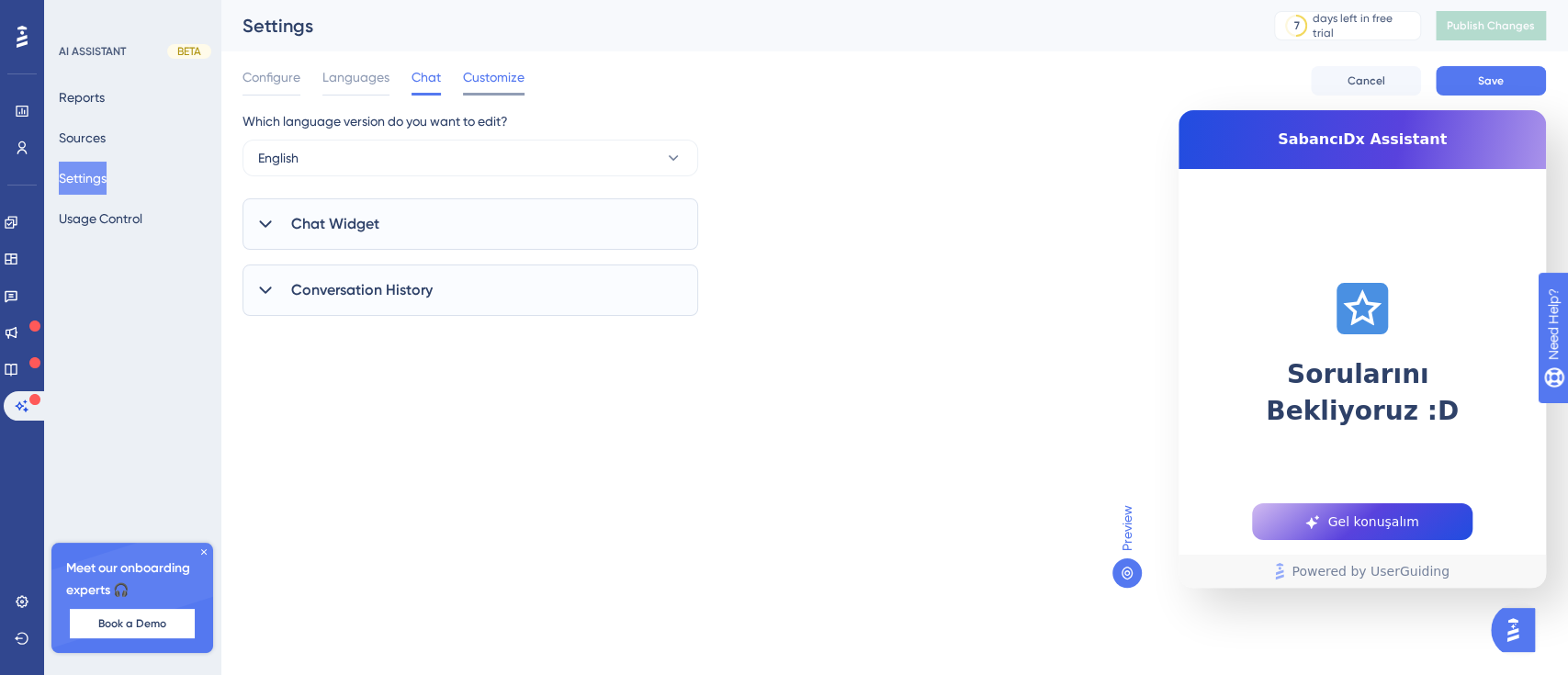
click at [496, 79] on span "Customize" at bounding box center [494, 78] width 62 height 22
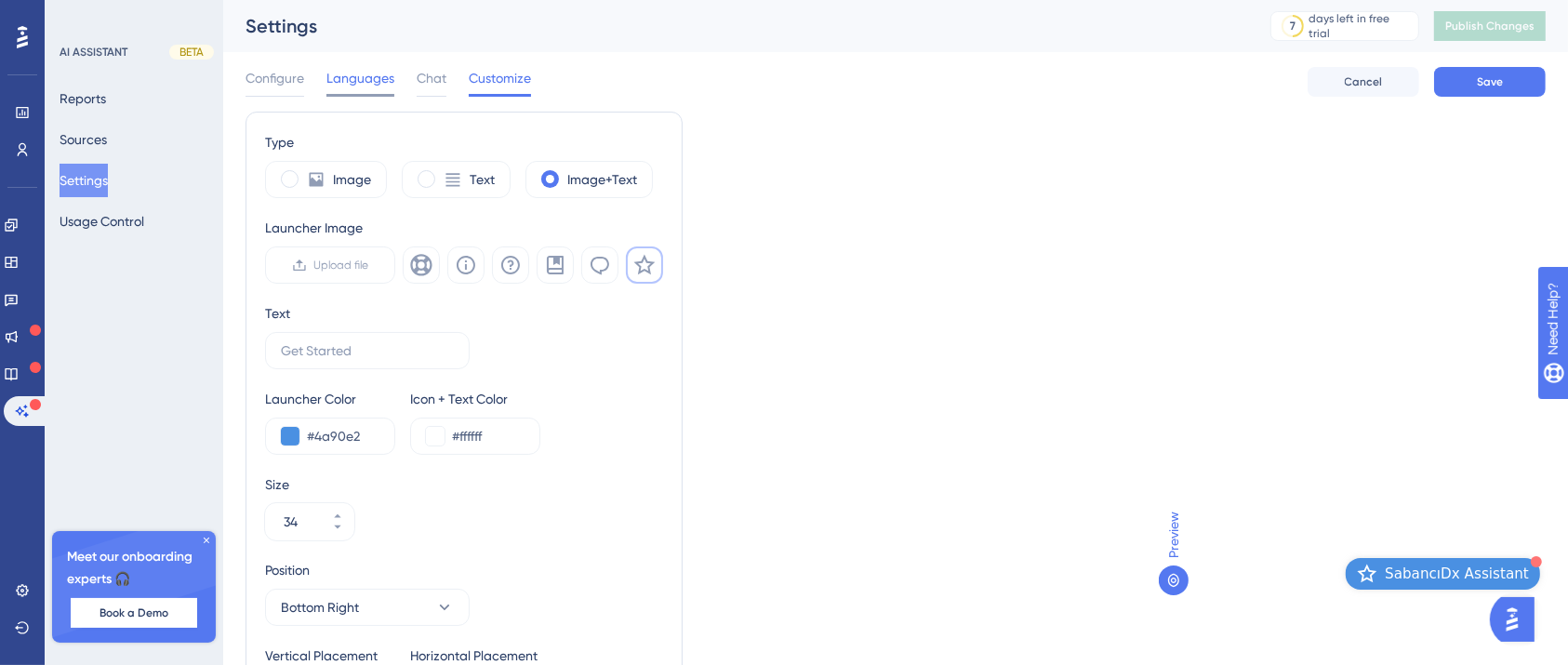
click at [366, 72] on span "Languages" at bounding box center [360, 79] width 68 height 22
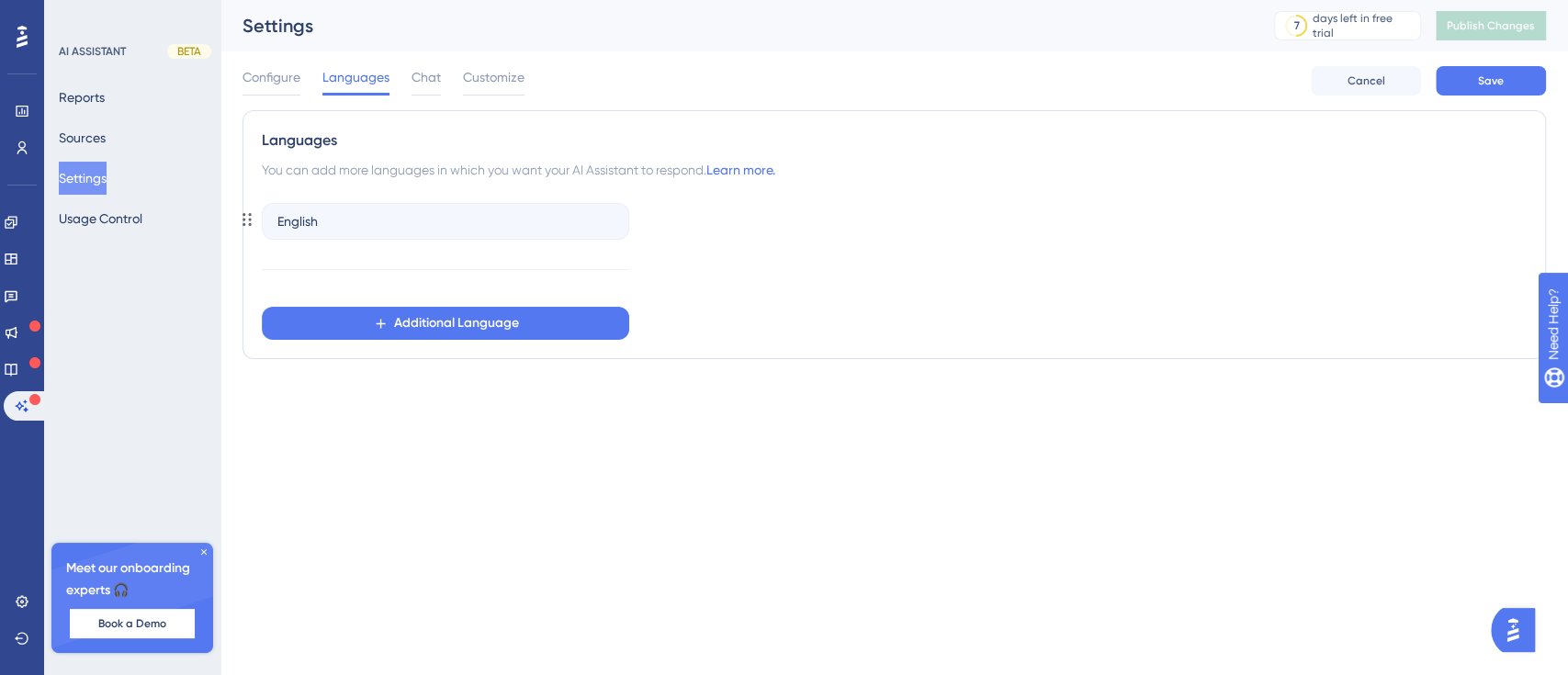
drag, startPoint x: 367, startPoint y: 203, endPoint x: 375, endPoint y: 219, distance: 17.9
click at [375, 219] on div "English" at bounding box center [445, 222] width 367 height 37
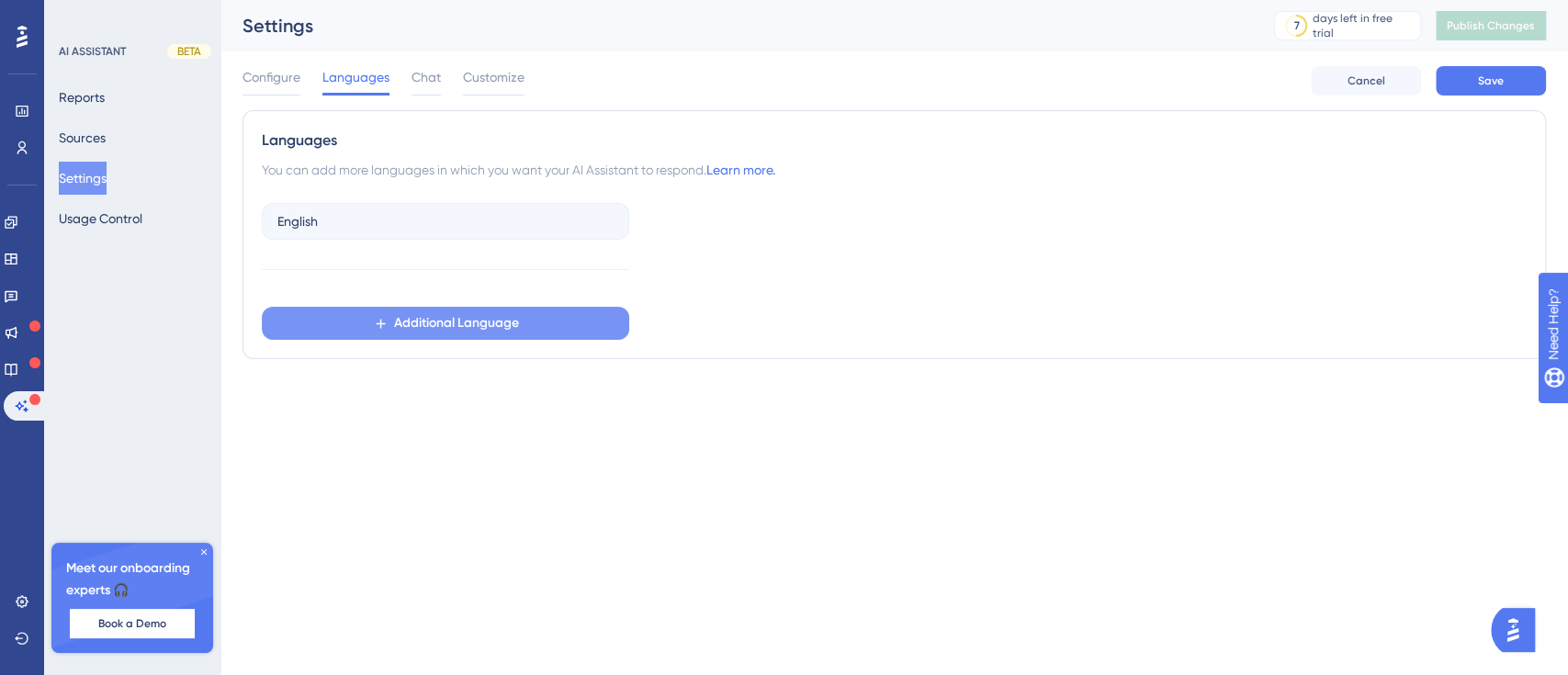
click at [427, 331] on span "Additional Language" at bounding box center [456, 324] width 125 height 22
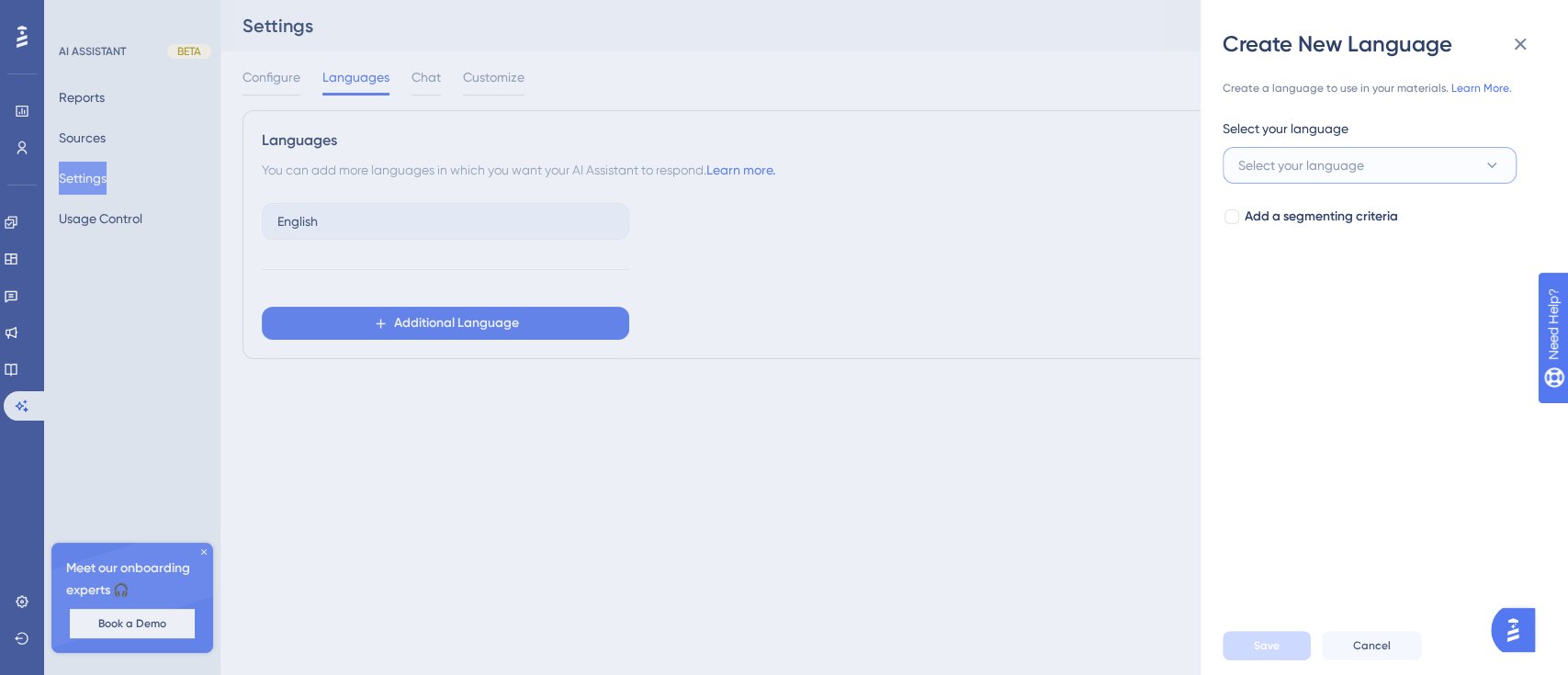
click at [1323, 166] on span "Select your language" at bounding box center [1301, 166] width 126 height 22
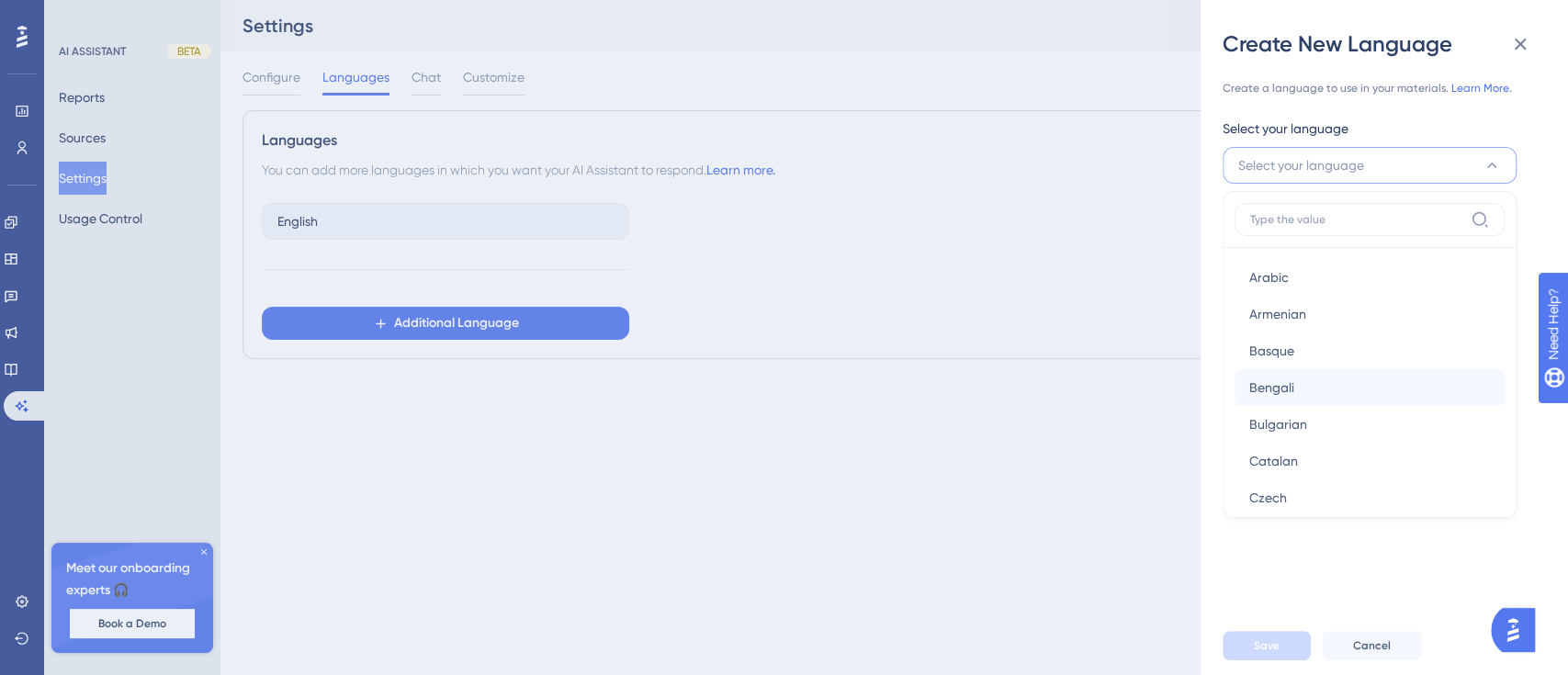
scroll to position [206, 0]
type input "tu"
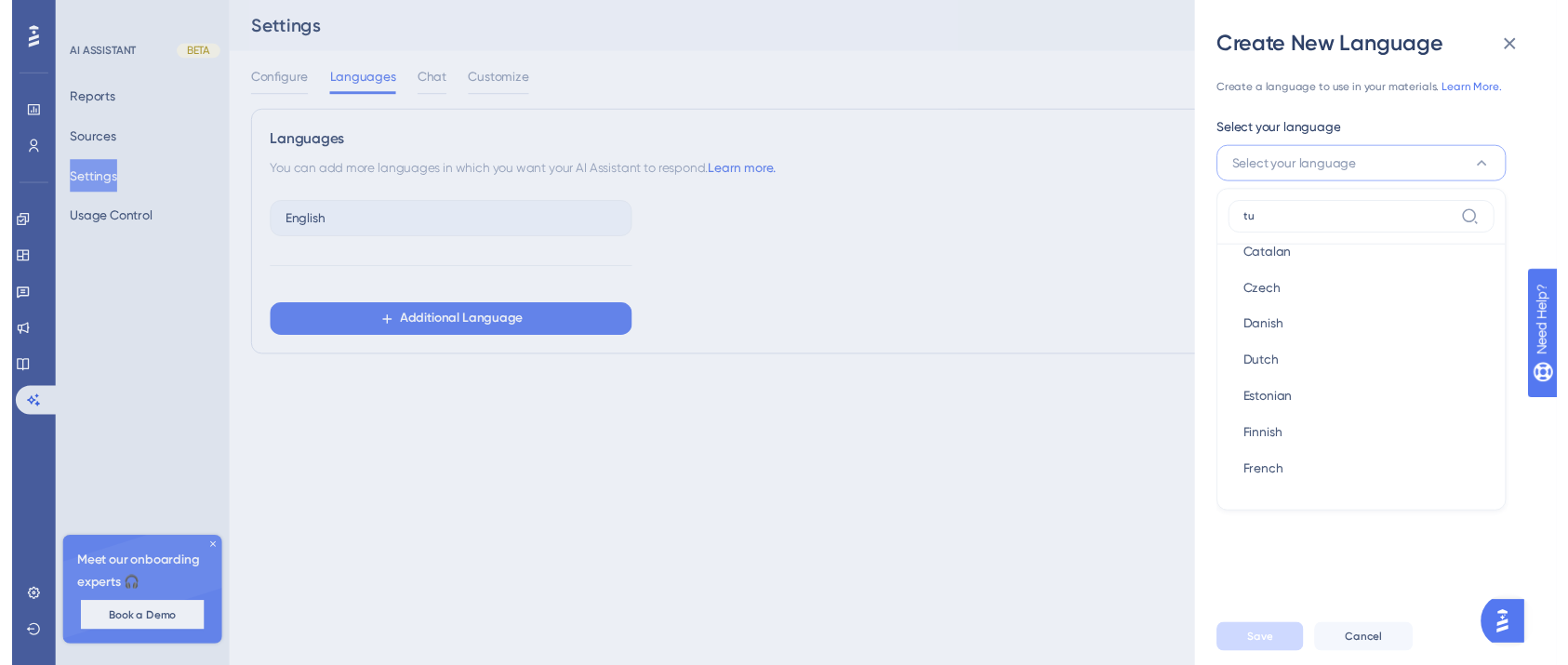
scroll to position [0, 0]
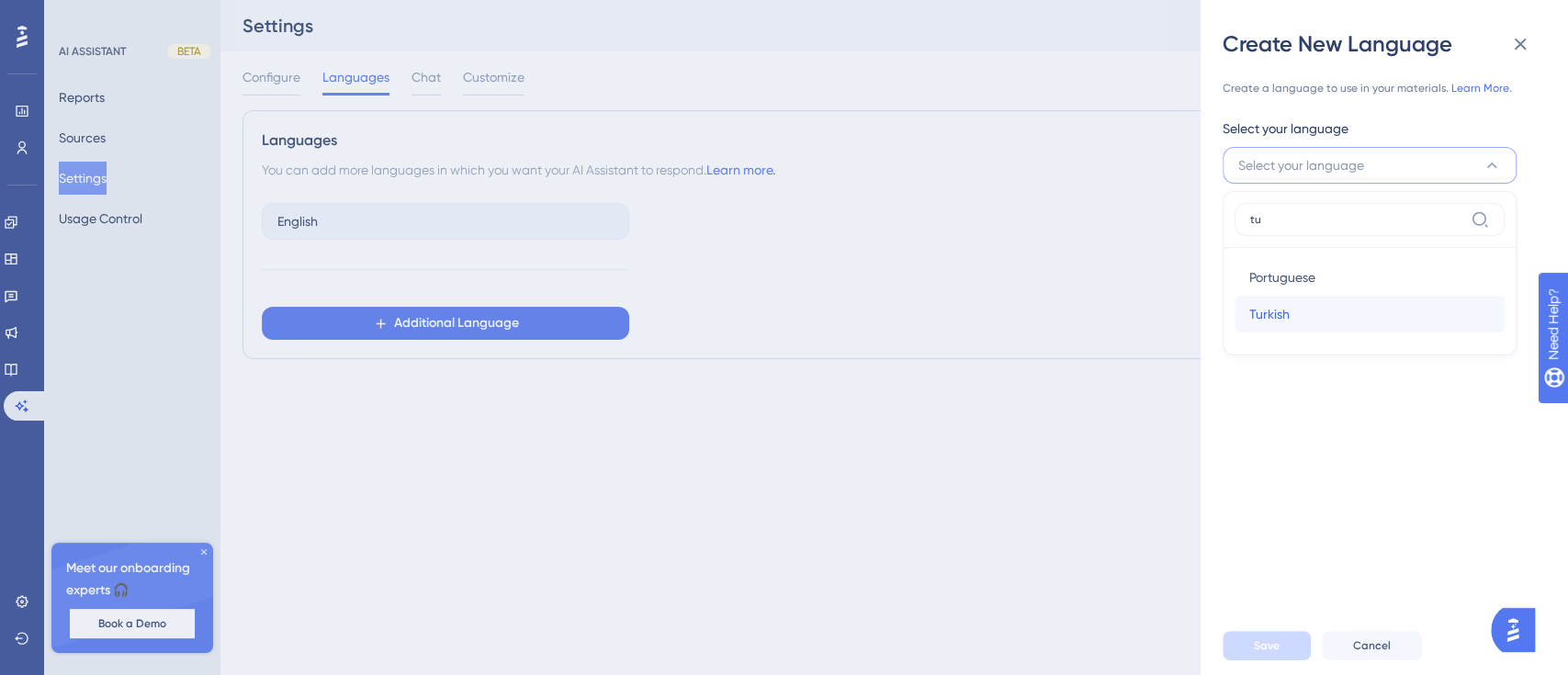
click at [1308, 313] on div "Turkish Turkish" at bounding box center [1369, 314] width 240 height 37
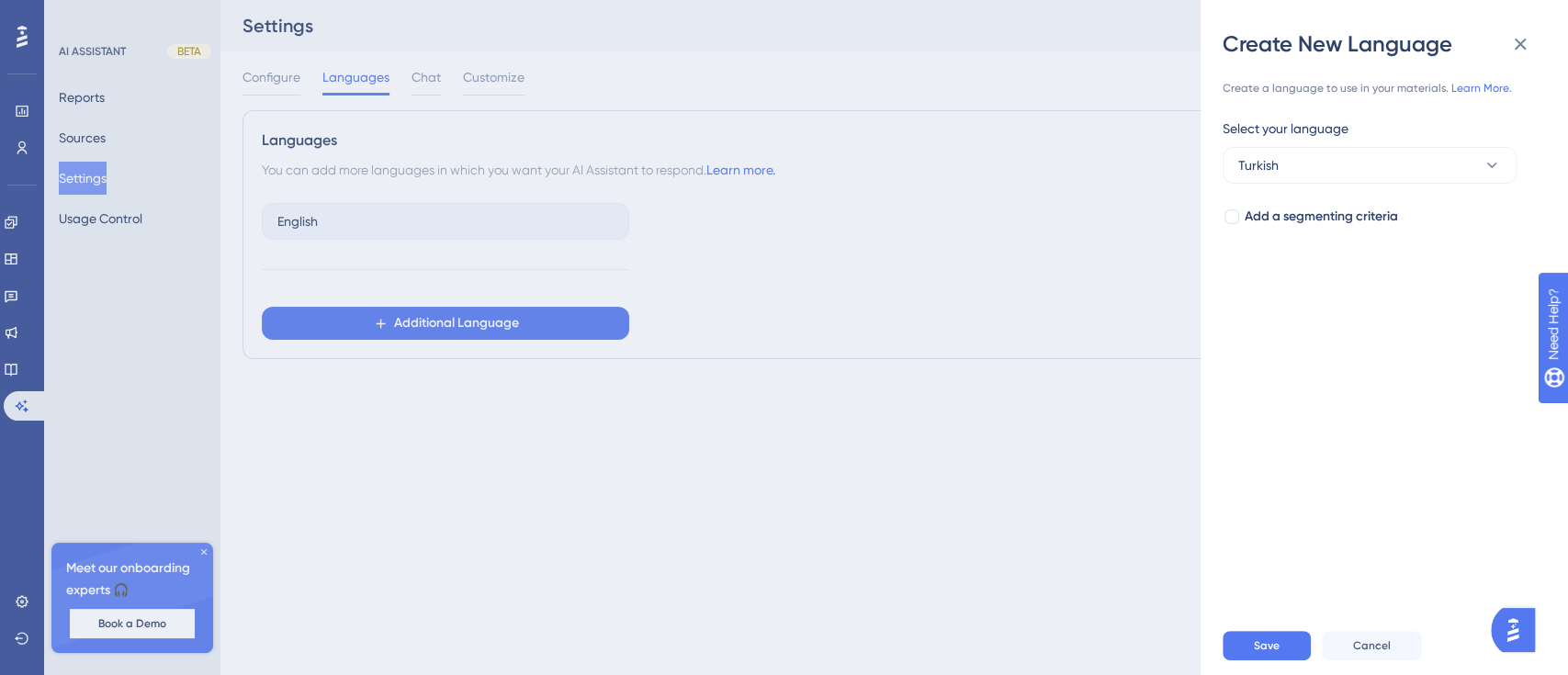
click at [1308, 313] on div "Create a language to use in your materials. Learn More. Select your language Tu…" at bounding box center [1391, 338] width 338 height 558
click at [1272, 642] on span "Save" at bounding box center [1267, 645] width 26 height 15
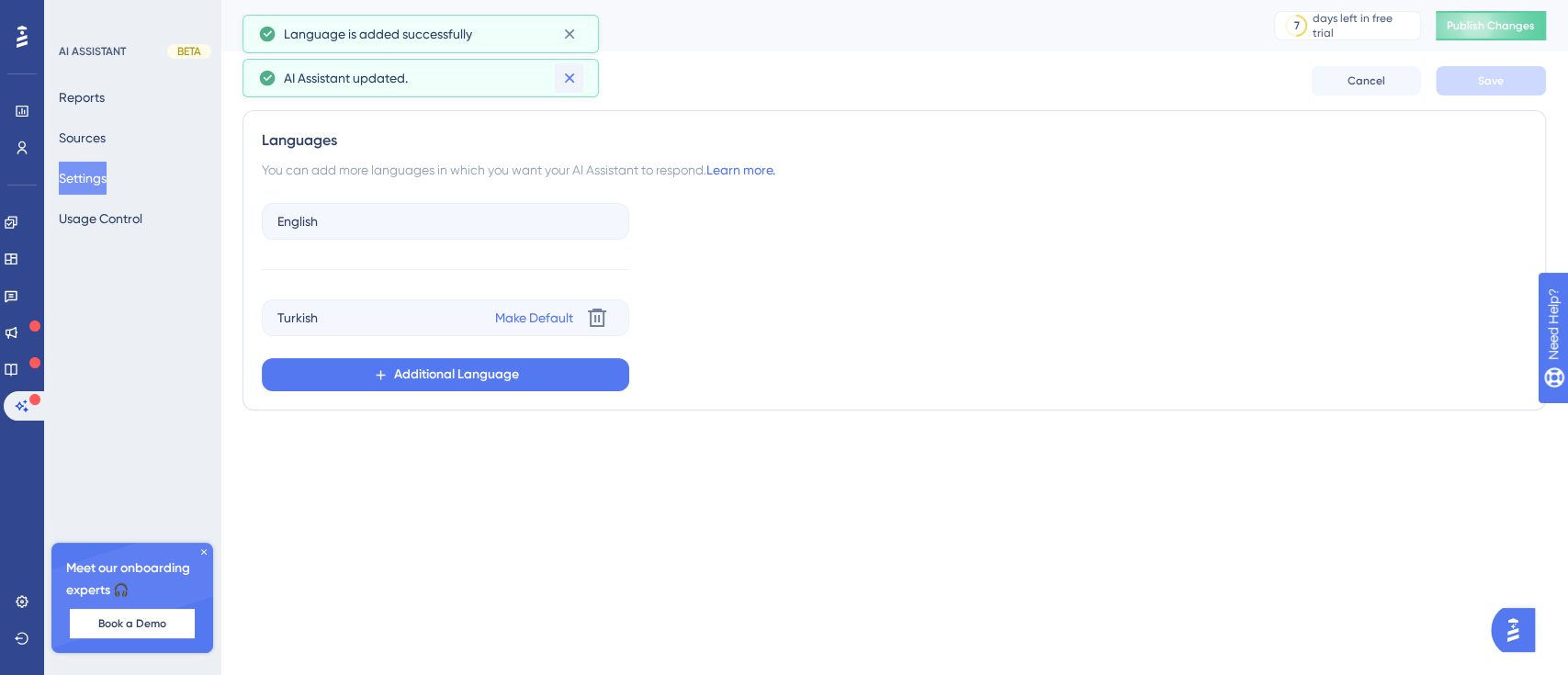
click at [579, 113] on div "Languages You can add more languages in which you want your AI Assistant to res…" at bounding box center [894, 260] width 1304 height 301
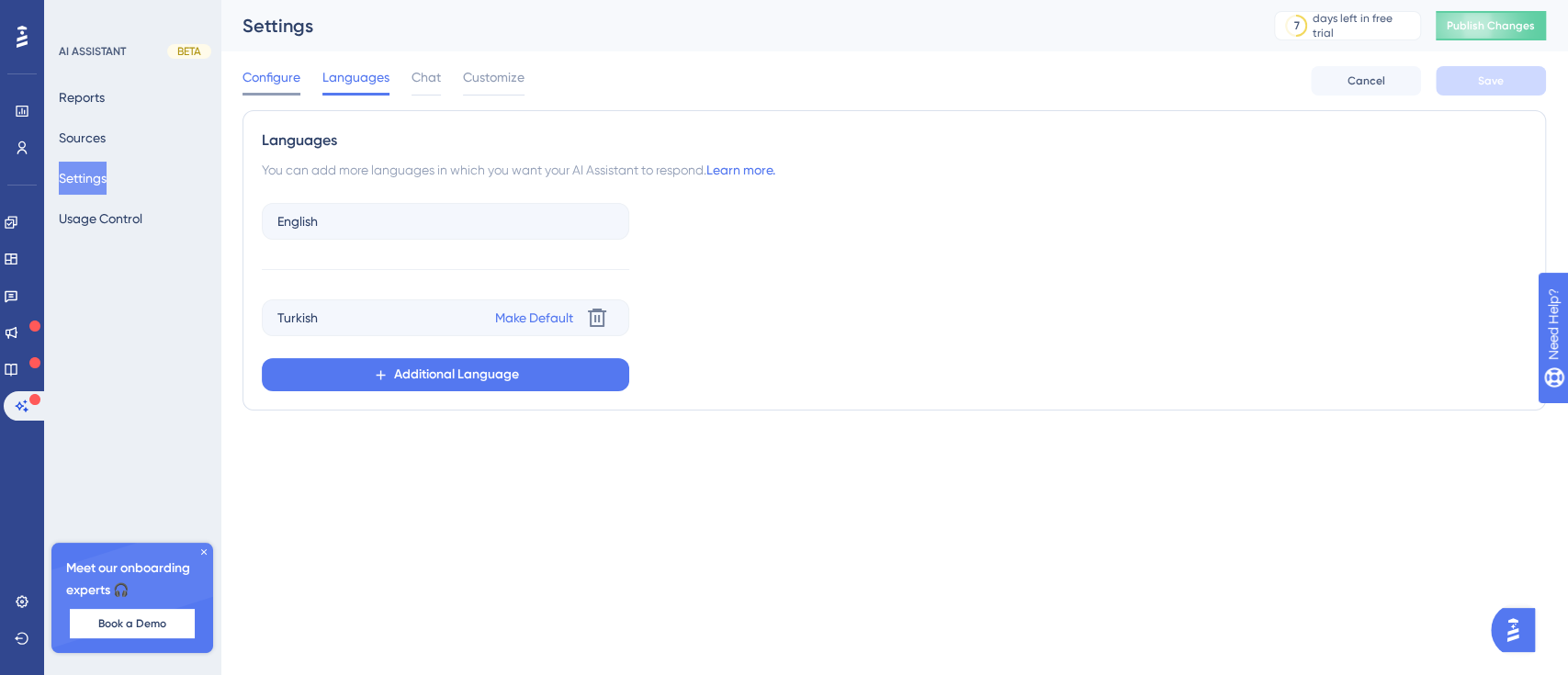
click at [278, 80] on span "Configure" at bounding box center [271, 78] width 58 height 22
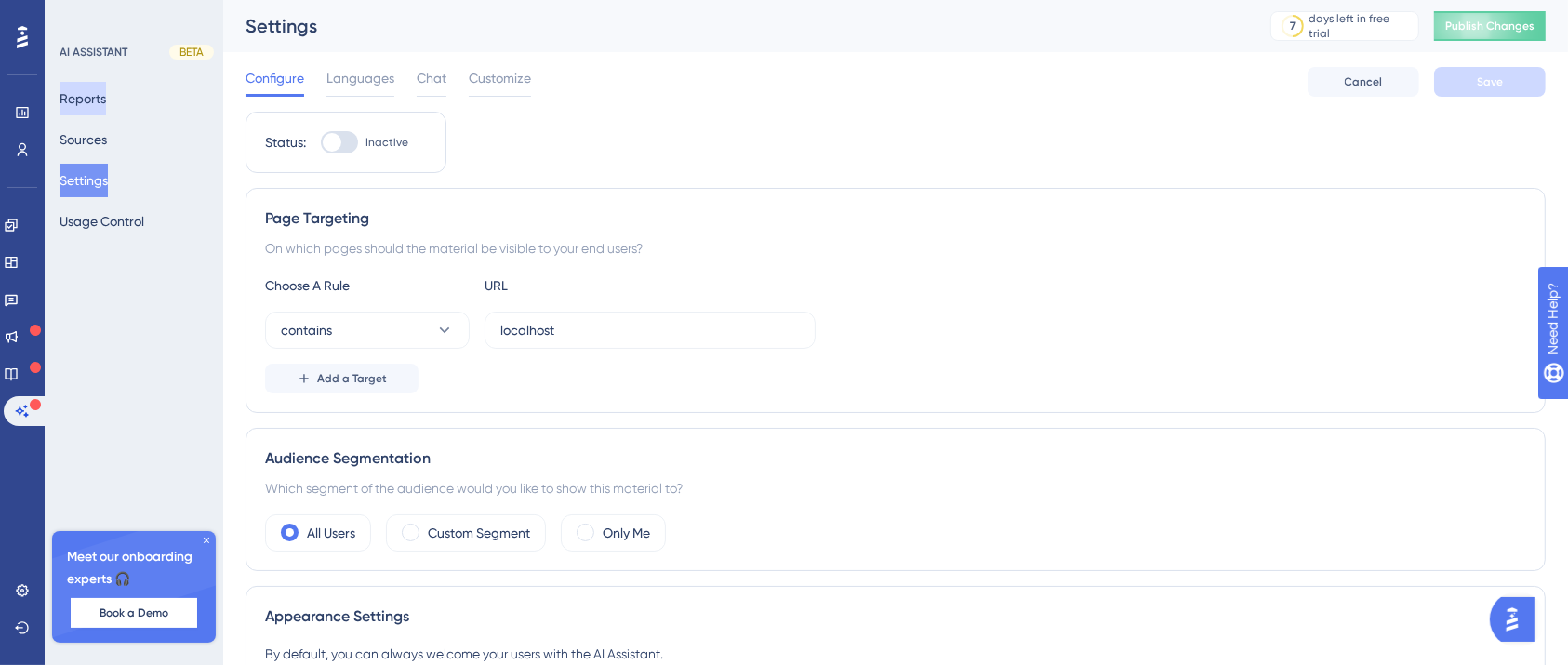
click at [92, 95] on button "Reports" at bounding box center [83, 98] width 47 height 34
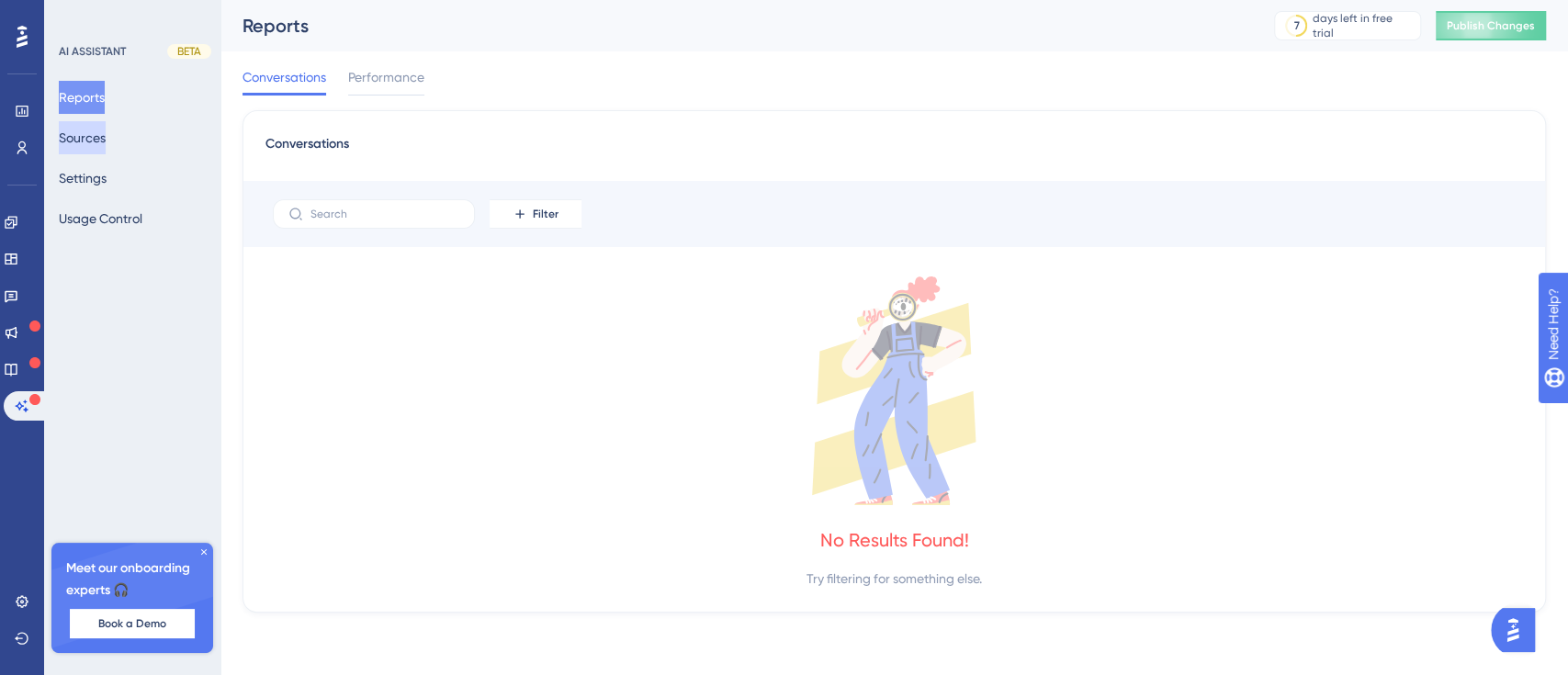
click at [105, 135] on button "Sources" at bounding box center [82, 138] width 47 height 33
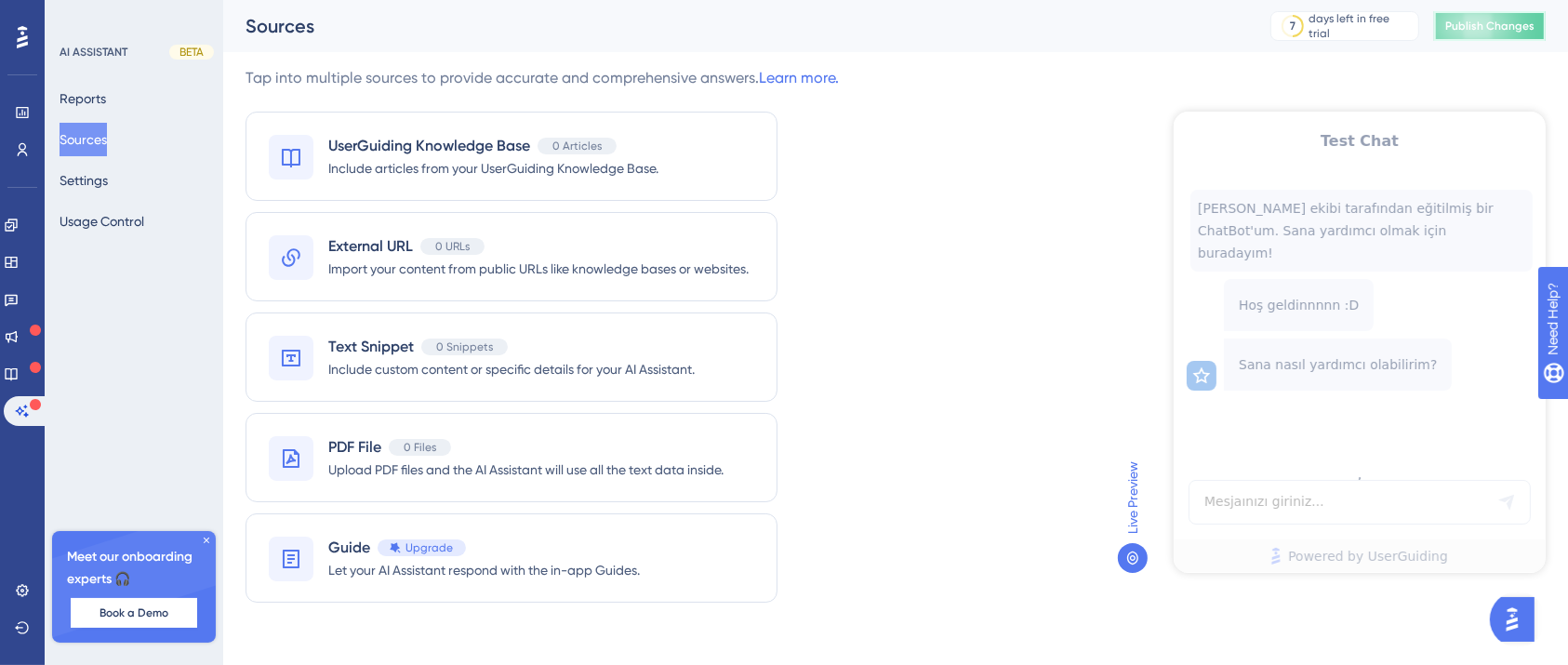
click at [1534, 33] on span "Publish Changes" at bounding box center [1489, 26] width 89 height 15
click at [1261, 498] on div "Test Chat Ben SabancıDx ekibi tarafından eğitilmiş bir ChatBot'um. Sana yardımc…" at bounding box center [1358, 341] width 372 height 462
click at [1126, 559] on icon at bounding box center [1133, 558] width 15 height 15
click at [106, 105] on button "Reports" at bounding box center [83, 98] width 47 height 34
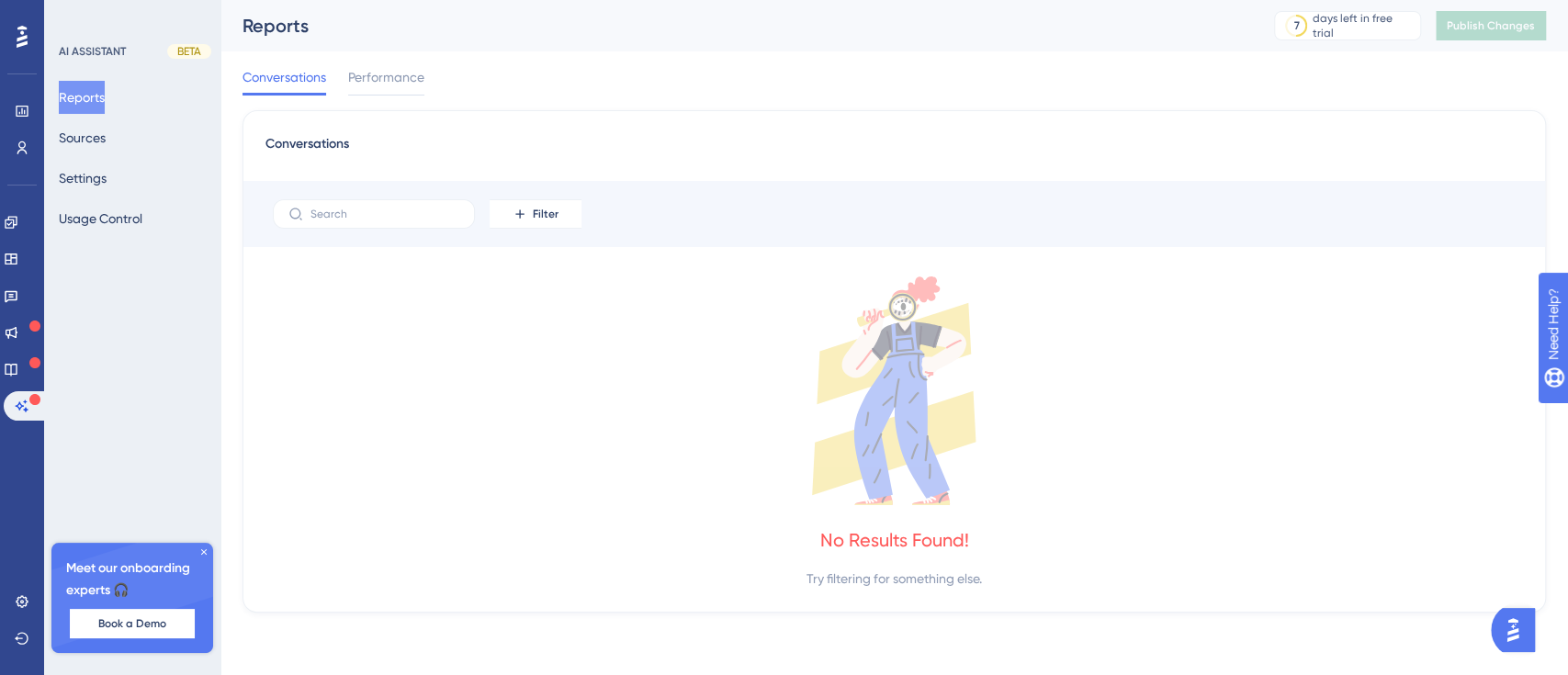
click at [98, 154] on div "Reports Sources Settings Usage Control" at bounding box center [133, 157] width 149 height 154
click at [102, 146] on button "Sources" at bounding box center [82, 138] width 47 height 33
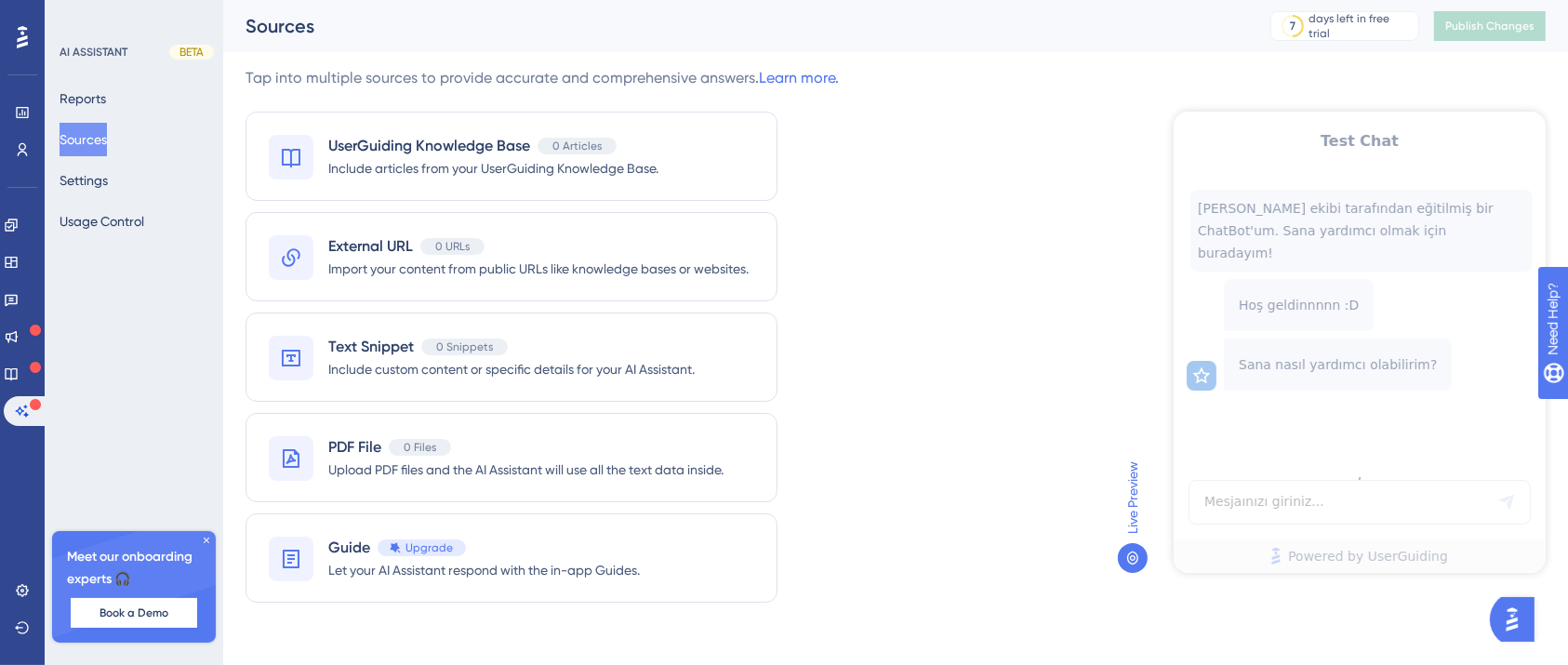
click at [1409, 304] on div "Test Chat Ben SabancıDx ekibi tarafından eğitilmiş bir ChatBot'um. Sana yardımc…" at bounding box center [1358, 341] width 372 height 462
click at [1134, 563] on icon at bounding box center [1133, 558] width 15 height 15
click at [1506, 609] on img "Open AI Assistant Launcher" at bounding box center [1511, 619] width 34 height 34
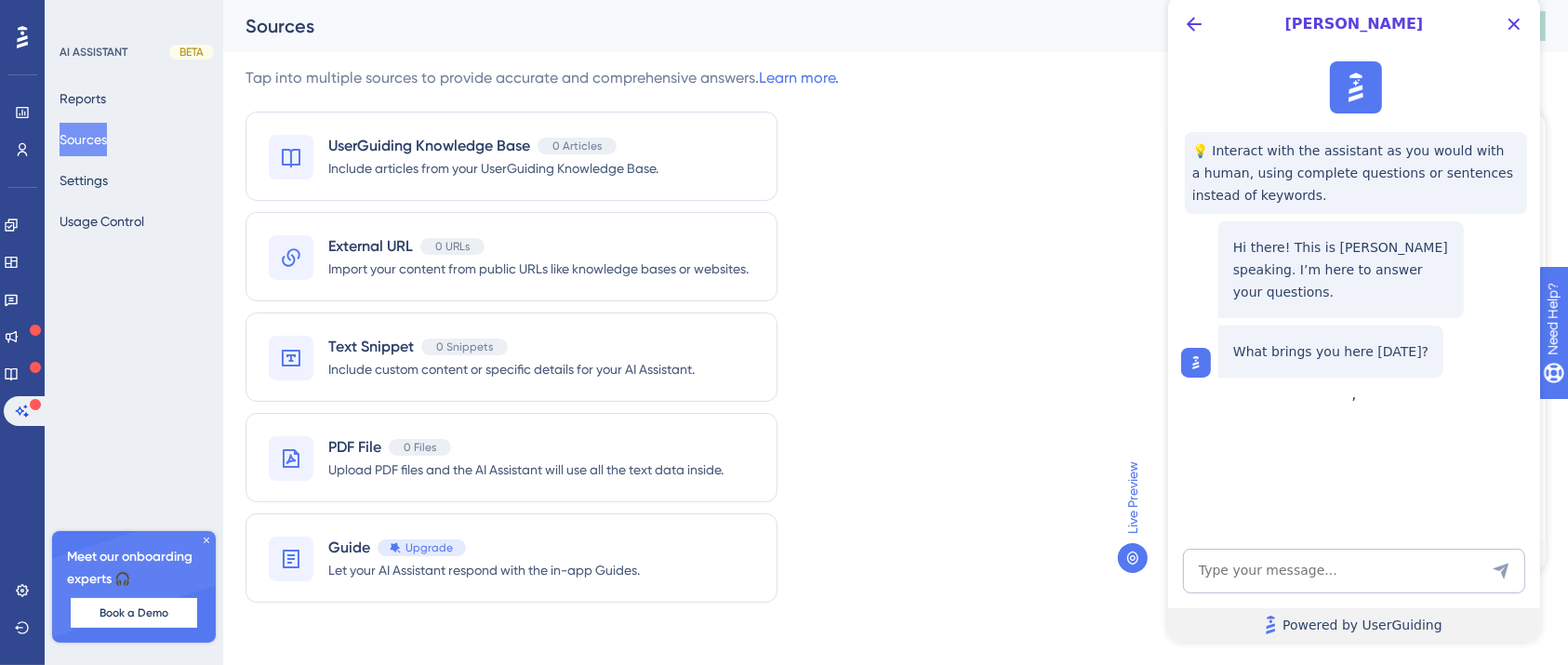
drag, startPoint x: 1185, startPoint y: 12, endPoint x: 1506, endPoint y: 610, distance: 678.7
click at [1506, 610] on link "Powered by UserGuiding" at bounding box center [1353, 626] width 372 height 34
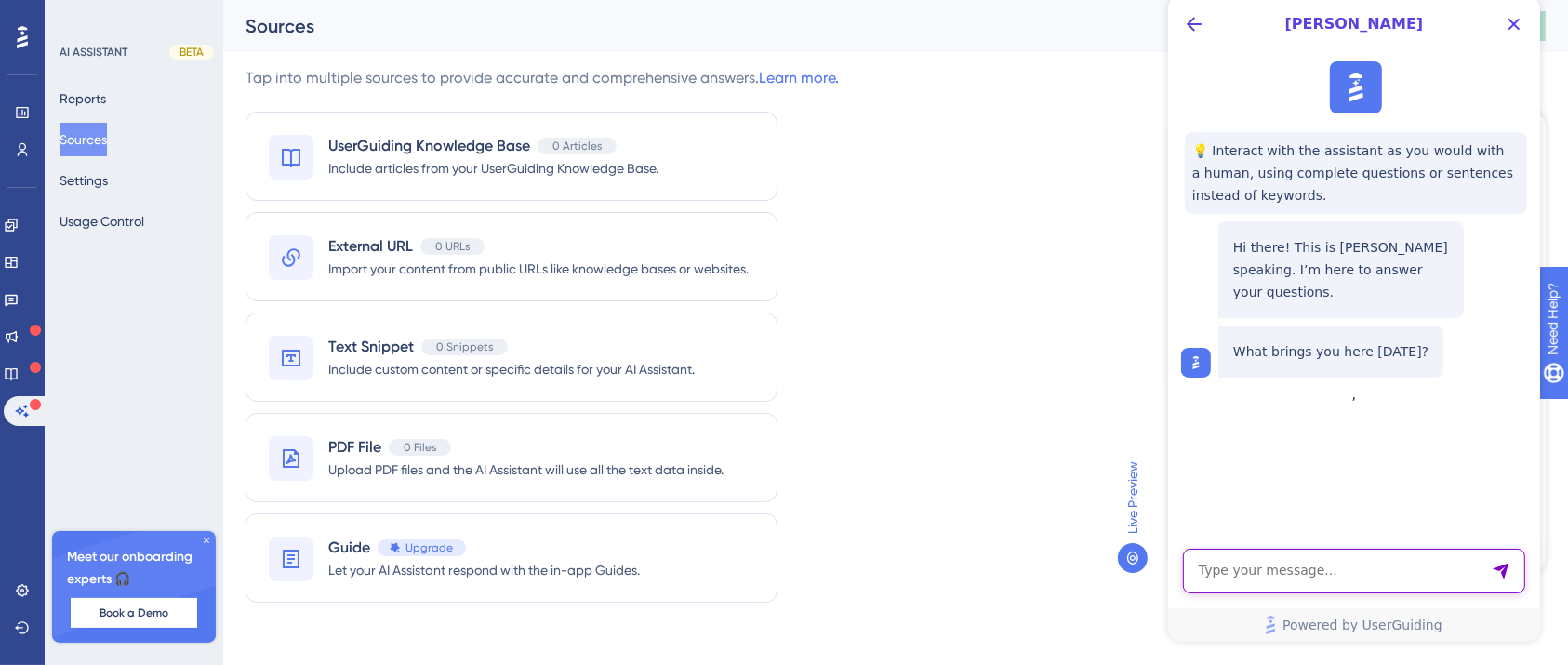
click at [1296, 584] on textarea "AI Assistant Text Input" at bounding box center [1354, 571] width 343 height 45
type textarea "Merhaba bugün hava nasıl?"
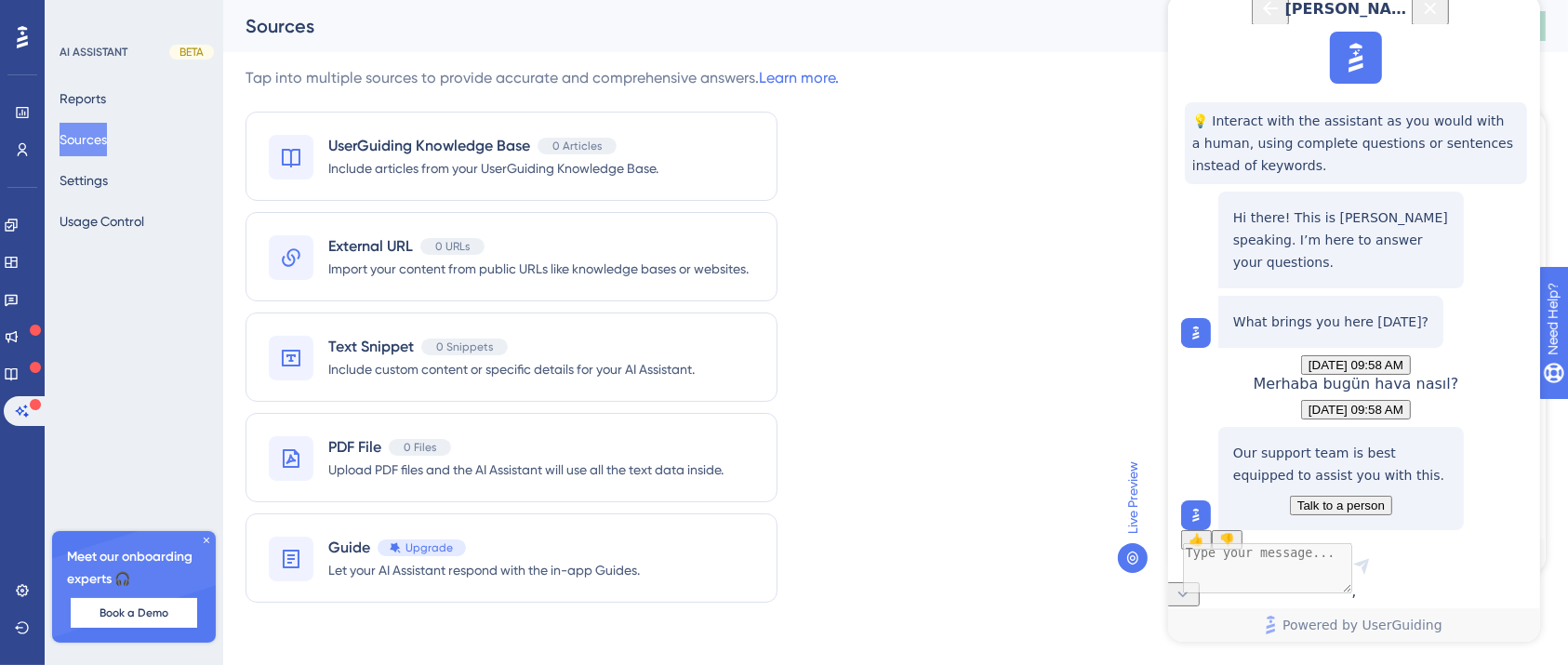
scroll to position [142, 0]
click at [1310, 585] on textarea "AI Assistant Text Input" at bounding box center [1354, 571] width 343 height 45
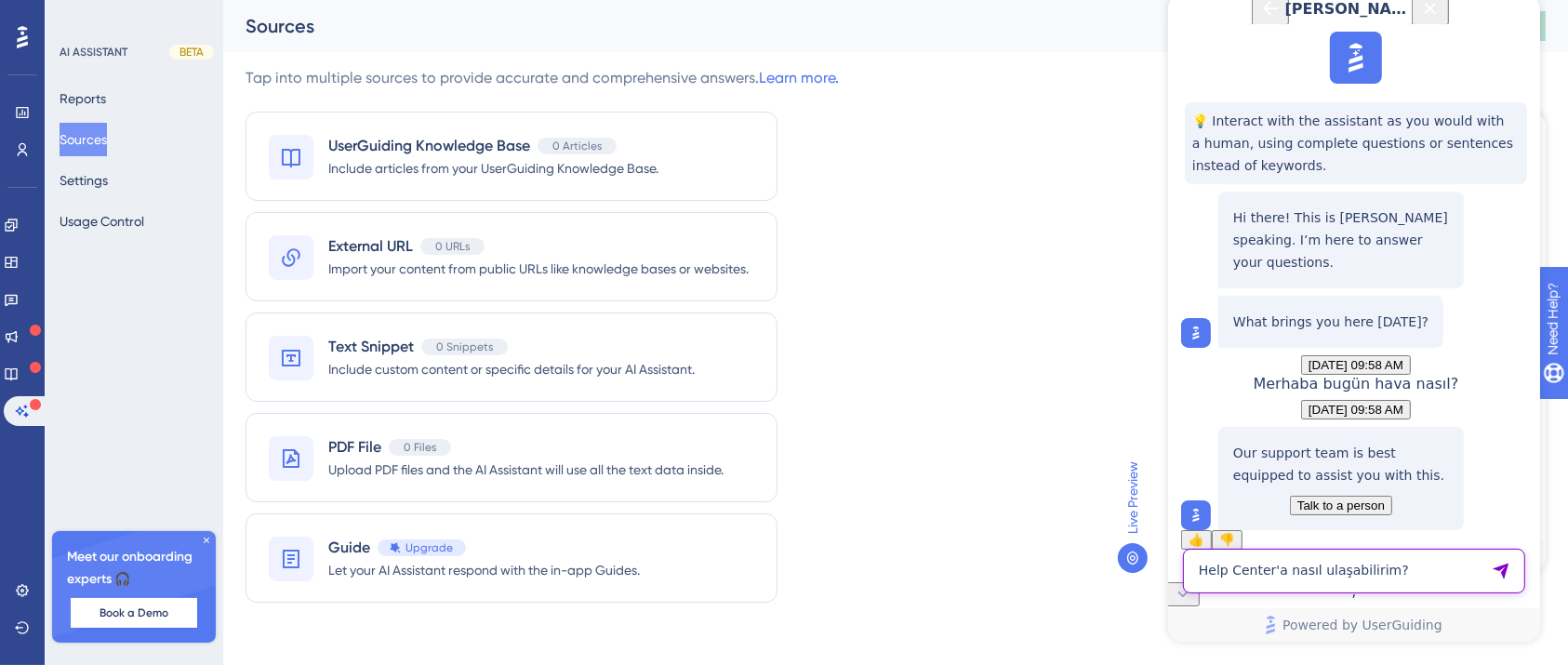
type textarea "Help Center'a nasıl ulaşabilirim?"
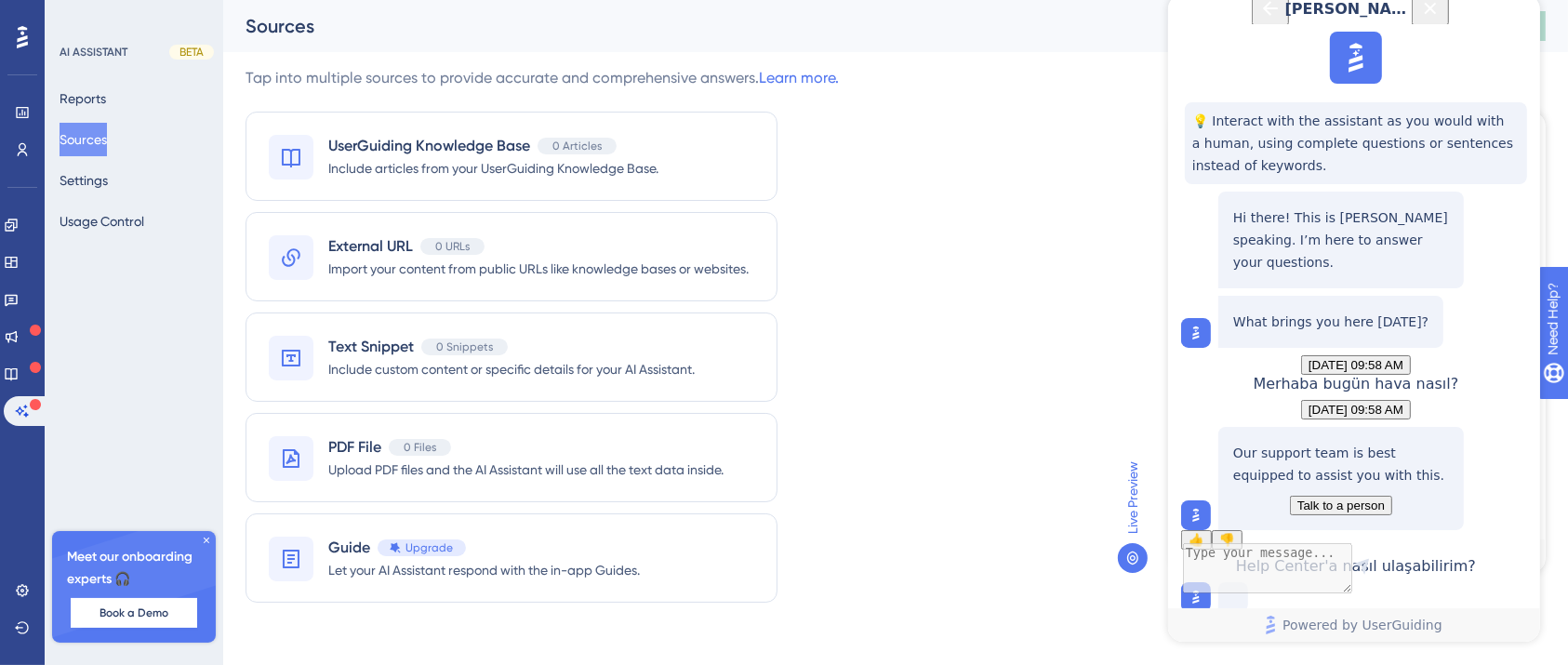
scroll to position [265, 0]
click at [1234, 533] on span "👎" at bounding box center [1225, 539] width 16 height 14
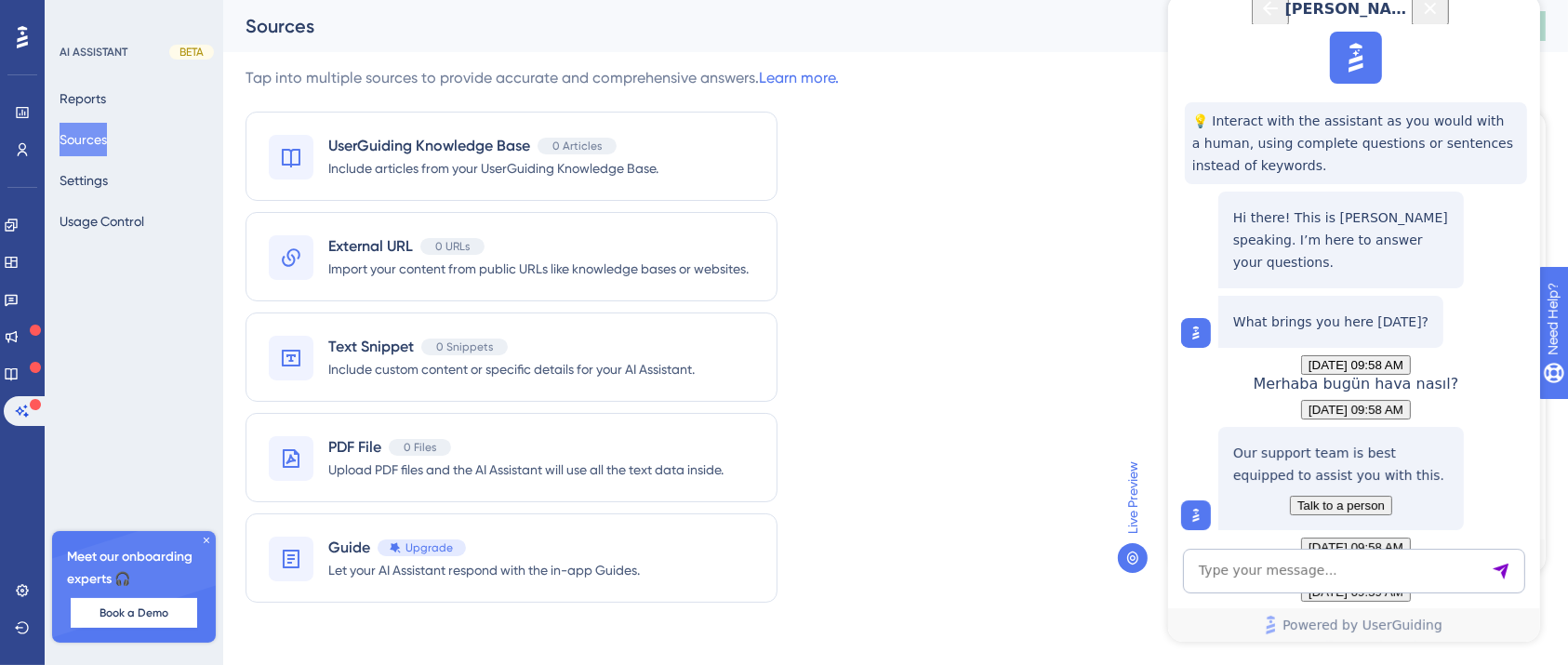
scroll to position [20, 0]
